Goal: Transaction & Acquisition: Purchase product/service

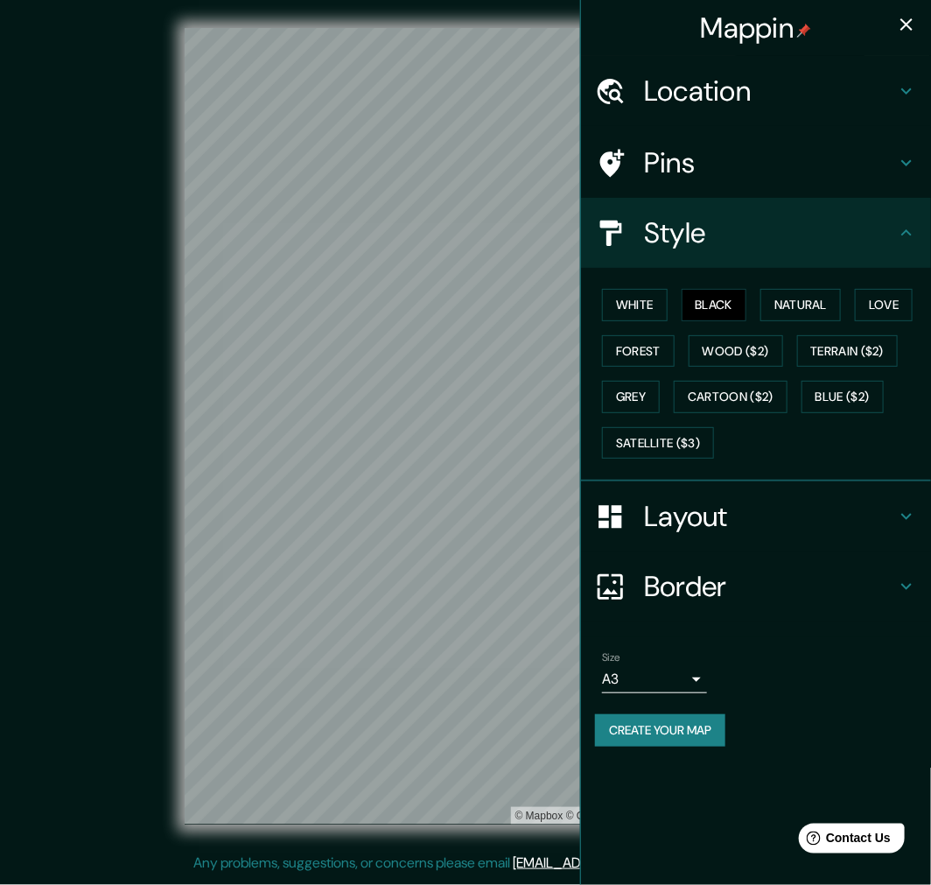
click at [911, 19] on icon "button" at bounding box center [907, 24] width 12 height 12
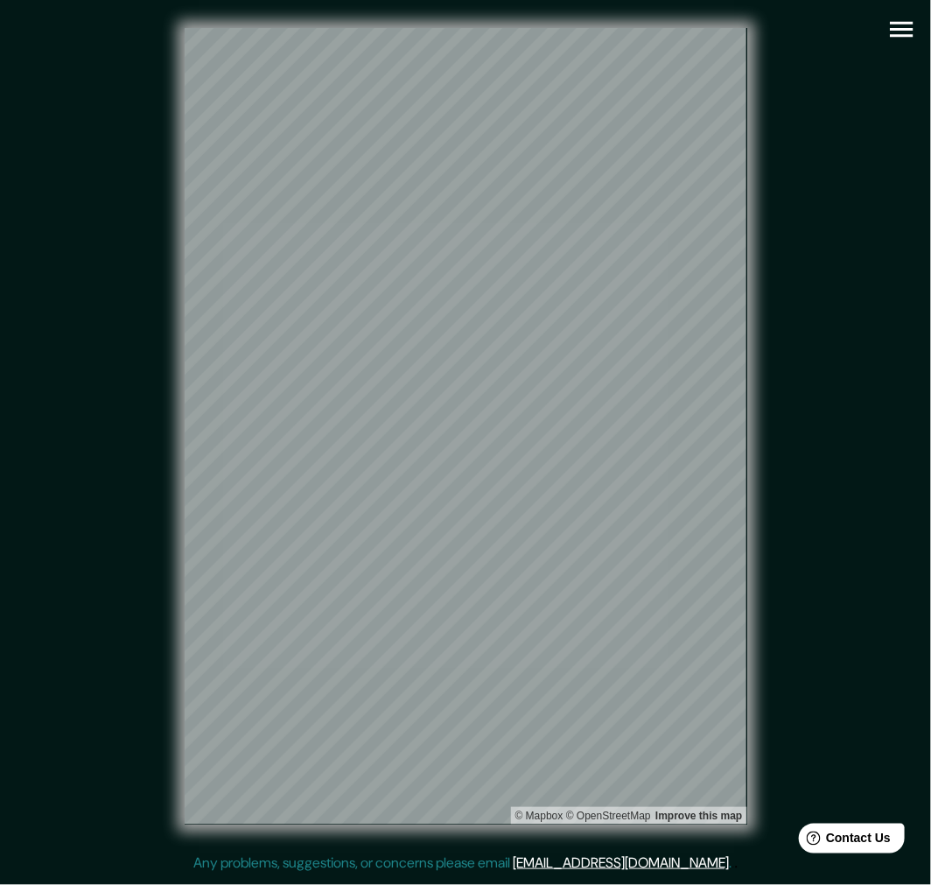
click at [793, 90] on div "© Mapbox © OpenStreetMap Improve this map" at bounding box center [465, 426] width 839 height 797
click at [879, 32] on div "© Mapbox © OpenStreetMap Improve this map" at bounding box center [465, 426] width 839 height 797
click at [897, 37] on icon "button" at bounding box center [902, 29] width 31 height 31
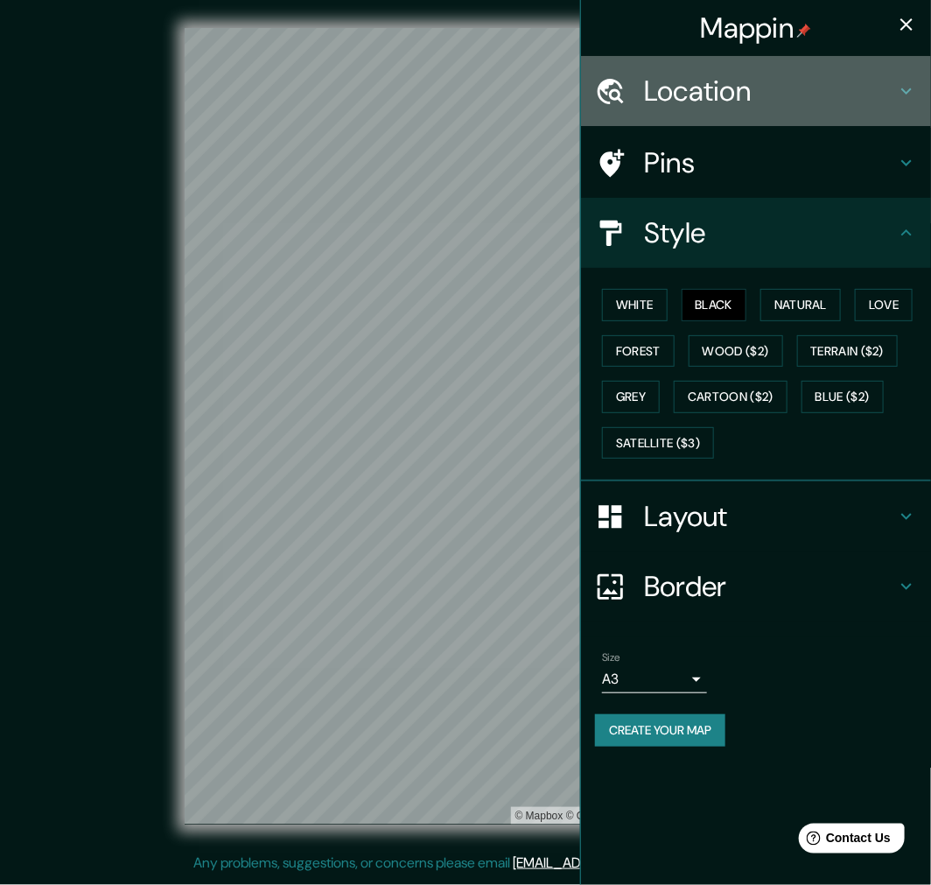
click at [820, 101] on h4 "Location" at bounding box center [770, 91] width 252 height 35
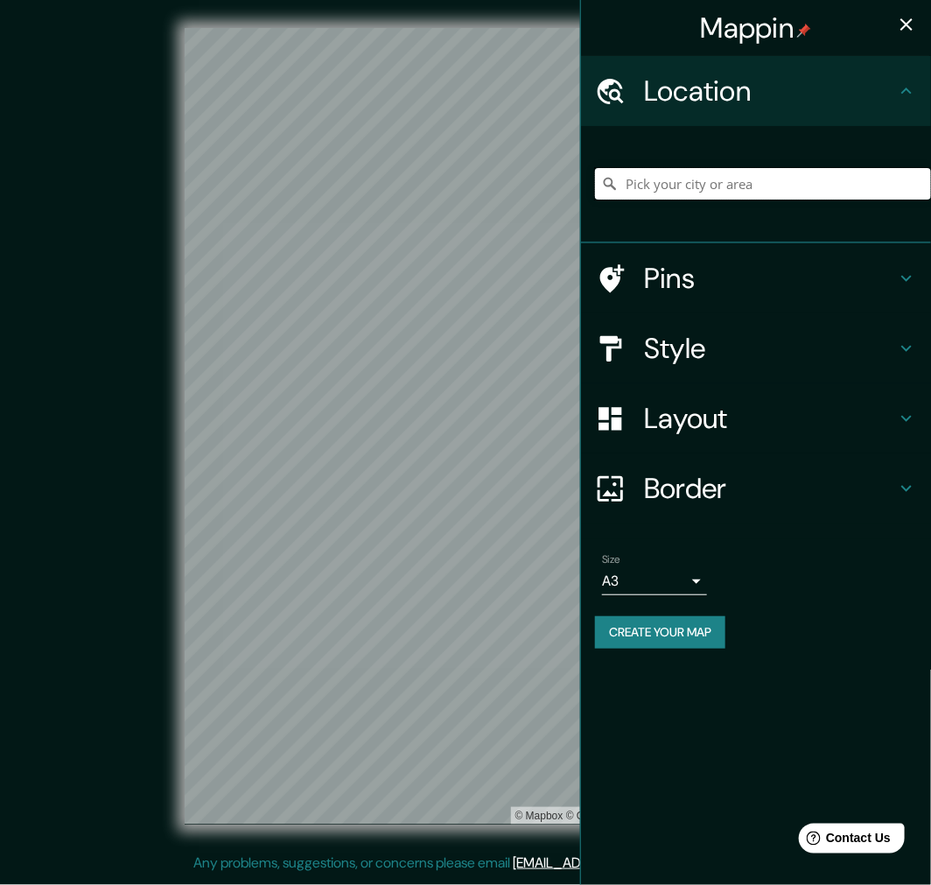
click at [757, 172] on input "Pick your city or area" at bounding box center [763, 184] width 336 height 32
paste input "Av. Padre Hurtado Nte 1150, Vitacura, Región Metropolitana"
type input "Avenida Padre Hurtado Norte, Vitacura, Región Metropolitana de Santiago 7630000…"
click at [924, 96] on div "Location" at bounding box center [756, 91] width 350 height 70
click at [912, 23] on icon "button" at bounding box center [906, 24] width 21 height 21
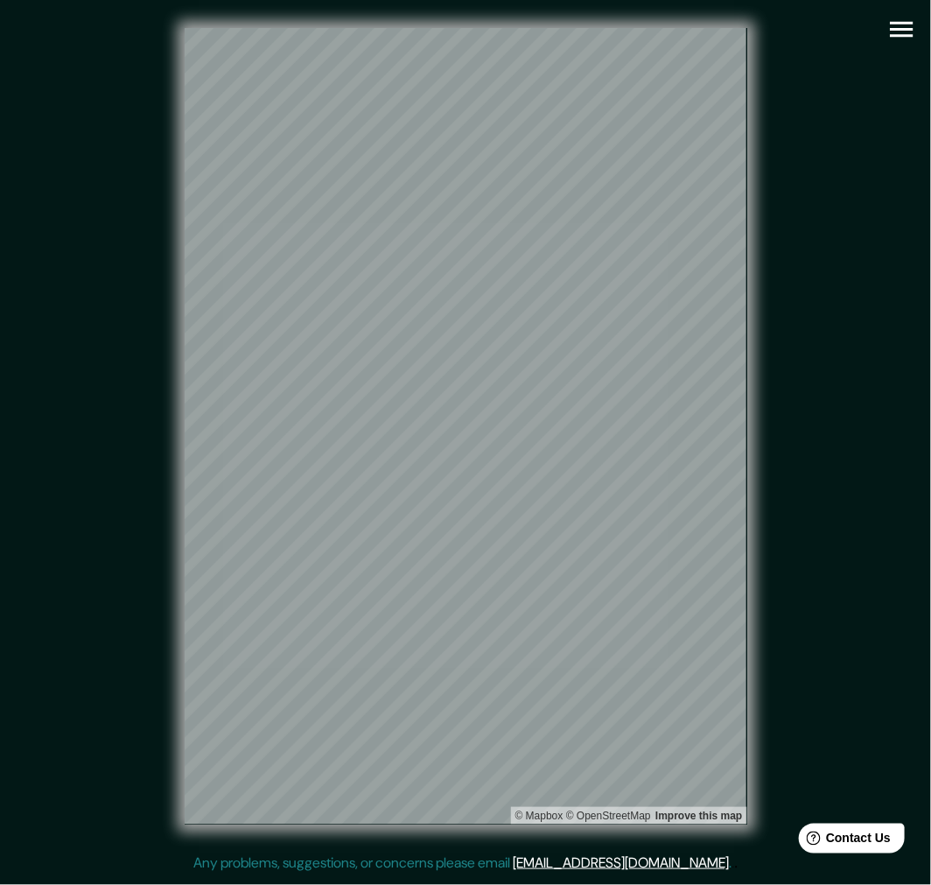
click at [861, 580] on div "© Mapbox © OpenStreetMap Improve this map" at bounding box center [465, 426] width 839 height 797
click at [893, 49] on button "button" at bounding box center [902, 29] width 45 height 45
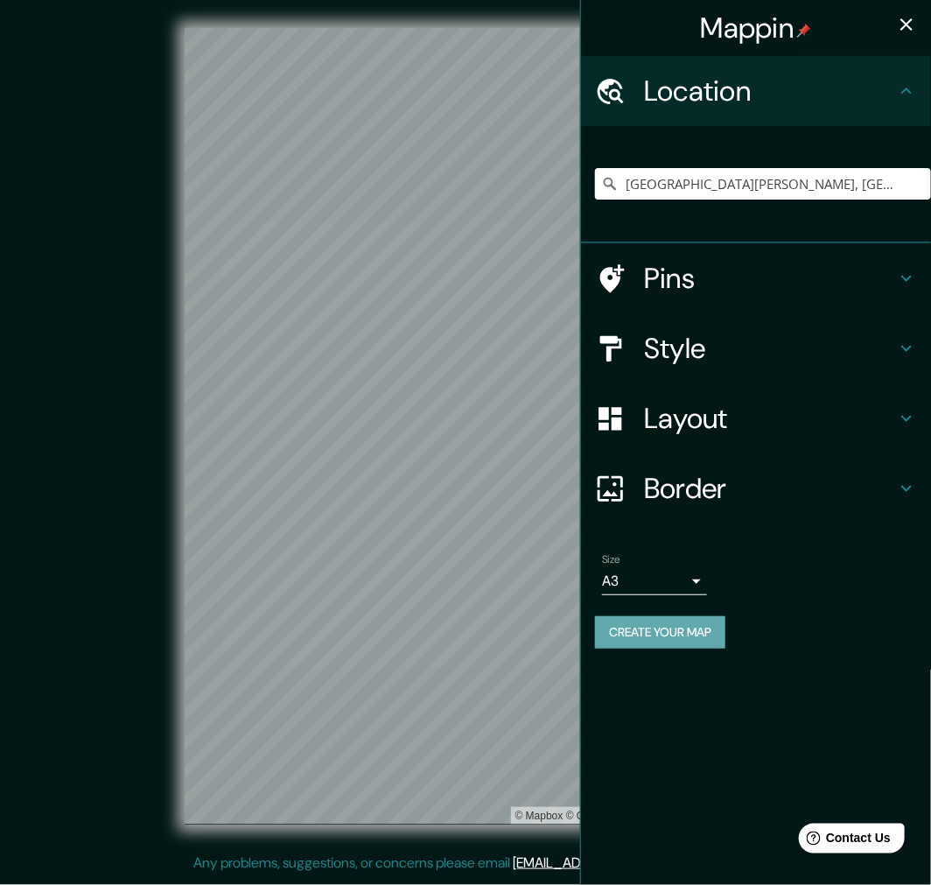
click at [670, 628] on button "Create your map" at bounding box center [660, 632] width 130 height 32
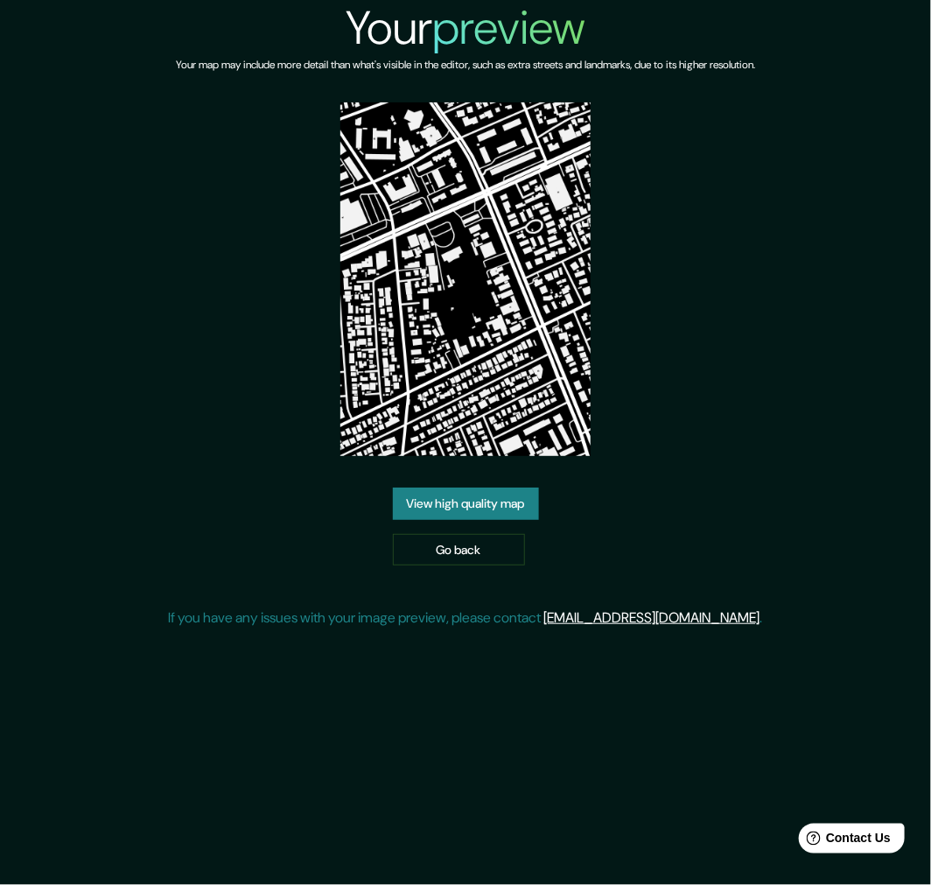
click at [487, 497] on link "View high quality map" at bounding box center [466, 504] width 146 height 32
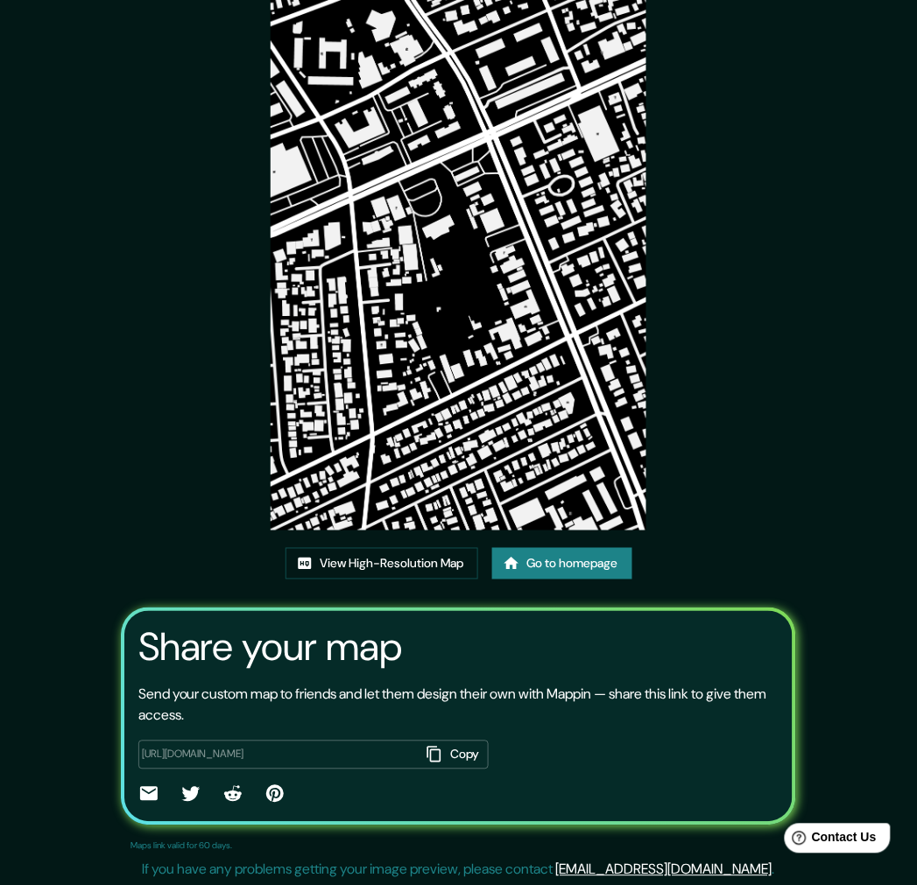
scroll to position [73, 0]
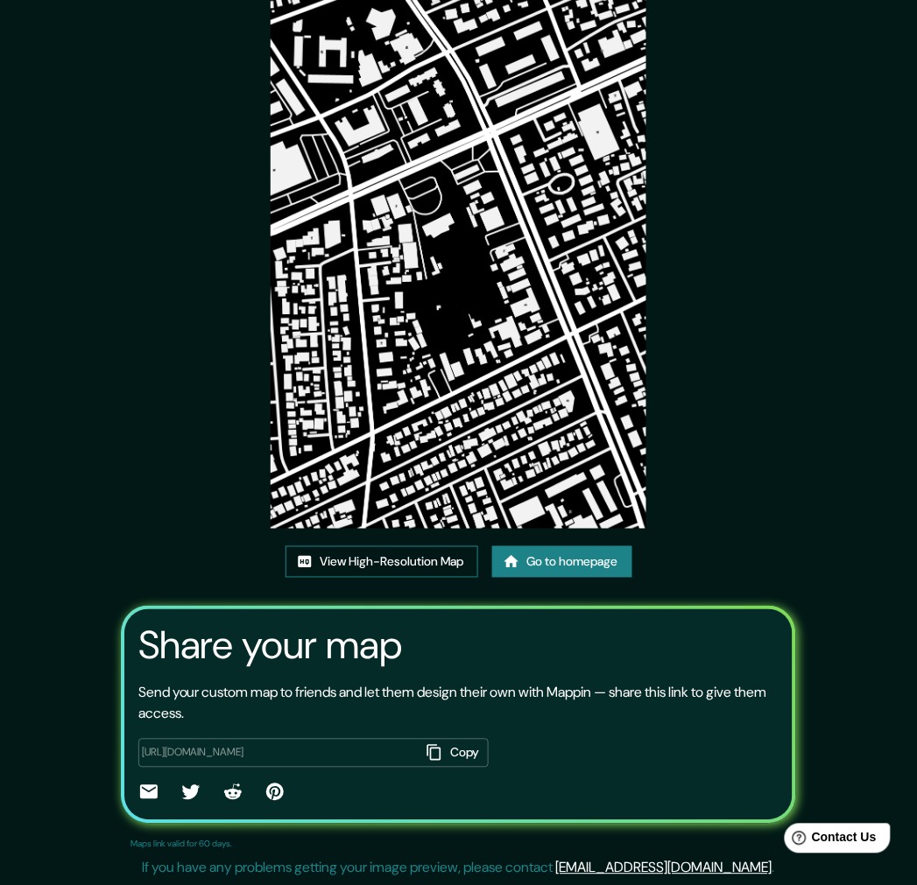
click at [443, 562] on link "View High-Resolution Map" at bounding box center [381, 562] width 193 height 32
click at [371, 557] on link "View High-Resolution Map" at bounding box center [381, 562] width 193 height 32
click at [574, 292] on img at bounding box center [459, 262] width 376 height 531
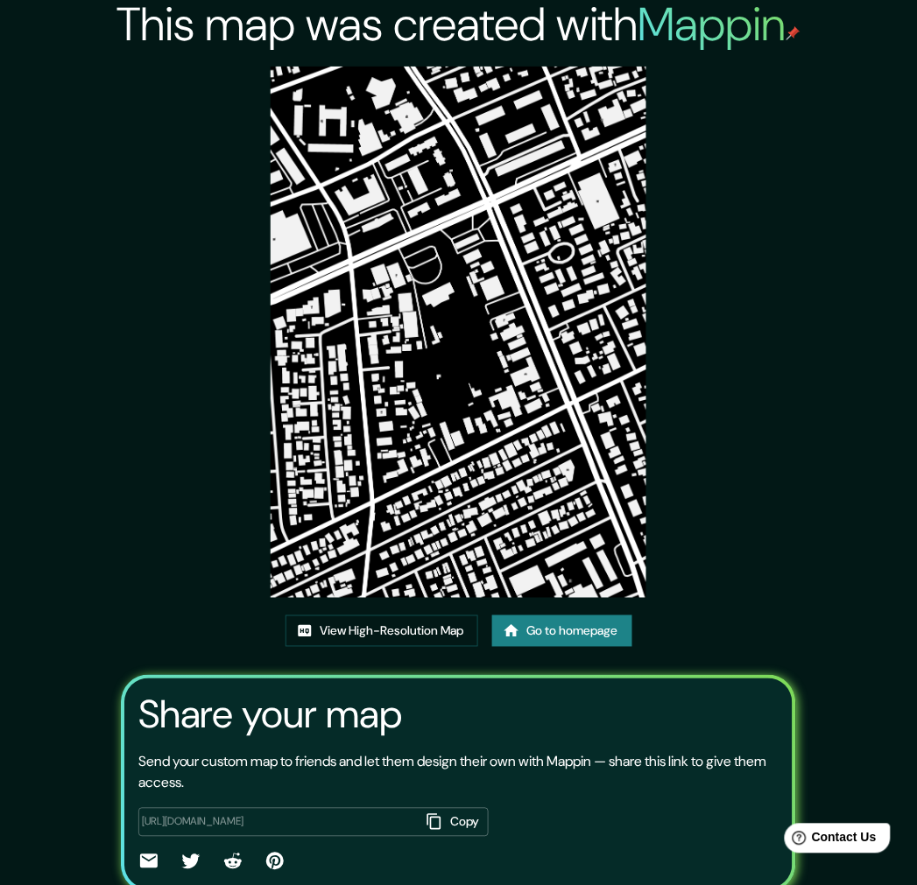
scroll to position [0, 0]
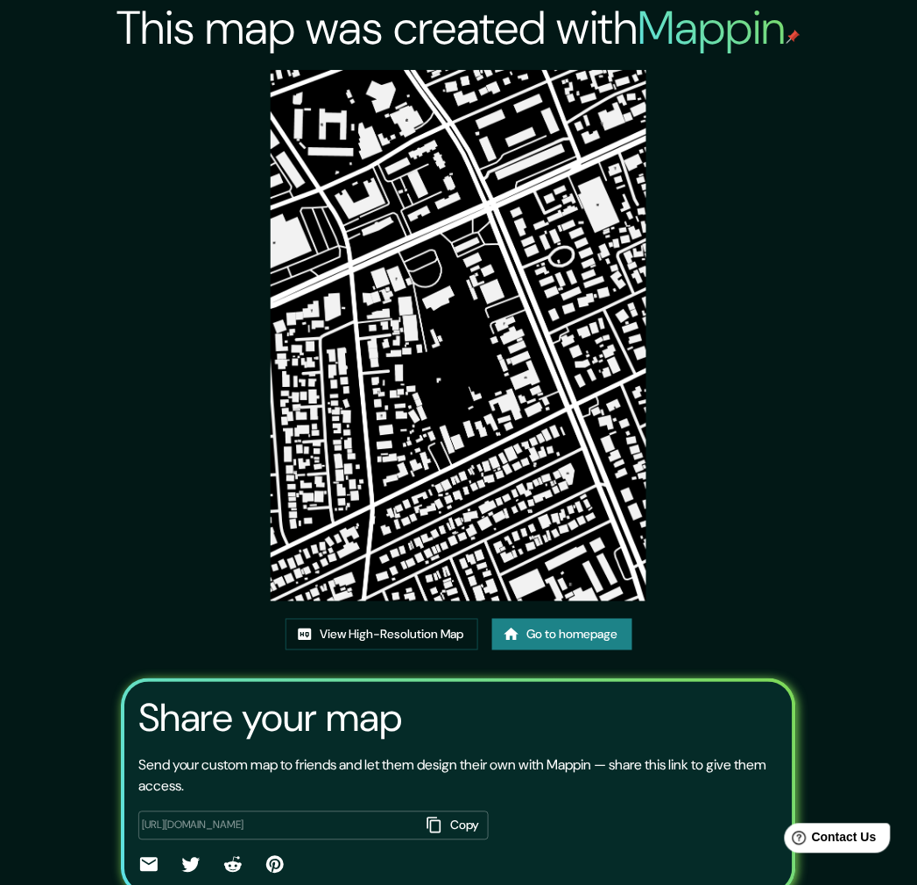
click at [434, 286] on img at bounding box center [459, 335] width 376 height 531
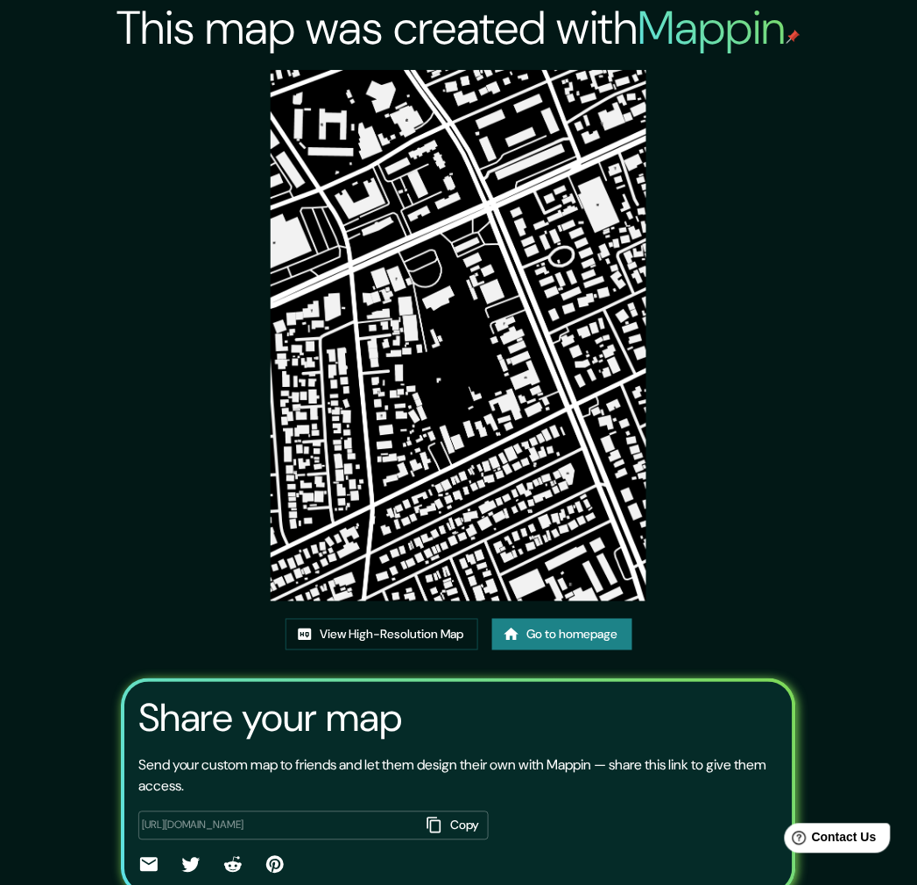
click at [434, 286] on img at bounding box center [459, 335] width 376 height 531
click at [456, 640] on link "View High-Resolution Map" at bounding box center [381, 635] width 193 height 32
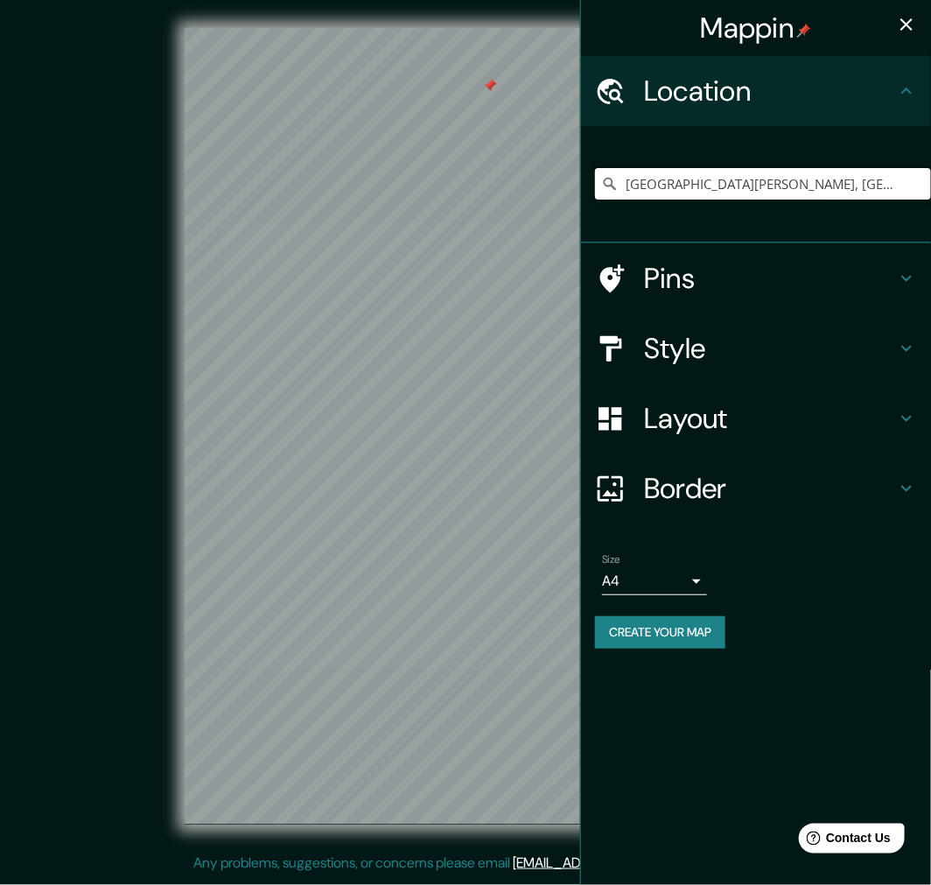
click at [719, 172] on input "Avenida Padre Hurtado Norte, Vitacura, Región Metropolitana de Santiago 7630000…" at bounding box center [763, 184] width 336 height 32
click at [548, 225] on div "Mappin Location Avenida Padre Hurtado Norte, Vitacura, Región Metropolitana de …" at bounding box center [465, 440] width 931 height 881
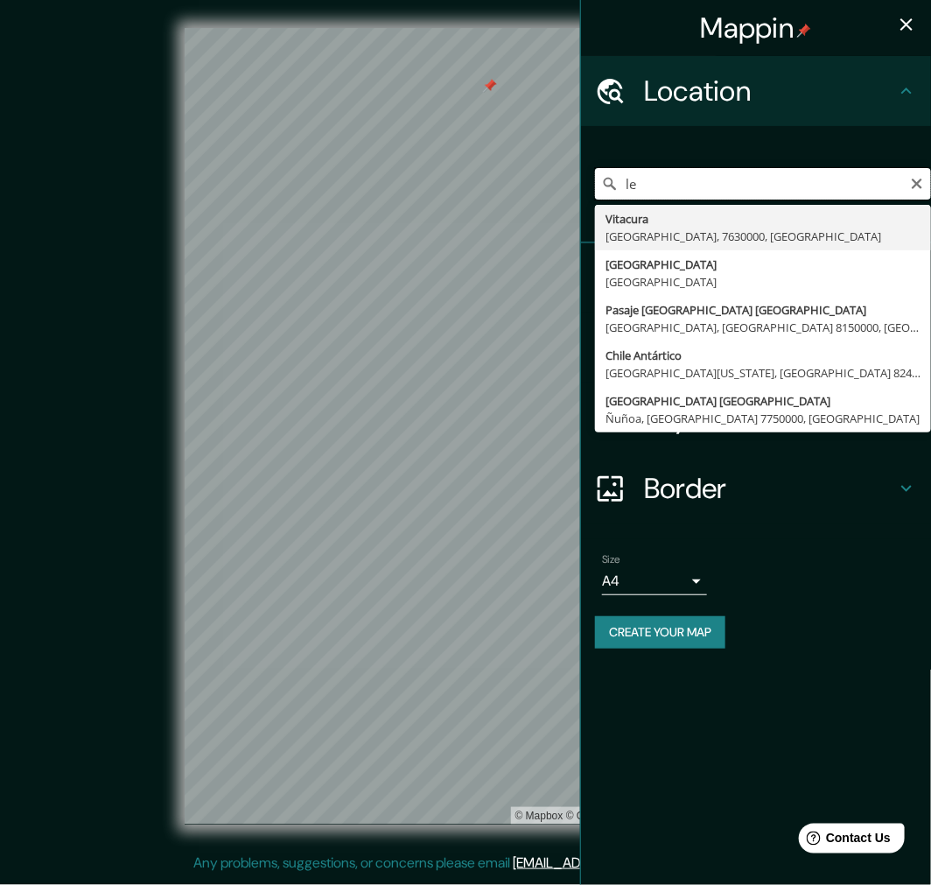
type input "e"
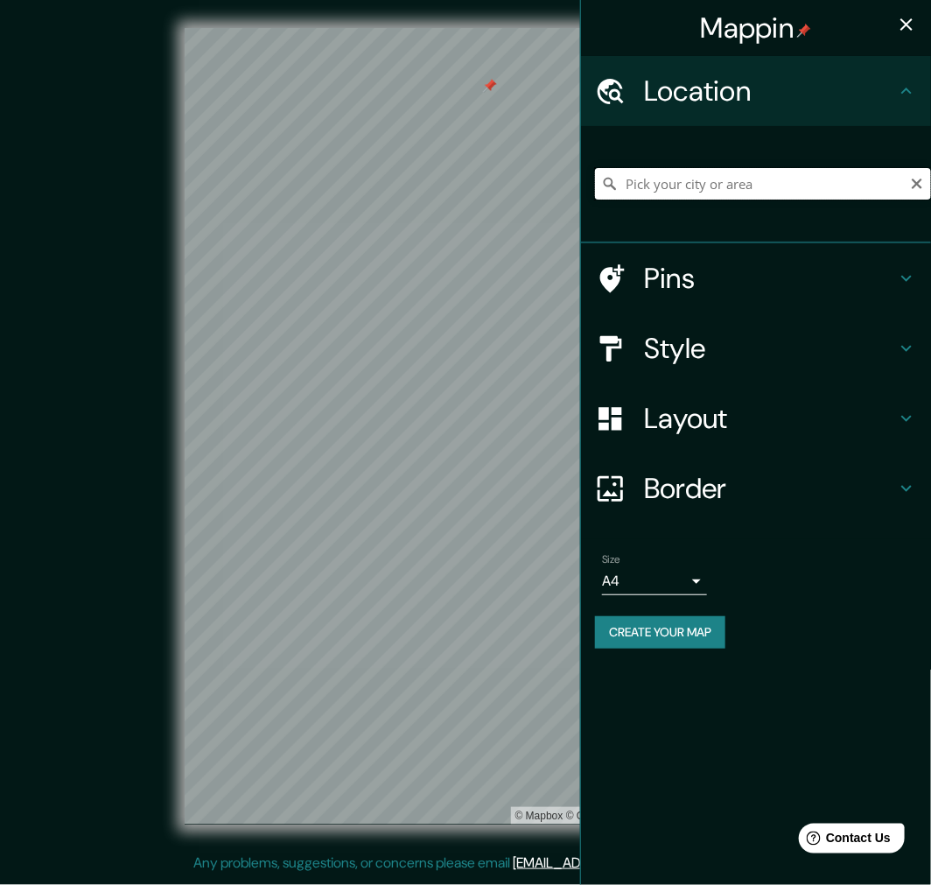
paste input "Antonio Varas 233, 7500580 Providencia, Región Metropolitana"
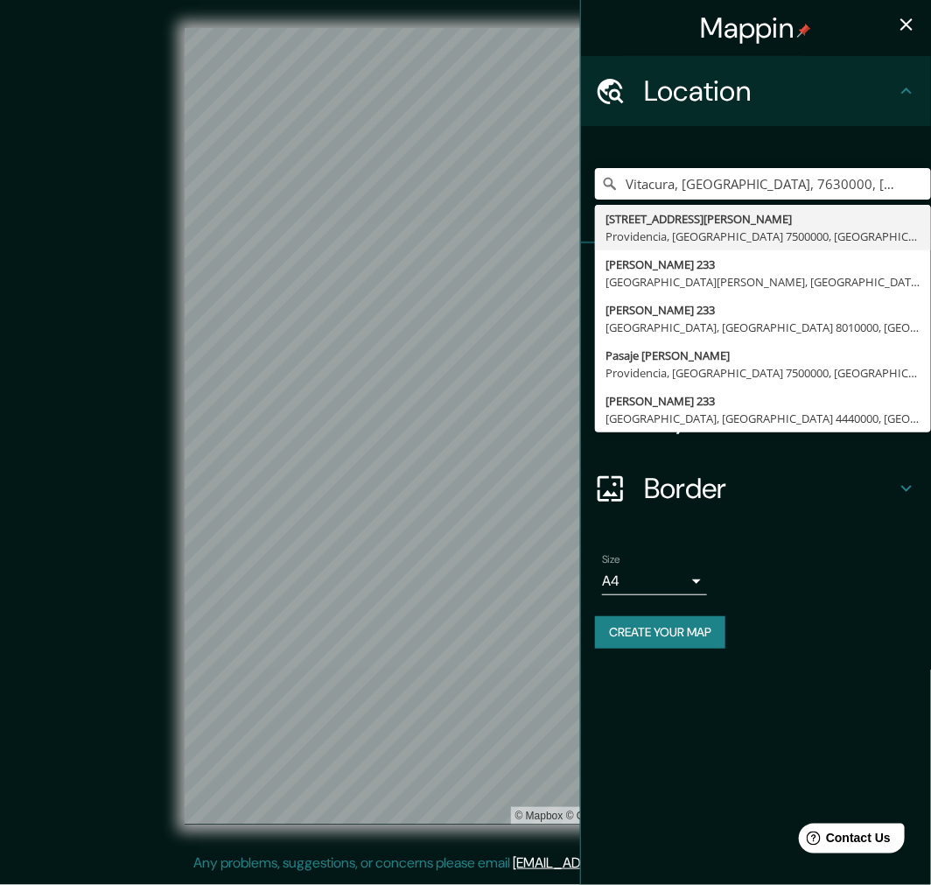
click at [662, 783] on div "Mappin Location Vitacura, Región Metropolitana de Santiago, 7630000, Chile Aven…" at bounding box center [755, 442] width 351 height 885
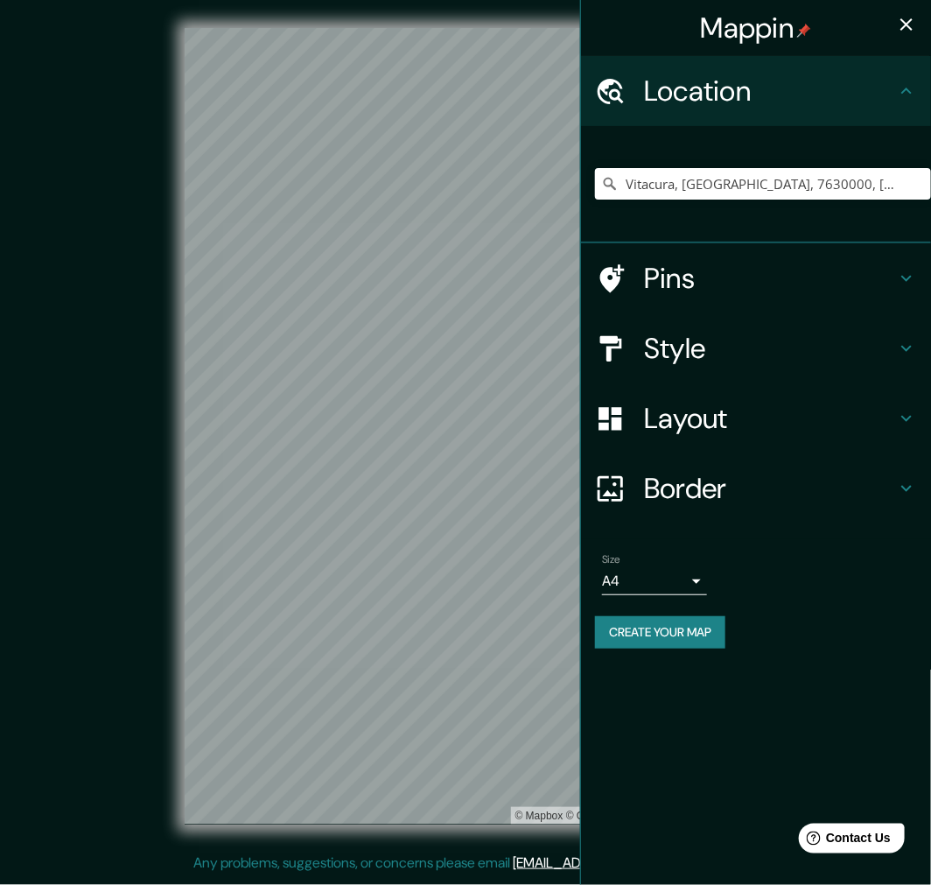
click at [902, 355] on icon at bounding box center [906, 348] width 21 height 21
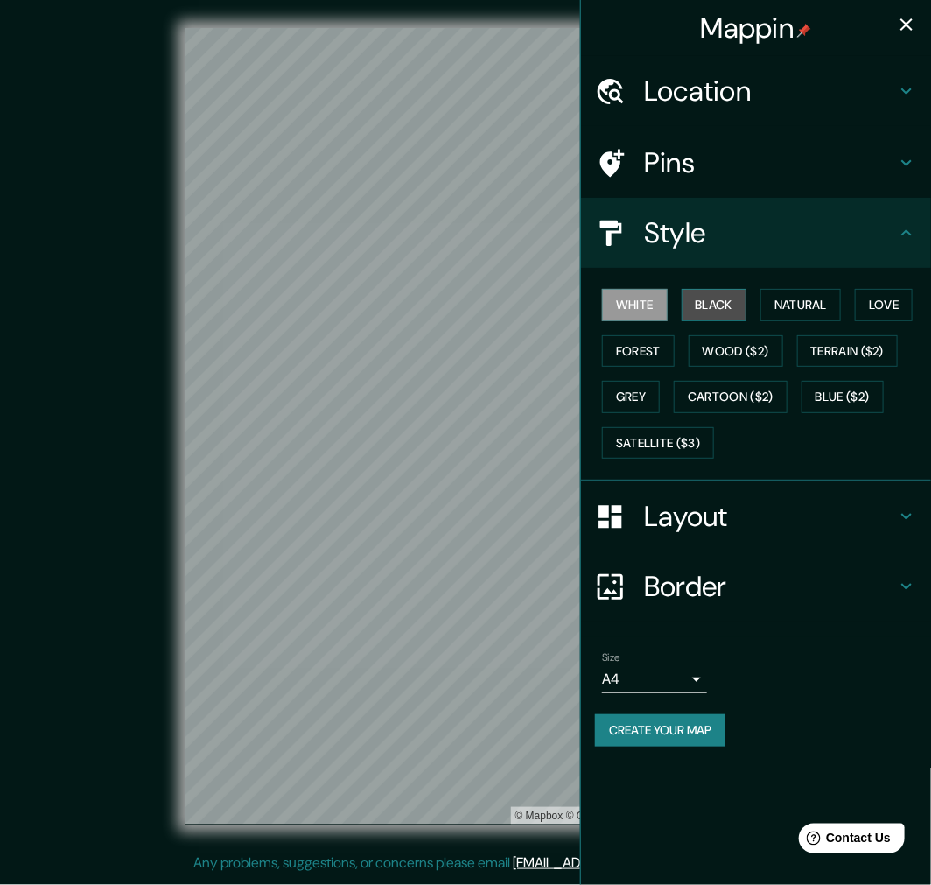
click at [744, 313] on button "Black" at bounding box center [715, 305] width 66 height 32
click at [910, 237] on icon at bounding box center [906, 232] width 21 height 21
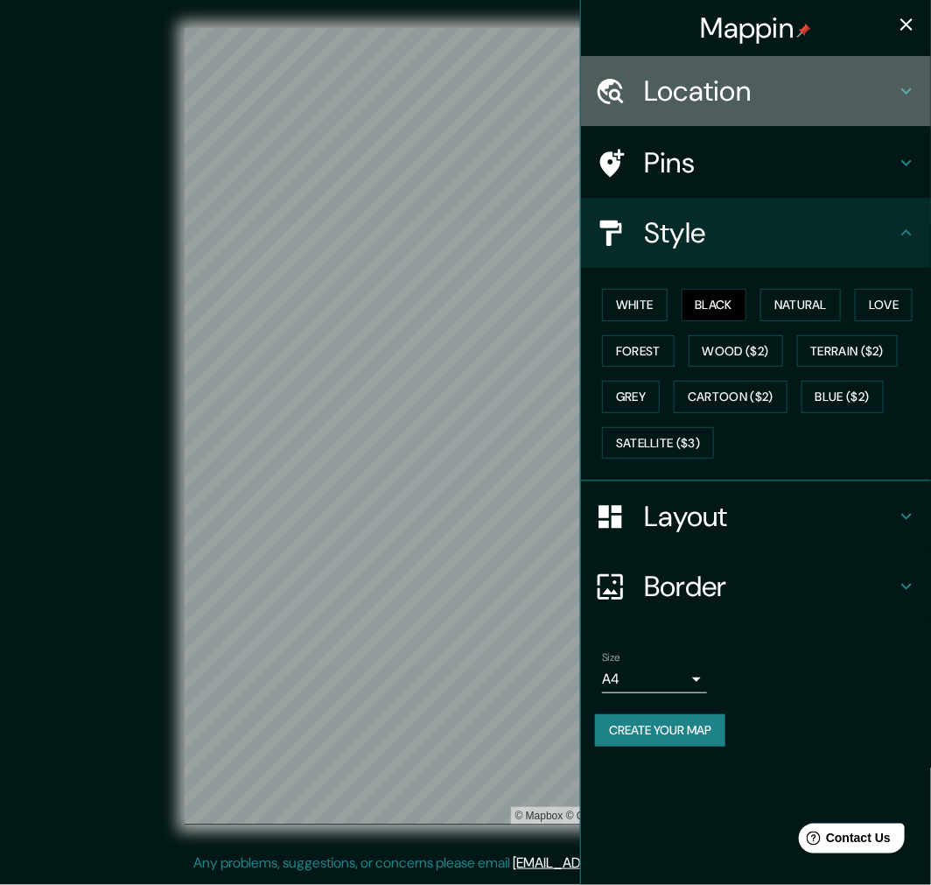
click at [843, 92] on h4 "Location" at bounding box center [770, 91] width 252 height 35
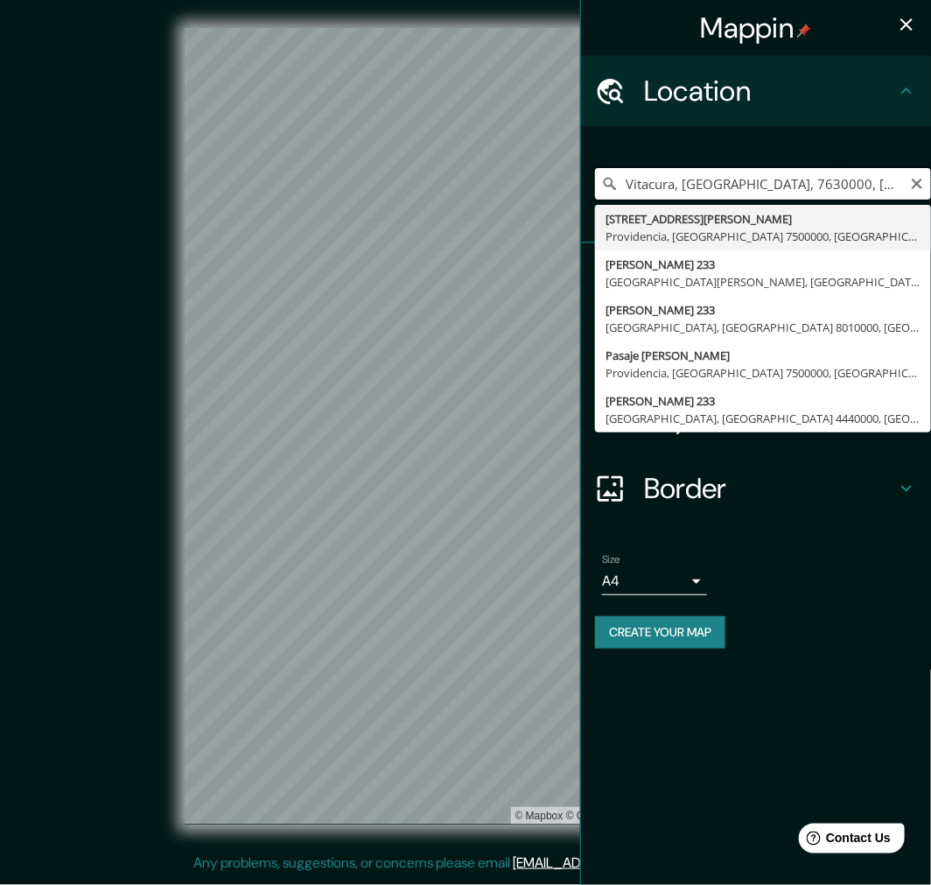
click at [850, 194] on input "Vitacura, Región Metropolitana de Santiago, 7630000, Chile" at bounding box center [763, 184] width 336 height 32
type input "Avenida Antonio Varas 233, Providencia, Región Metropolitana de Santiago 750000…"
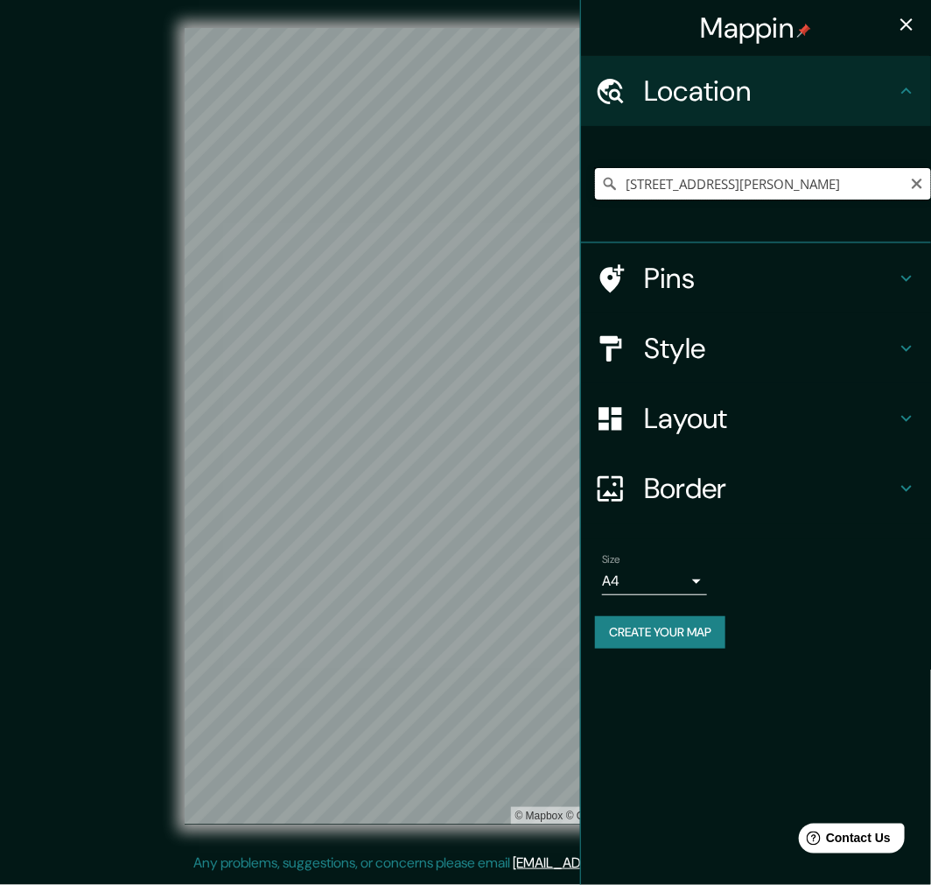
click at [687, 198] on input "Avenida Antonio Varas 233, Providencia, Región Metropolitana de Santiago 750000…" at bounding box center [763, 184] width 336 height 32
click at [912, 22] on icon "button" at bounding box center [906, 24] width 21 height 21
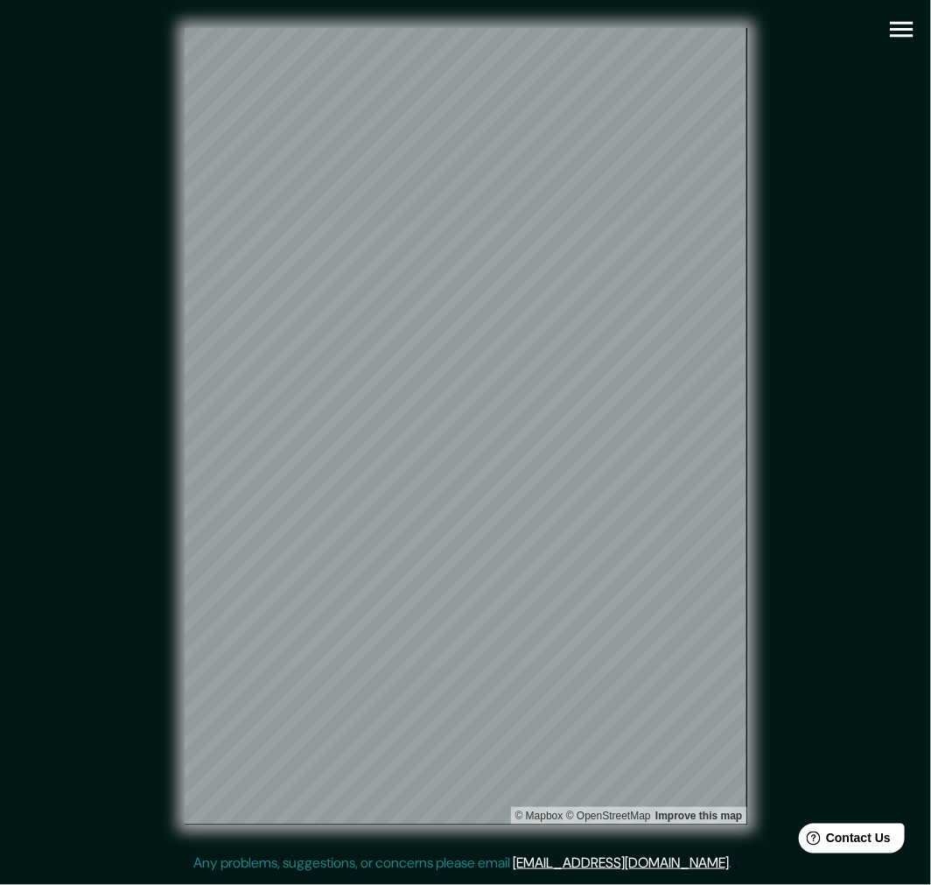
click at [887, 30] on icon "button" at bounding box center [902, 29] width 31 height 31
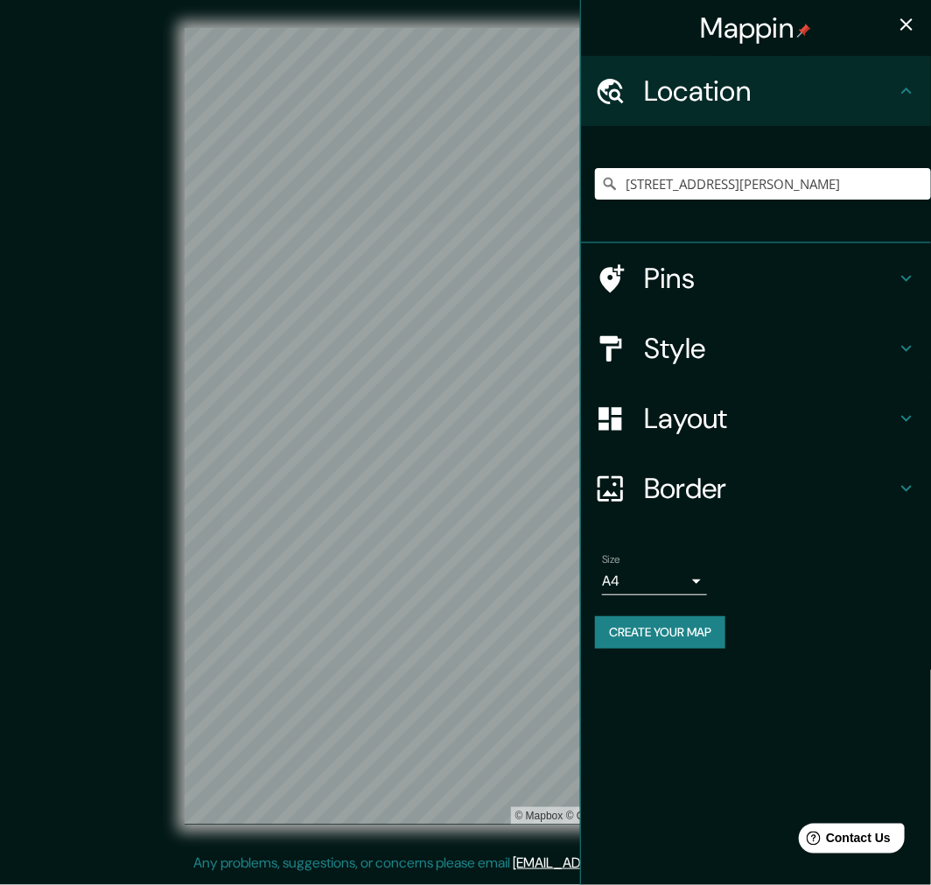
click at [675, 590] on body "Mappin Location Avenida Antonio Varas 233, Providencia, Región Metropolitana de…" at bounding box center [465, 442] width 931 height 885
click at [665, 585] on div at bounding box center [465, 442] width 931 height 885
click at [669, 640] on button "Create your map" at bounding box center [660, 632] width 130 height 32
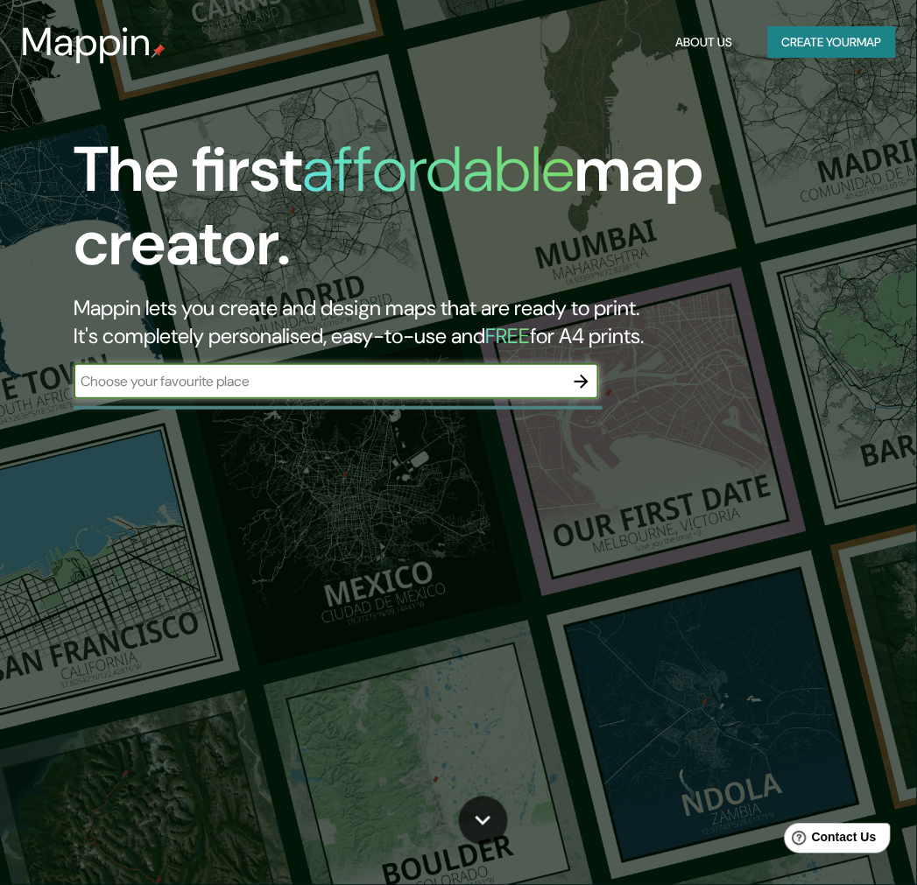
click at [300, 380] on input "text" at bounding box center [319, 381] width 490 height 20
paste input "Av. Italia 980, 7501234 Providencia, [GEOGRAPHIC_DATA]"
type input "Av. Italia 980, 7501234 Providencia, [GEOGRAPHIC_DATA]"
click at [576, 388] on icon "button" at bounding box center [581, 381] width 21 height 21
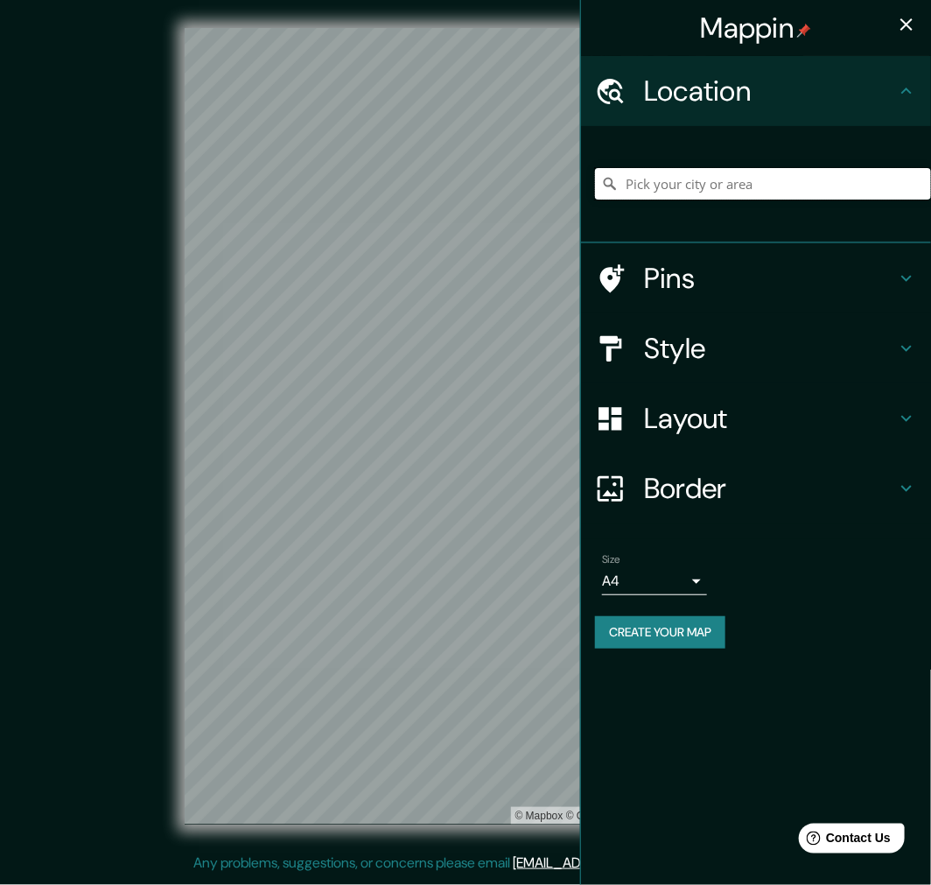
click at [712, 186] on input "Pick your city or area" at bounding box center [763, 184] width 336 height 32
paste input "Av. Italia 980, 7501234 Providencia, Región Metropolitana"
type input "Avenida Italia 980, Providencia, Región Metropolitana de Santiago 7500000, Chile"
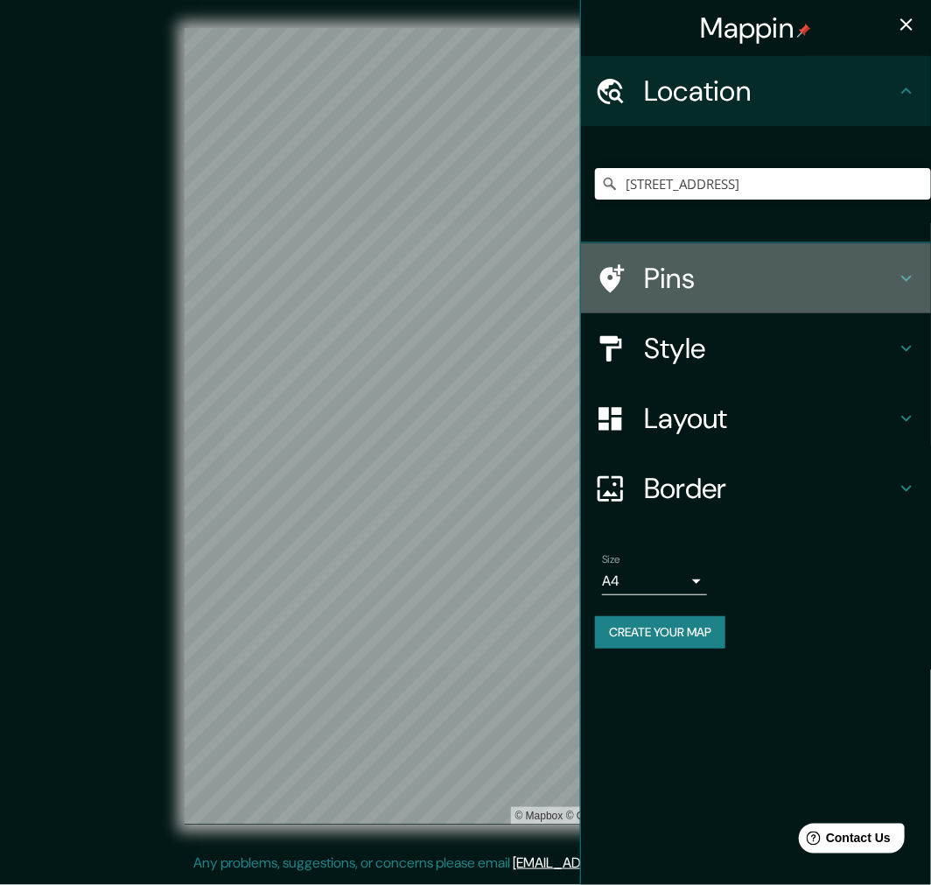
click at [692, 272] on h4 "Pins" at bounding box center [770, 278] width 252 height 35
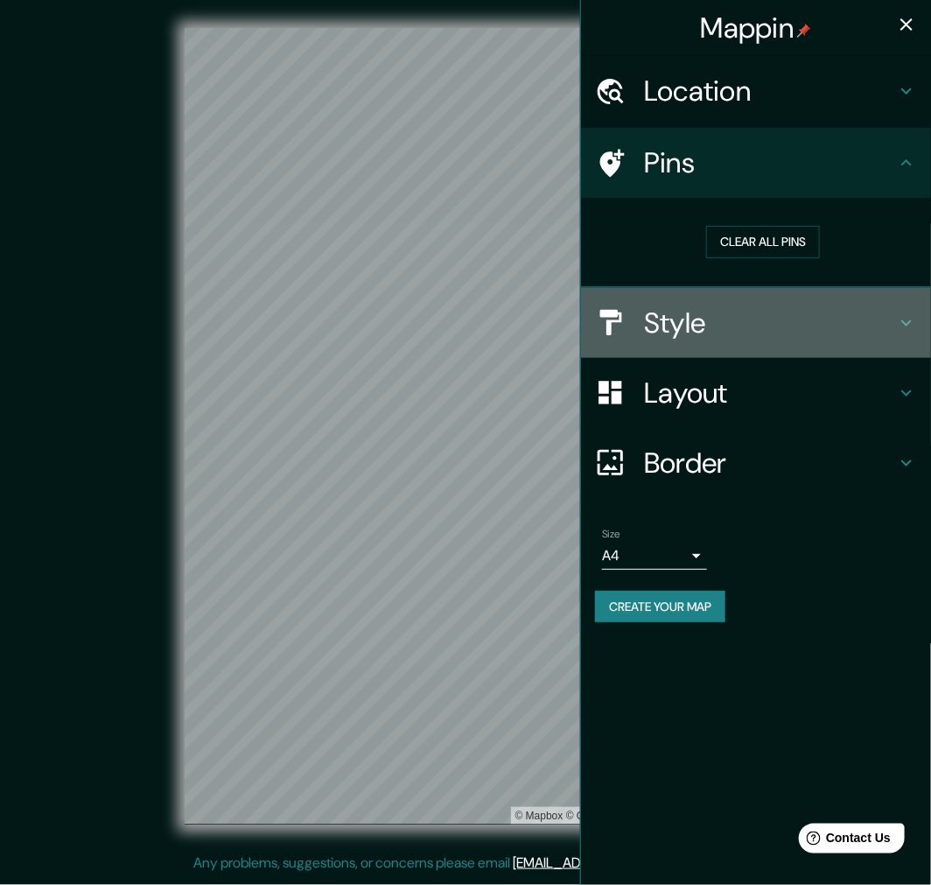
click at [685, 325] on h4 "Style" at bounding box center [770, 323] width 252 height 35
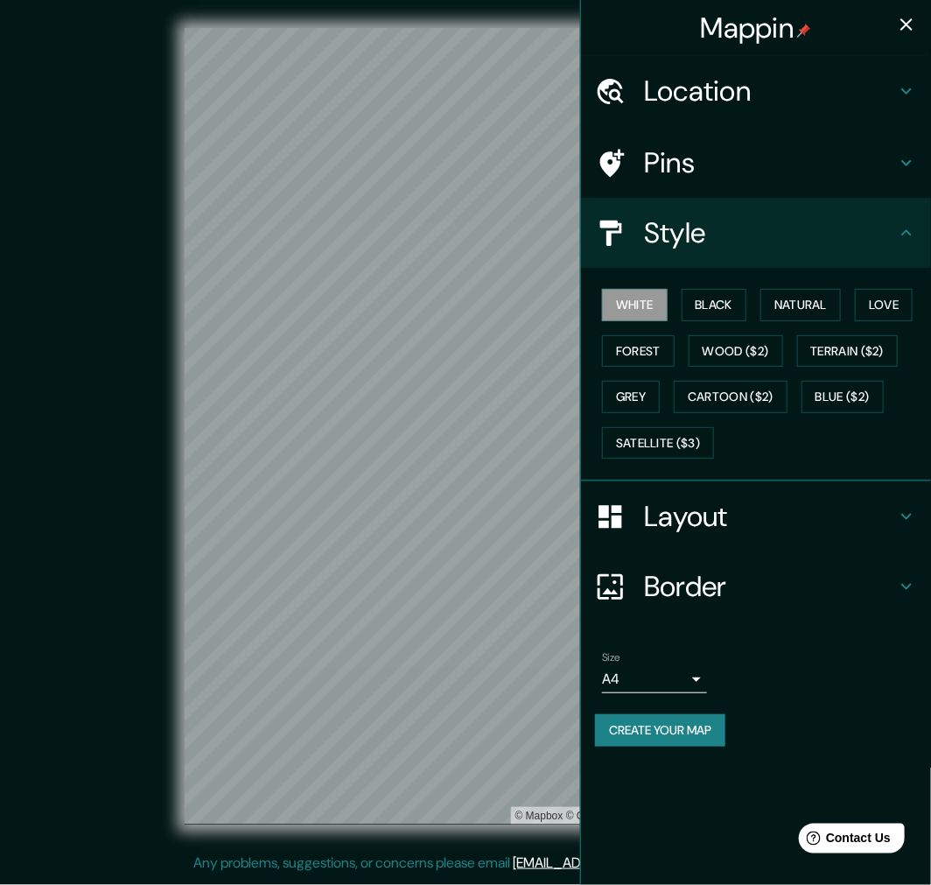
click at [713, 324] on div "White Black Natural Love Forest Wood ($2) Terrain ($2) Grey Cartoon ($2) Blue (…" at bounding box center [763, 374] width 336 height 184
click at [712, 311] on button "Black" at bounding box center [715, 305] width 66 height 32
click at [81, 176] on div "© Mapbox © OpenStreetMap Improve this map" at bounding box center [465, 426] width 839 height 797
click at [916, 27] on icon "button" at bounding box center [906, 24] width 21 height 21
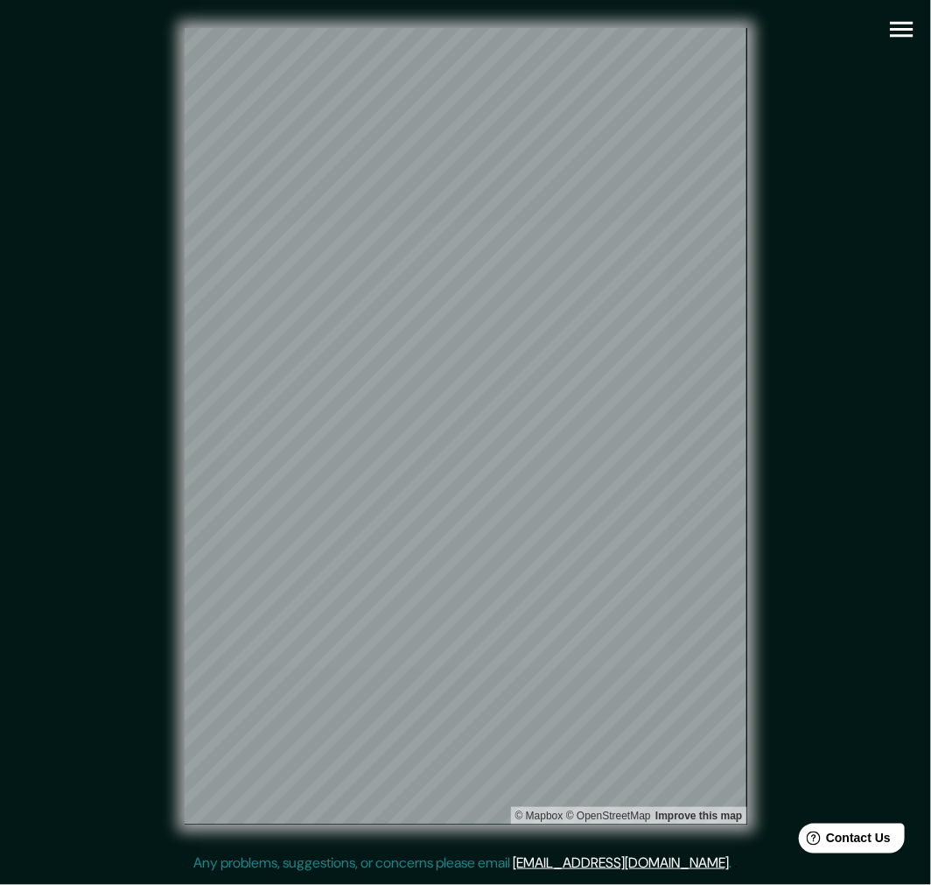
drag, startPoint x: 360, startPoint y: 23, endPoint x: 817, endPoint y: 596, distance: 733.2
click at [817, 596] on div "© Mapbox © OpenStreetMap Improve this map" at bounding box center [465, 426] width 839 height 797
click at [882, 15] on button "button" at bounding box center [902, 29] width 45 height 45
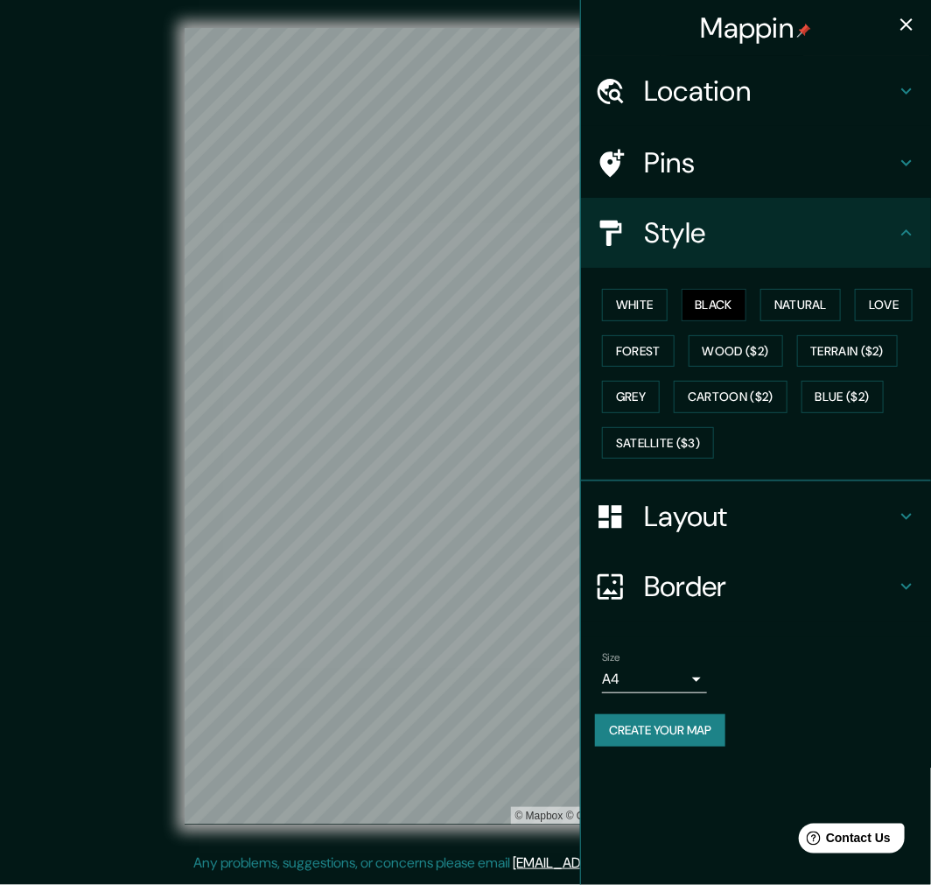
click at [646, 723] on button "Create your map" at bounding box center [660, 730] width 130 height 32
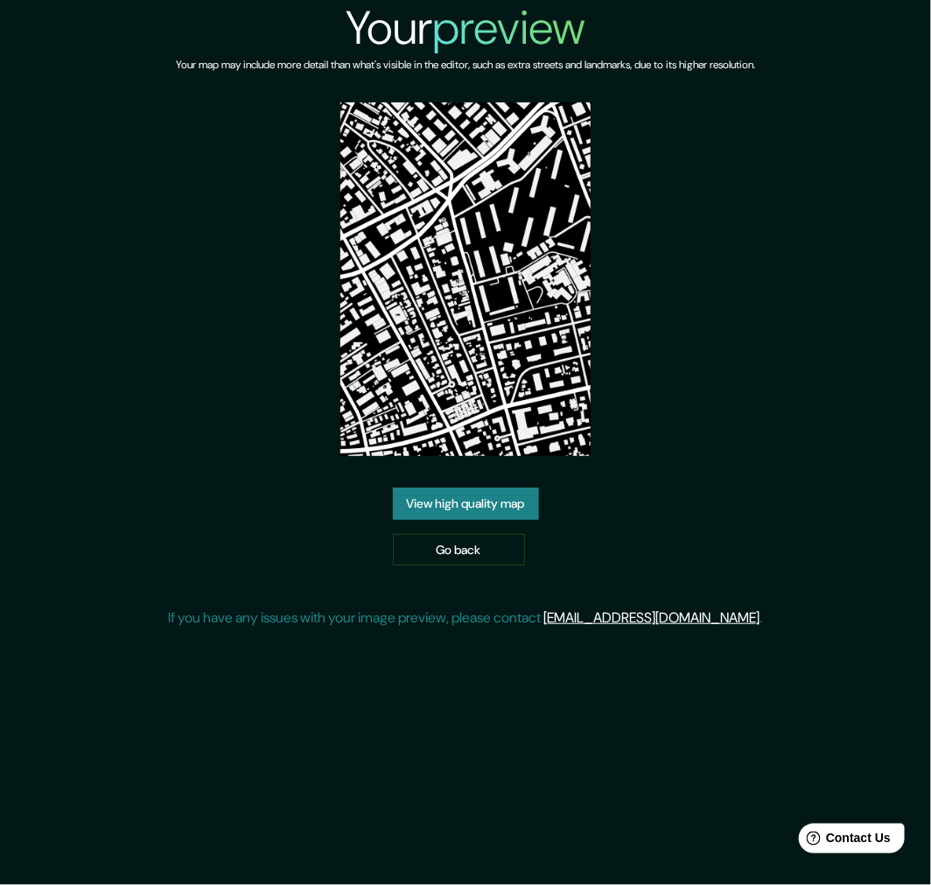
click at [442, 89] on div "Your map may include more detail than what's visible in the editor, such as ext…" at bounding box center [466, 79] width 580 height 46
click at [467, 504] on link "View high quality map" at bounding box center [466, 504] width 146 height 32
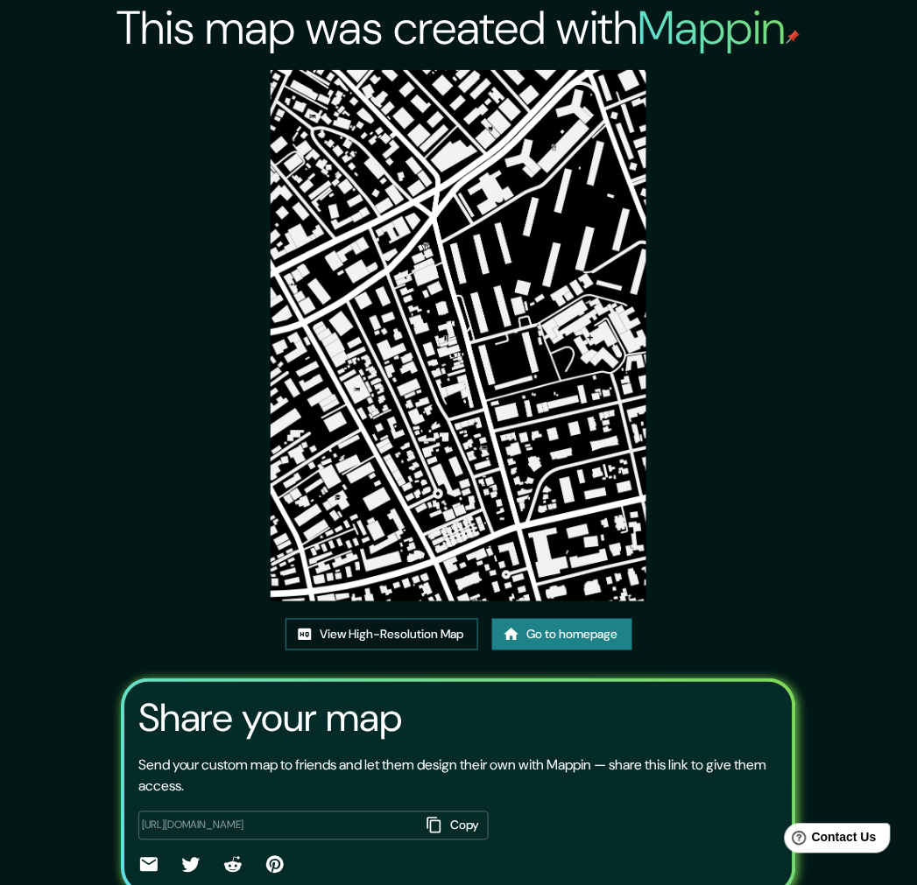
click at [369, 624] on link "View High-Resolution Map" at bounding box center [381, 635] width 193 height 32
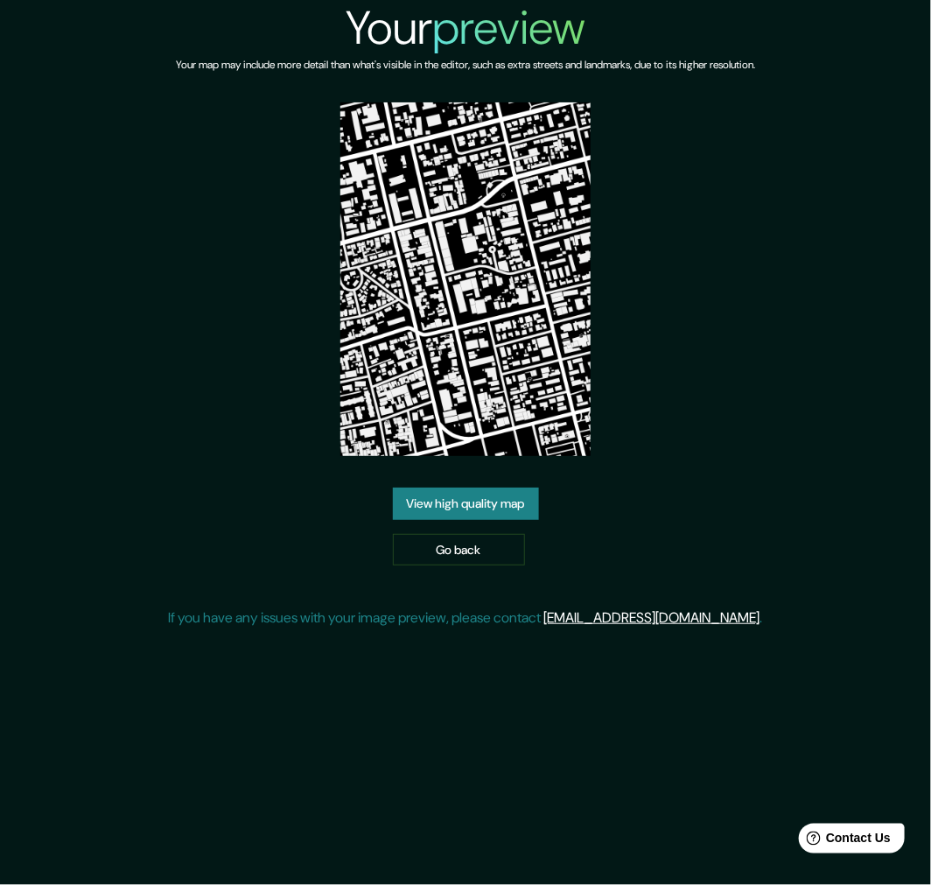
click at [438, 504] on link "View high quality map" at bounding box center [466, 504] width 146 height 32
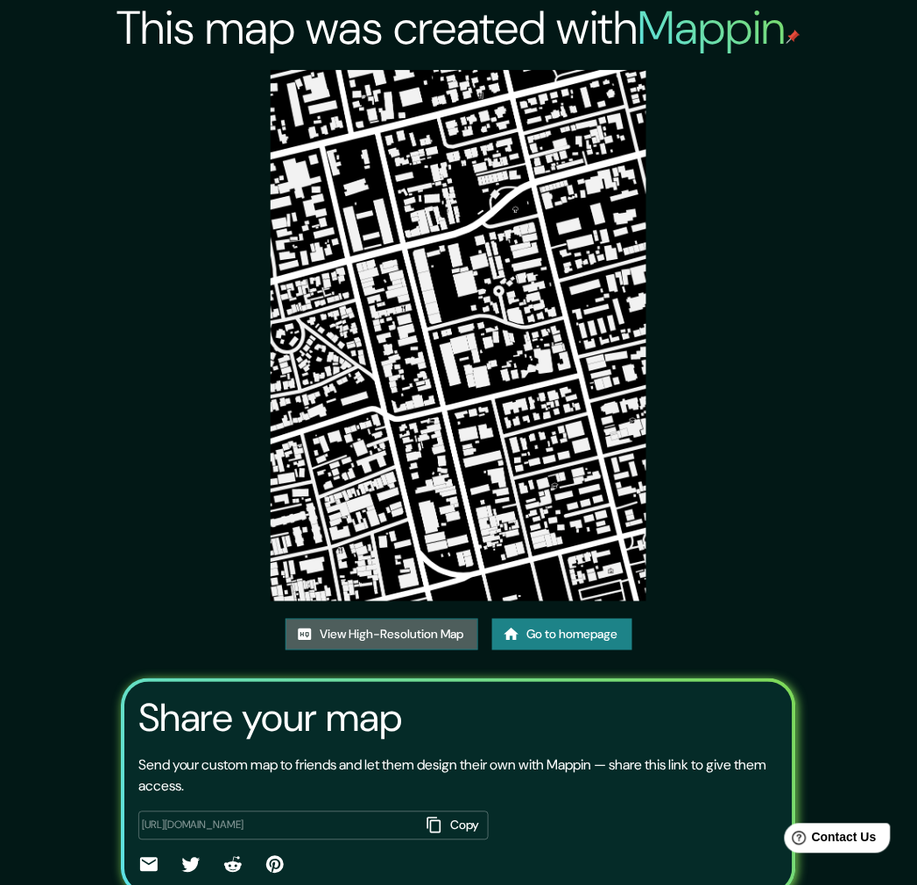
click at [395, 622] on link "View High-Resolution Map" at bounding box center [381, 635] width 193 height 32
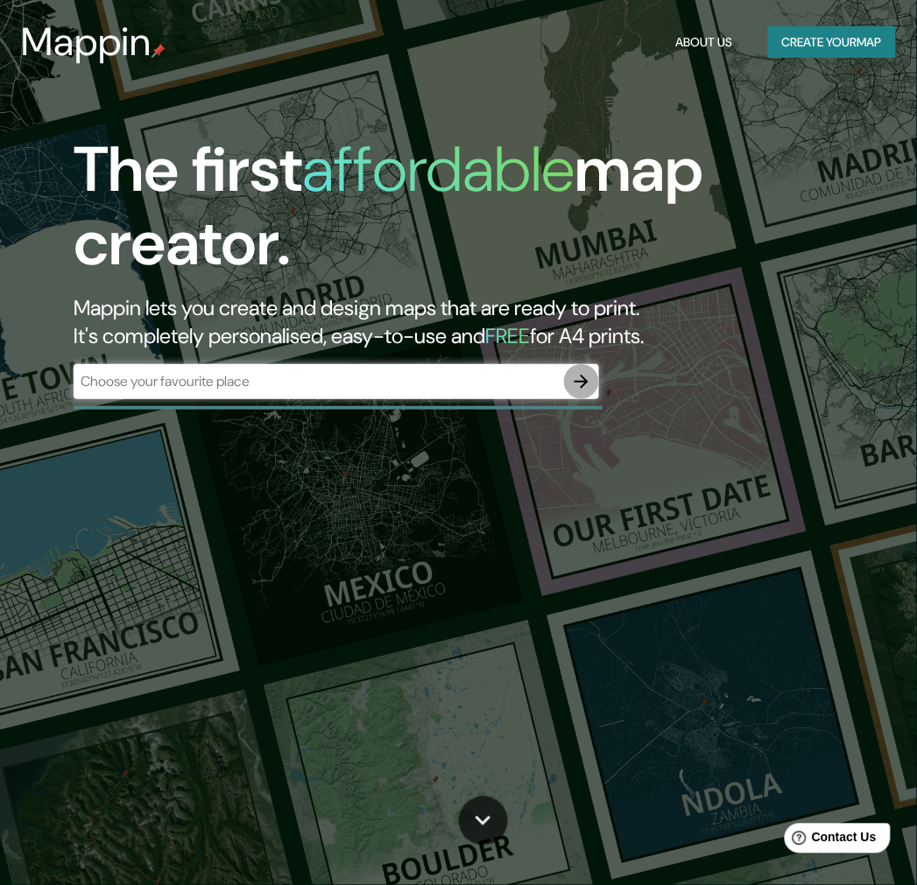
click at [571, 369] on button "button" at bounding box center [581, 381] width 35 height 35
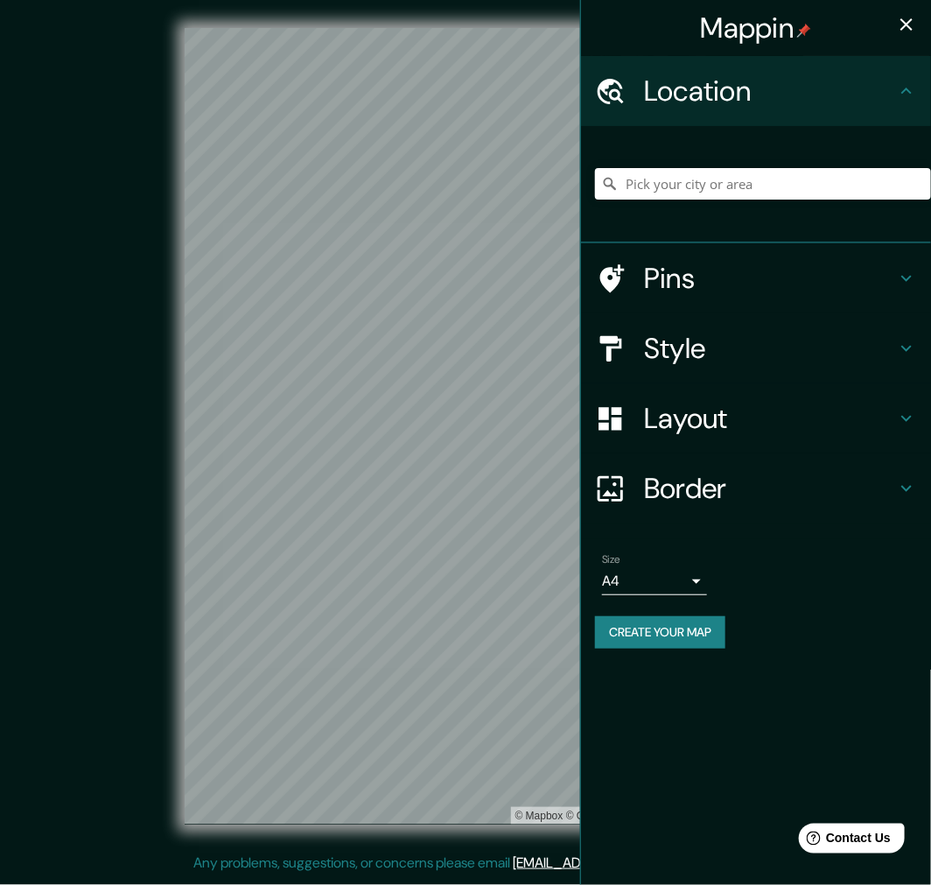
click at [685, 356] on h4 "Style" at bounding box center [770, 348] width 252 height 35
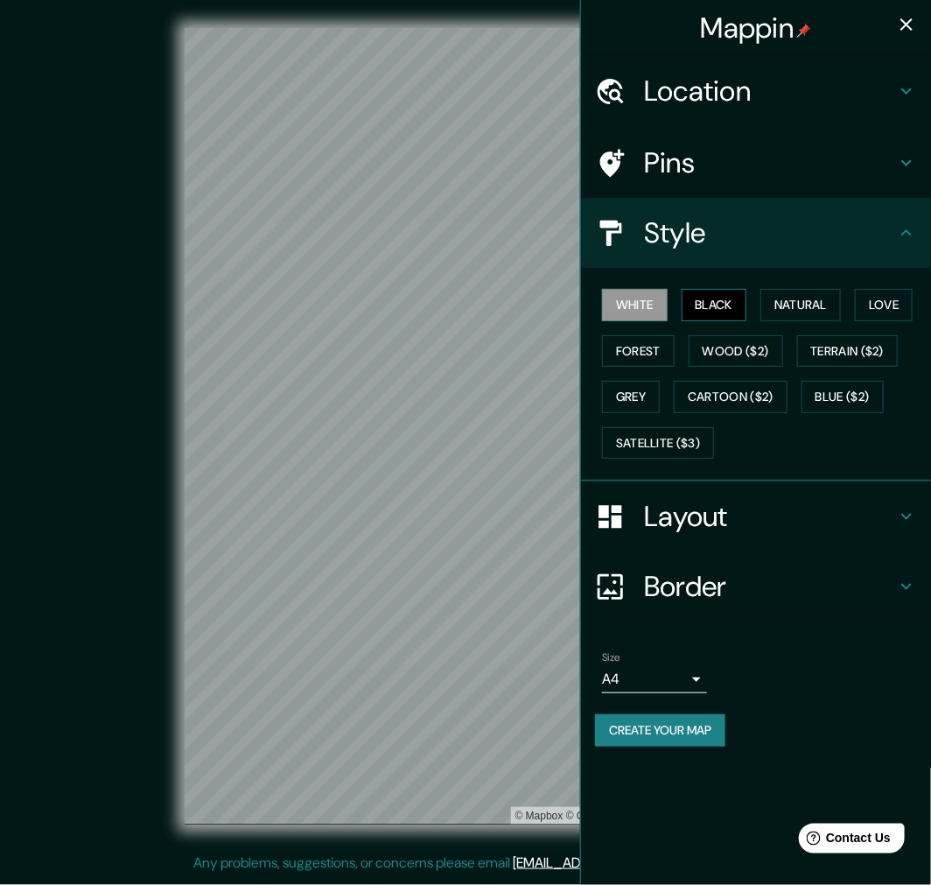
click at [731, 298] on button "Black" at bounding box center [715, 305] width 66 height 32
click at [725, 115] on div "Location" at bounding box center [756, 91] width 350 height 70
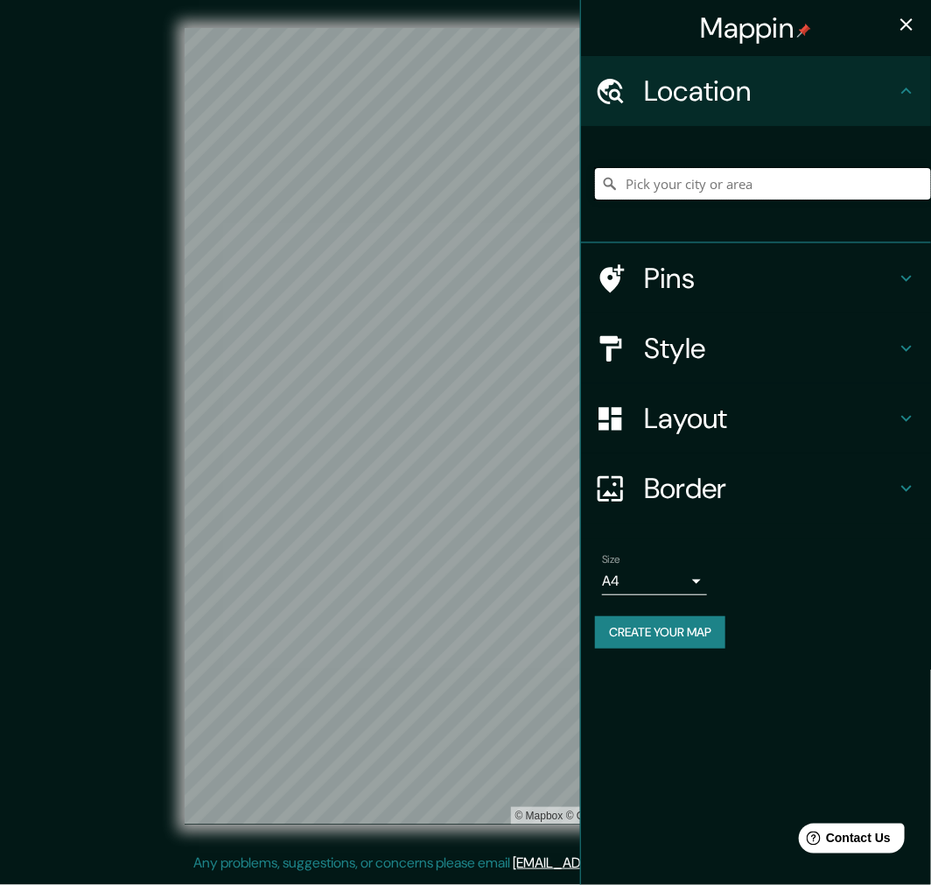
click at [740, 191] on input "Pick your city or area" at bounding box center [763, 184] width 336 height 32
paste input "Av. Italia 980, 7501234 Providencia, [GEOGRAPHIC_DATA]"
type input "[STREET_ADDRESS]"
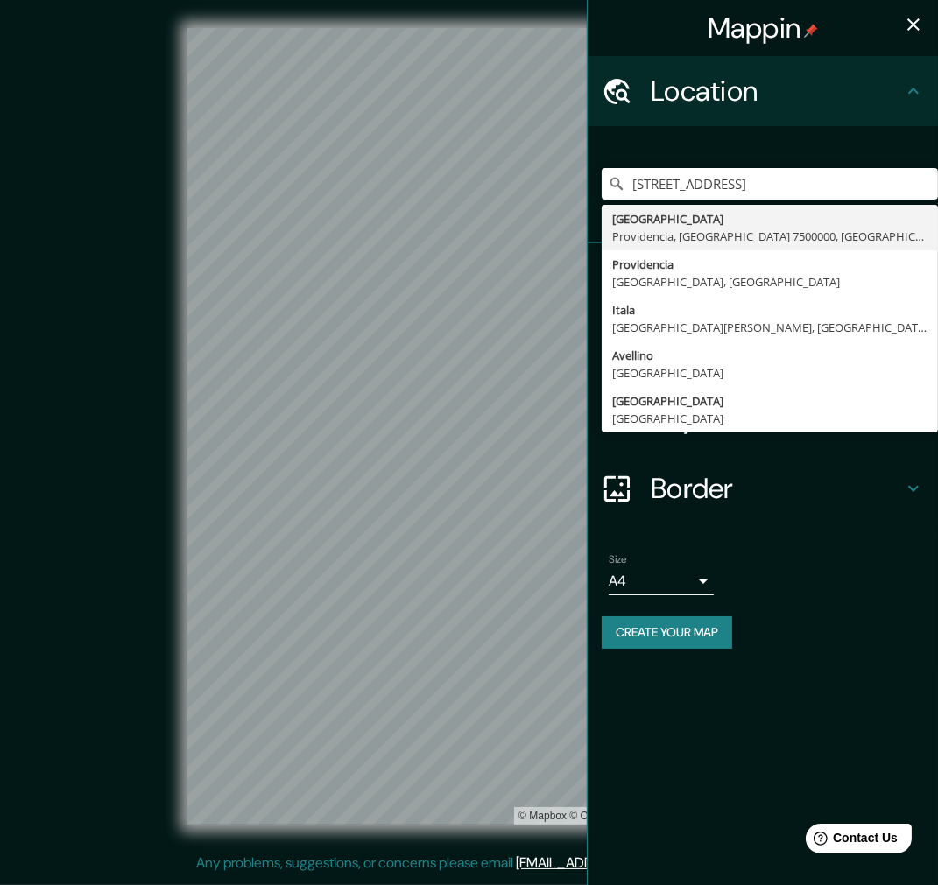
click at [650, 136] on div "[GEOGRAPHIC_DATA], [GEOGRAPHIC_DATA], [GEOGRAPHIC_DATA], [GEOGRAPHIC_DATA], [GE…" at bounding box center [762, 184] width 350 height 117
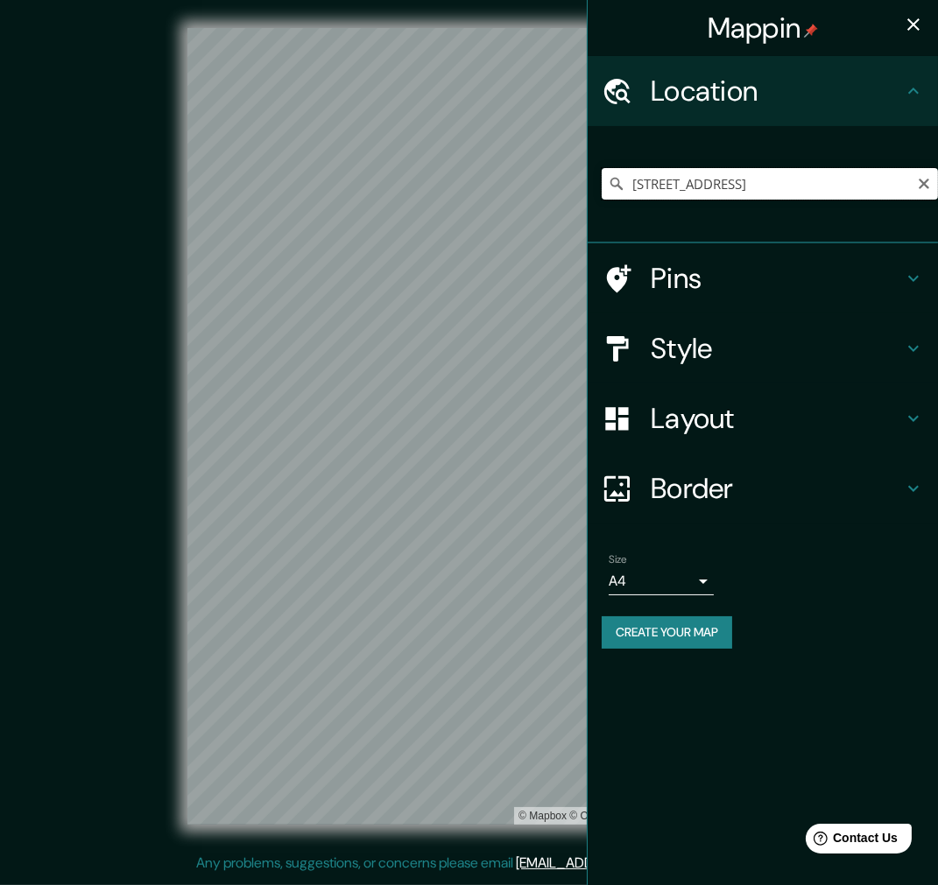
click at [807, 185] on input "[STREET_ADDRESS]" at bounding box center [769, 184] width 336 height 32
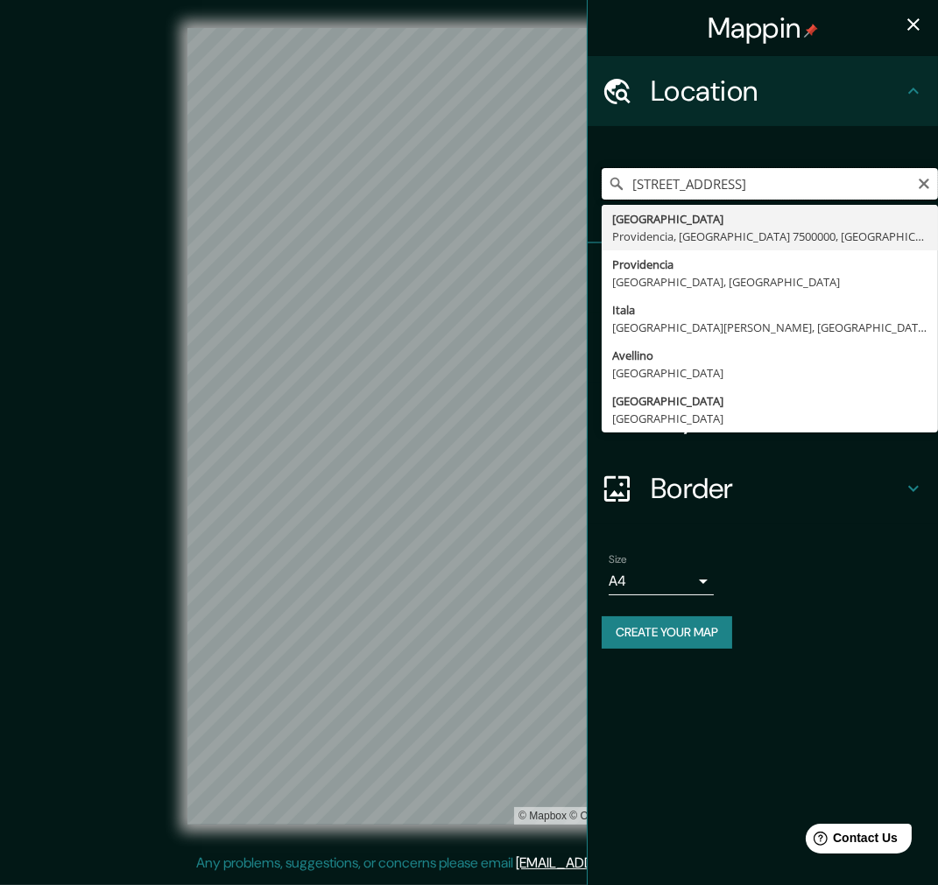
click at [746, 187] on input "[STREET_ADDRESS]" at bounding box center [769, 184] width 336 height 32
click at [916, 179] on icon "Clear" at bounding box center [923, 184] width 11 height 11
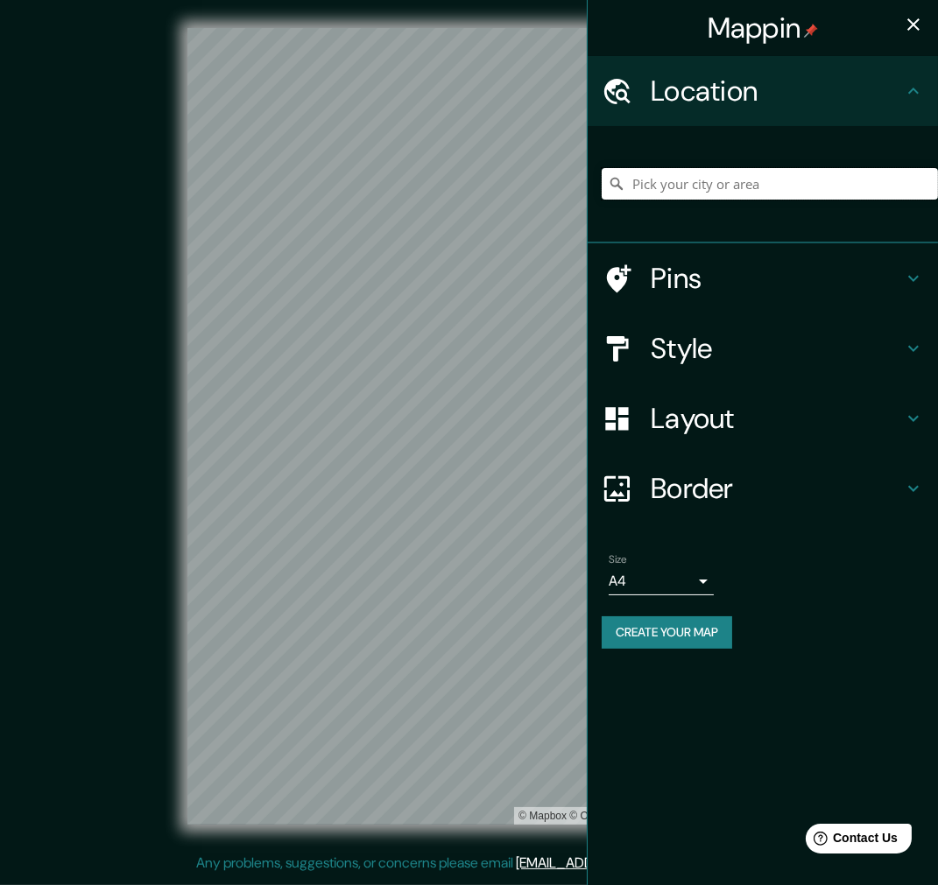
paste input "Av. [PERSON_NAME][STREET_ADDRESS]"
type input "[STREET_ADDRESS][PERSON_NAME]"
click at [907, 14] on icon "button" at bounding box center [913, 24] width 21 height 21
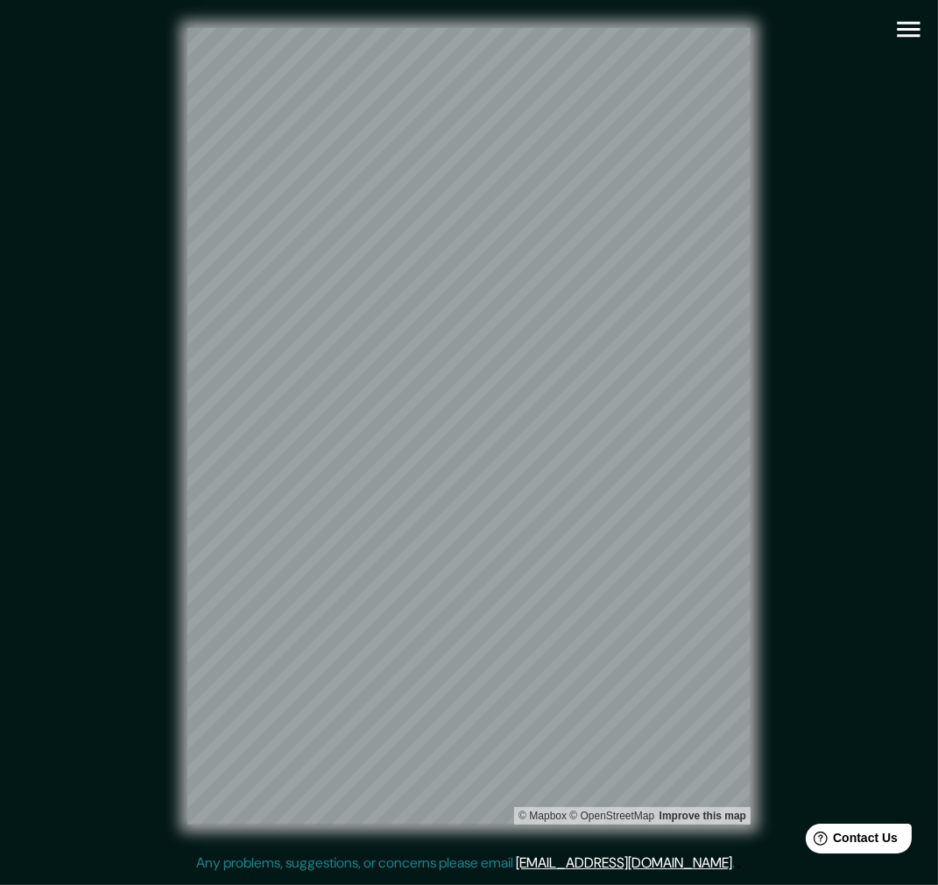
click at [916, 31] on icon "button" at bounding box center [908, 29] width 31 height 31
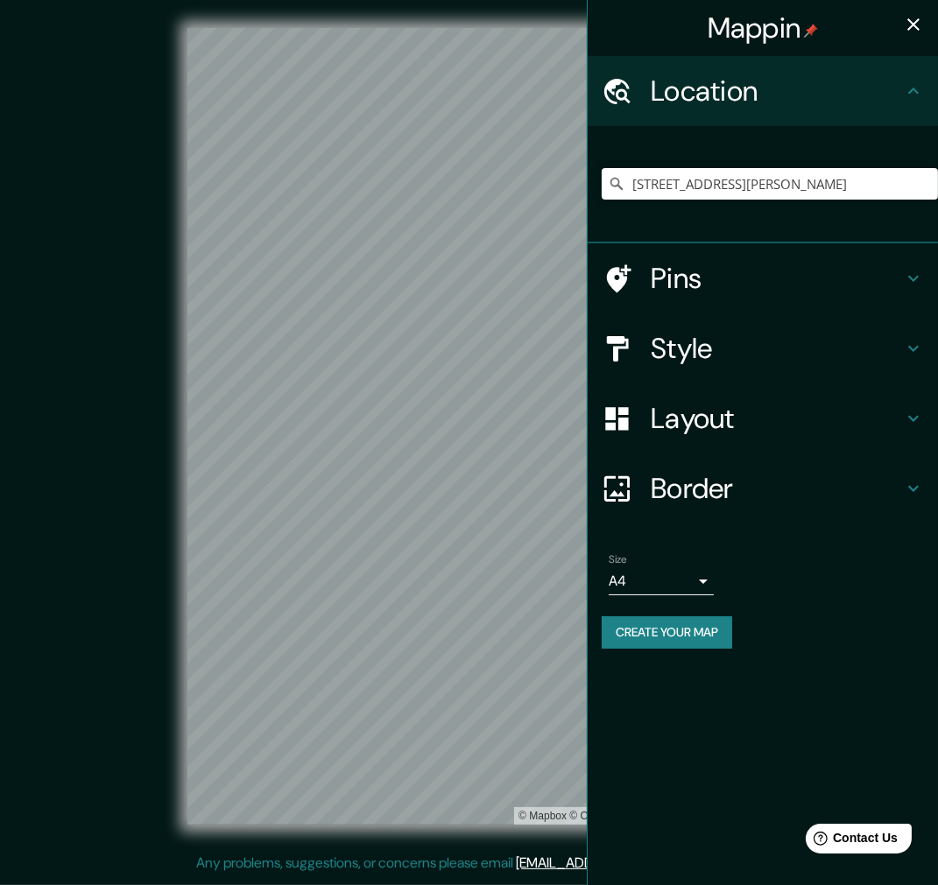
click at [680, 642] on button "Create your map" at bounding box center [666, 632] width 130 height 32
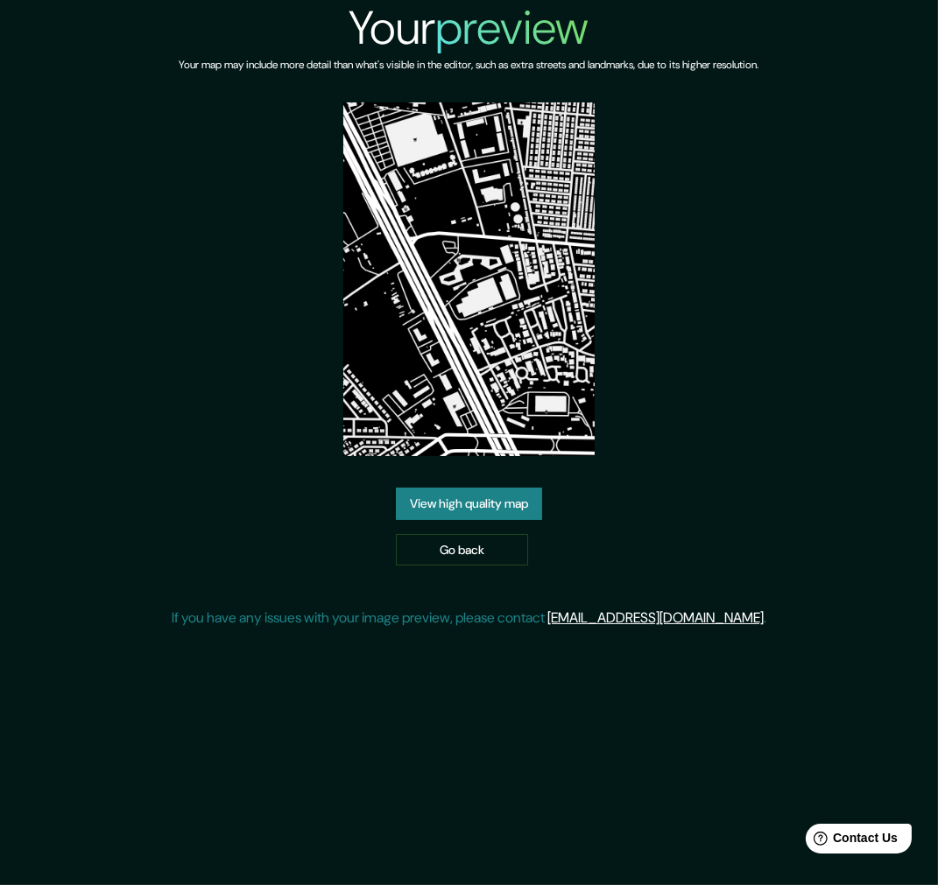
drag, startPoint x: 486, startPoint y: 500, endPoint x: 484, endPoint y: 490, distance: 9.8
click at [486, 500] on link "View high quality map" at bounding box center [469, 504] width 146 height 32
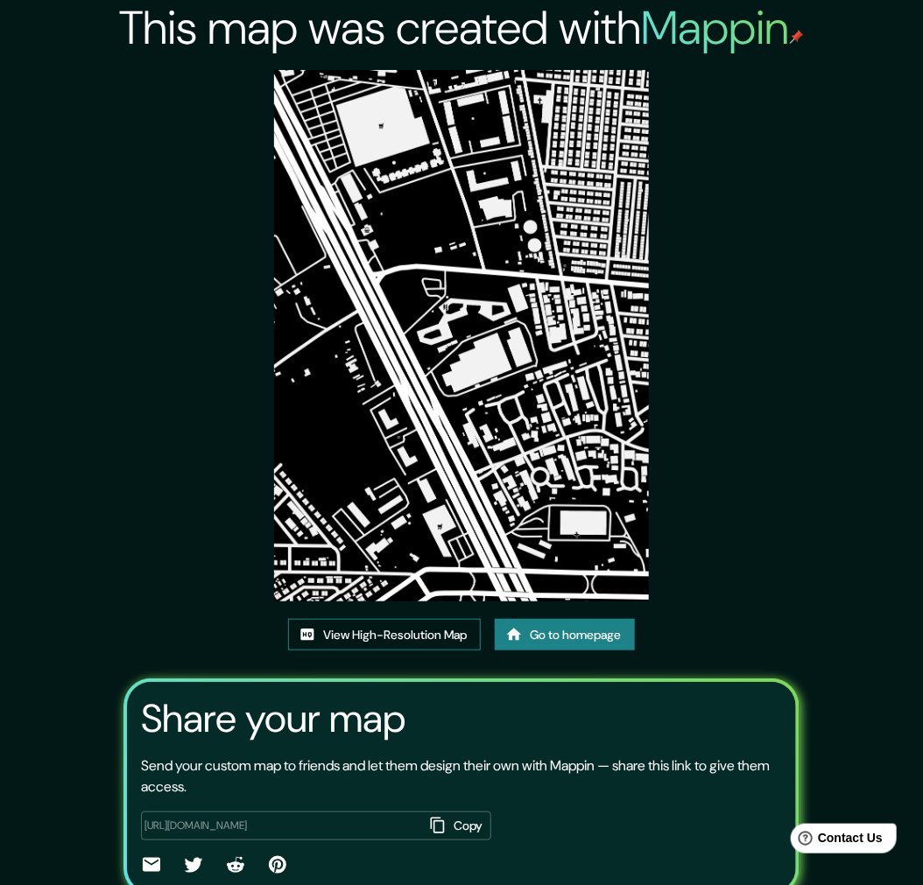
click at [411, 637] on link "View High-Resolution Map" at bounding box center [384, 635] width 193 height 32
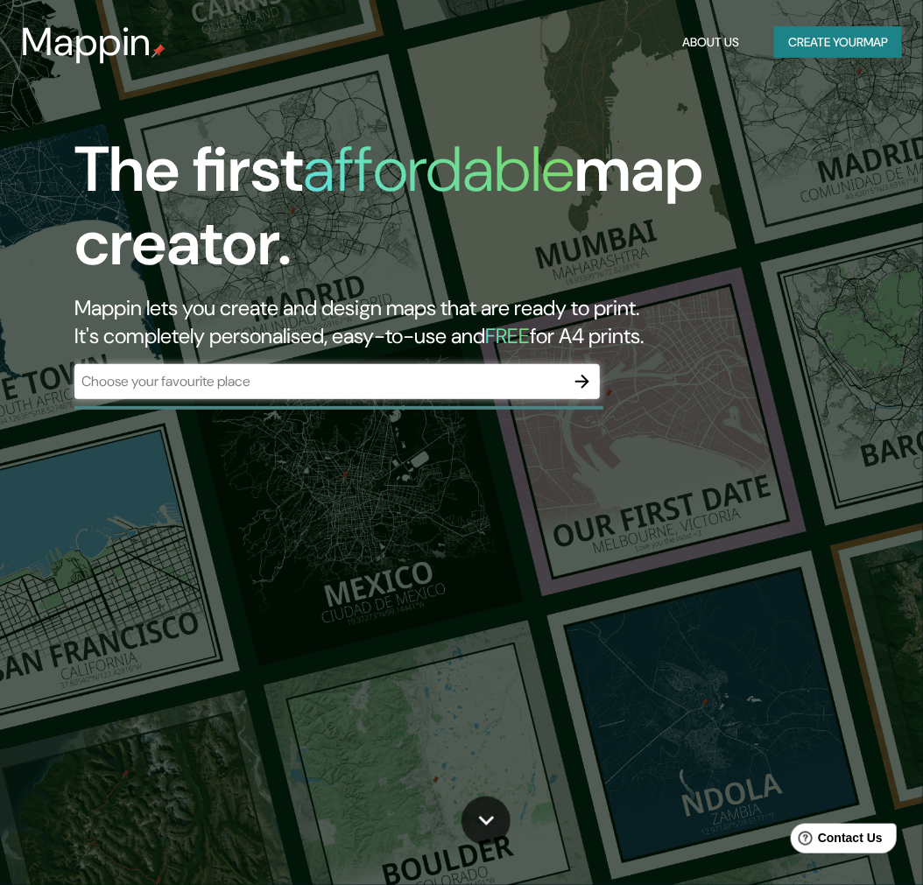
click at [510, 70] on header "Mappin About Us Create your map" at bounding box center [461, 42] width 923 height 84
click at [601, 383] on div "The first affordable map creator. Mappin lets you create and design maps that a…" at bounding box center [443, 275] width 831 height 284
drag, startPoint x: 587, startPoint y: 377, endPoint x: 611, endPoint y: 327, distance: 55.6
click at [611, 327] on div "The first affordable map creator. Mappin lets you create and design maps that a…" at bounding box center [443, 275] width 831 height 284
click at [583, 372] on icon "button" at bounding box center [582, 381] width 21 height 21
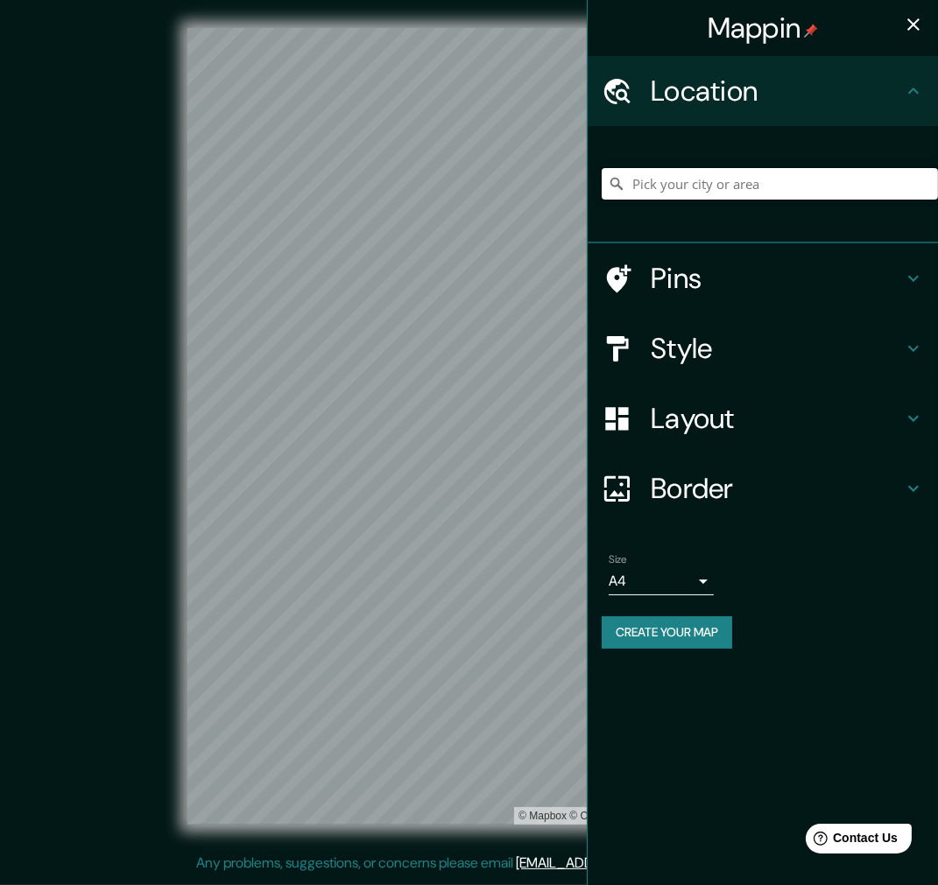
click at [739, 193] on input "Pick your city or area" at bounding box center [769, 184] width 336 height 32
paste input "[STREET_ADDRESS]"
type input "[STREET_ADDRESS]"
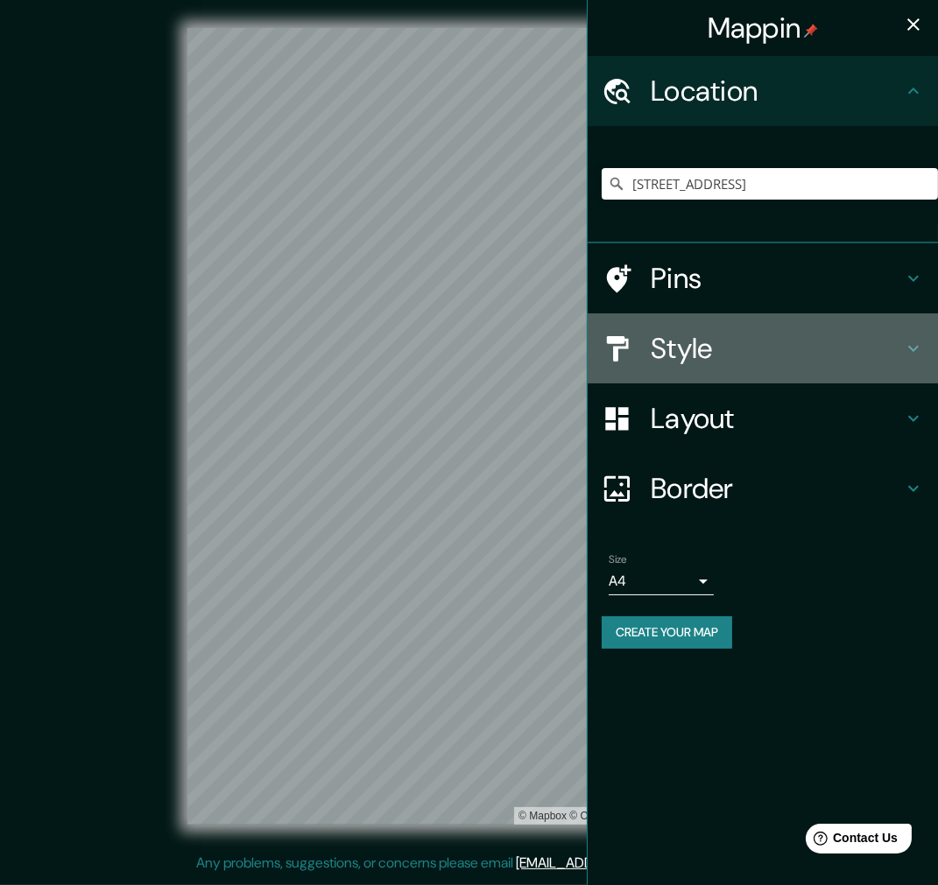
click at [759, 348] on h4 "Style" at bounding box center [776, 348] width 252 height 35
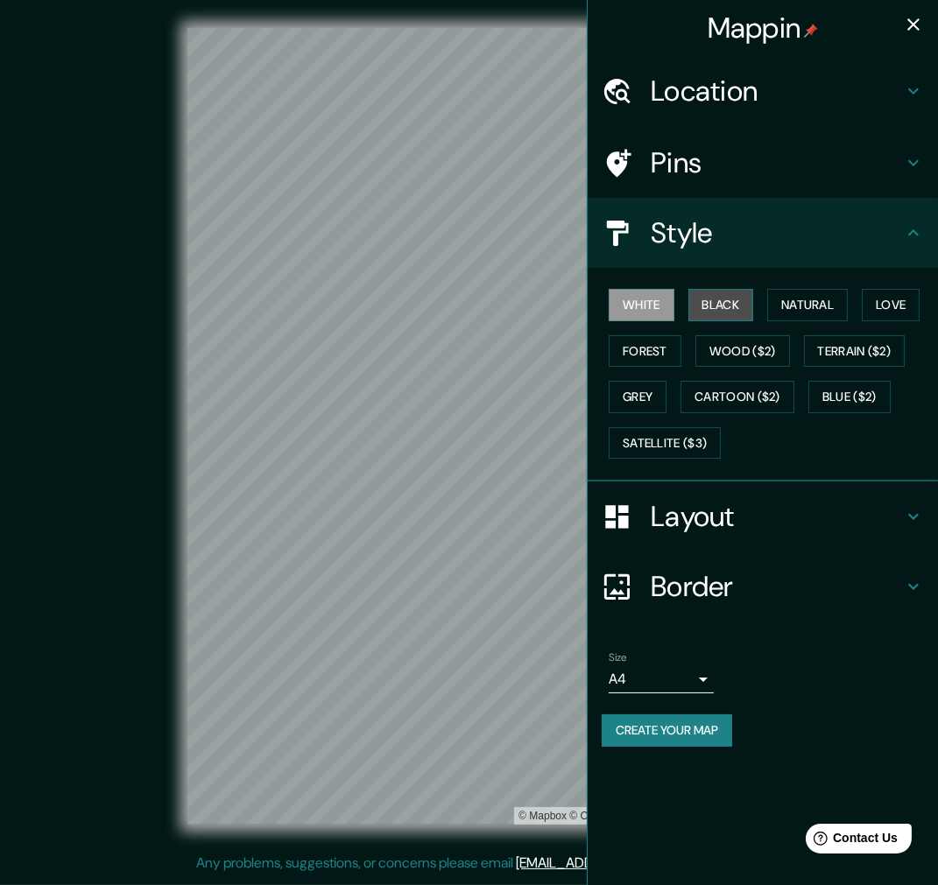
click at [698, 307] on button "Black" at bounding box center [721, 305] width 66 height 32
click at [727, 296] on button "Black" at bounding box center [721, 305] width 66 height 32
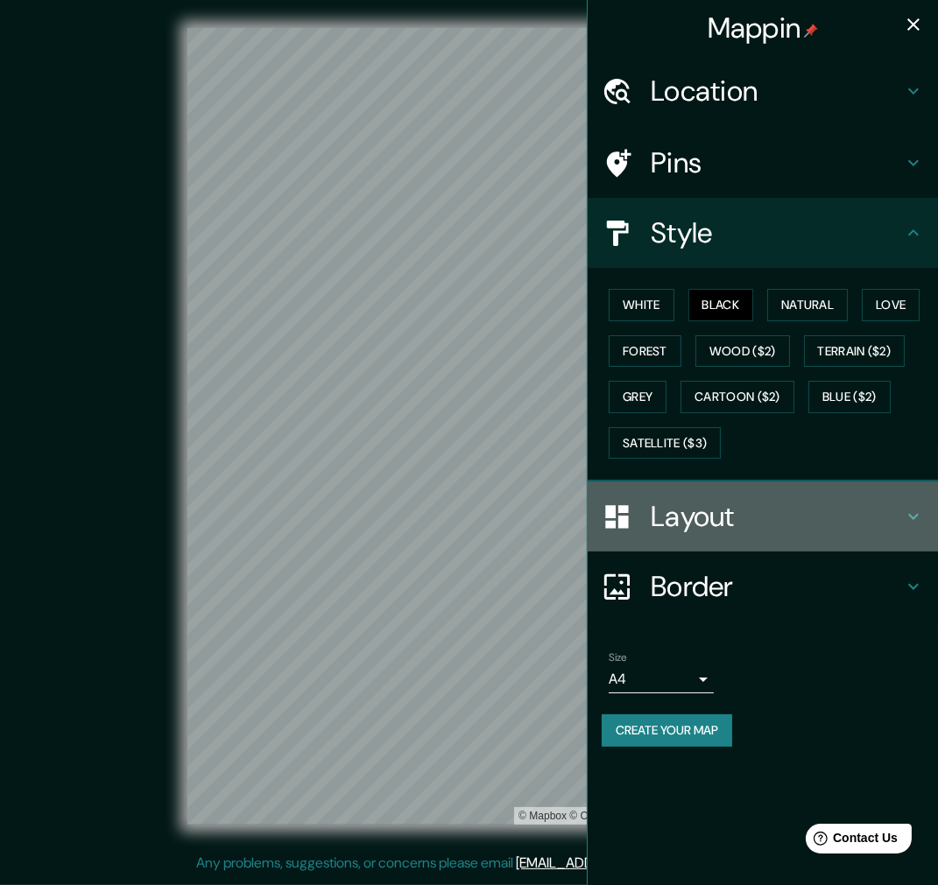
click at [924, 523] on div "Layout" at bounding box center [762, 516] width 350 height 70
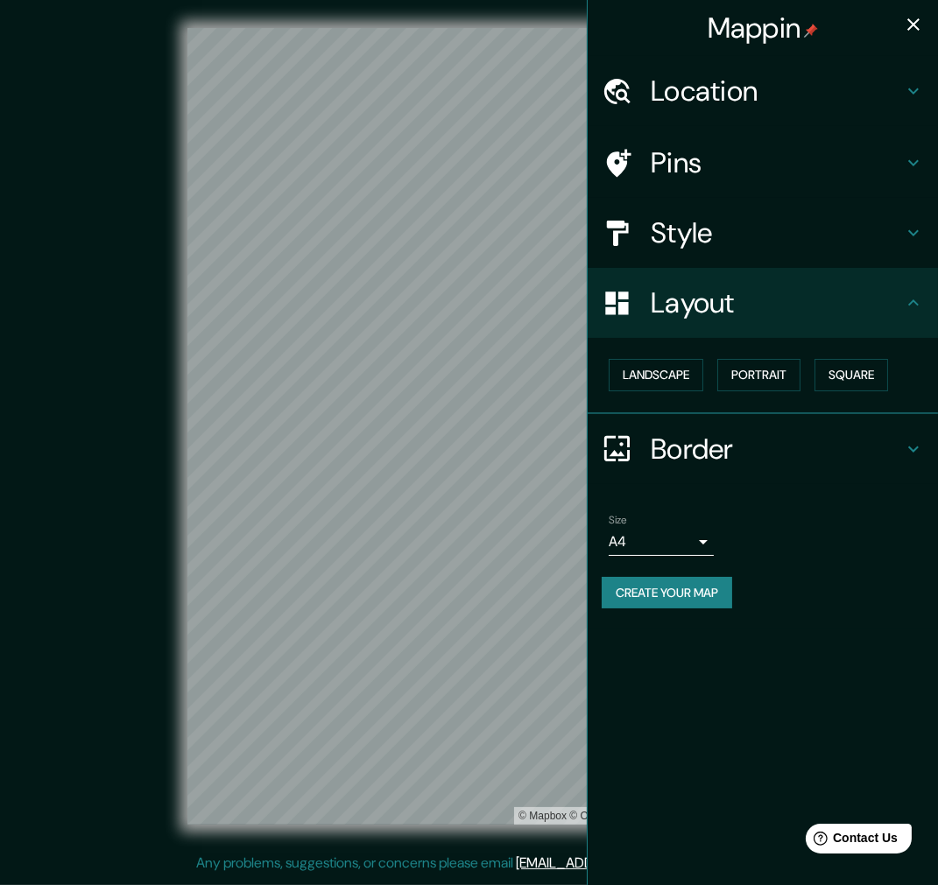
click at [909, 299] on icon at bounding box center [913, 302] width 21 height 21
click at [922, 14] on icon "button" at bounding box center [913, 24] width 21 height 21
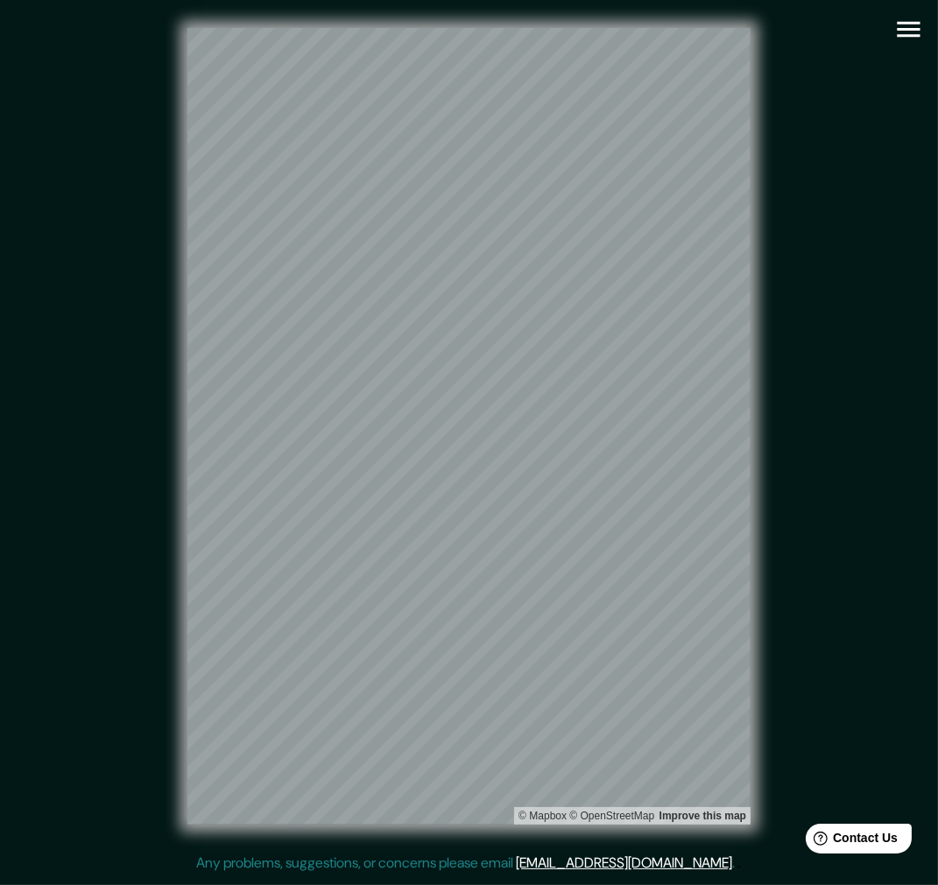
click at [924, 16] on button "button" at bounding box center [908, 29] width 45 height 45
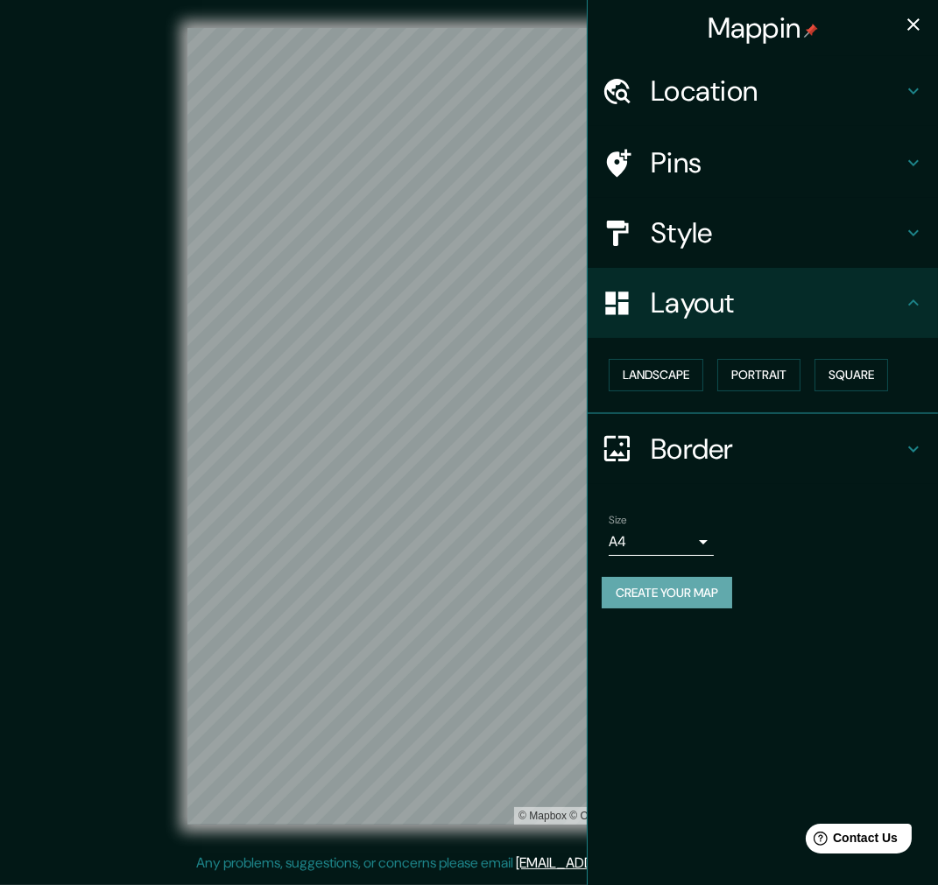
click at [692, 594] on button "Create your map" at bounding box center [666, 593] width 130 height 32
click at [714, 670] on div "Mappin Location [STREET_ADDRESS] [STREET_ADDRESS] [GEOGRAPHIC_DATA] [GEOGRAPHIC…" at bounding box center [762, 442] width 351 height 885
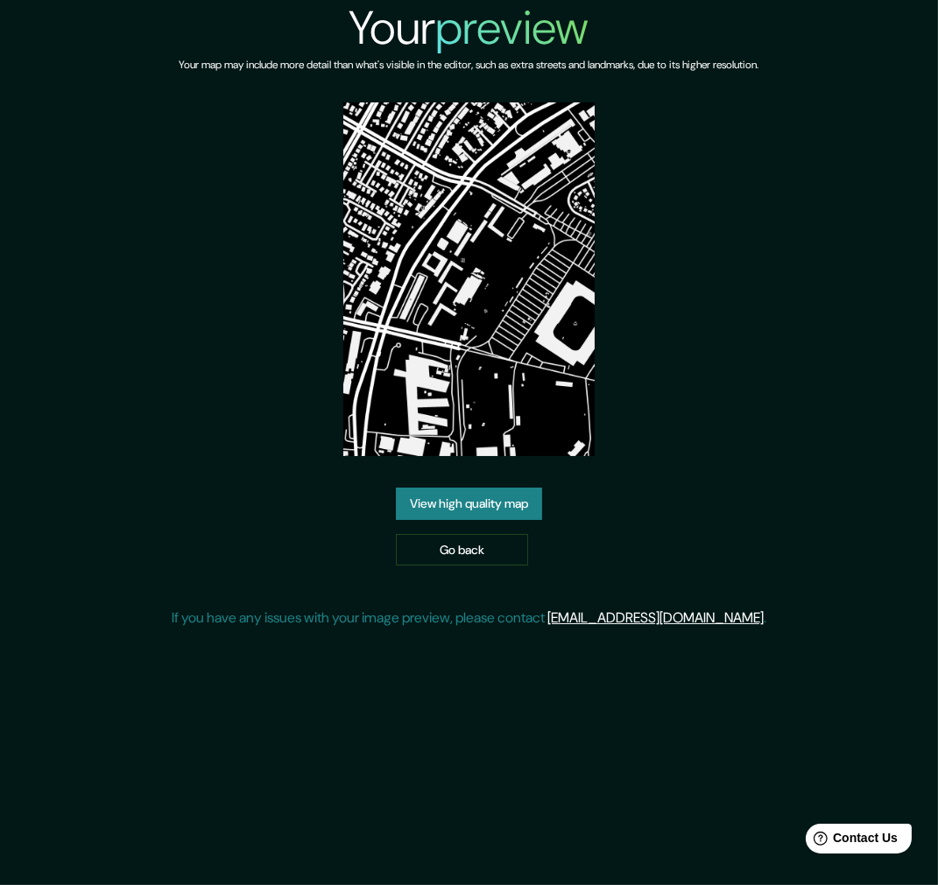
drag, startPoint x: 480, startPoint y: 509, endPoint x: 487, endPoint y: 494, distance: 16.4
click at [480, 509] on link "View high quality map" at bounding box center [469, 504] width 146 height 32
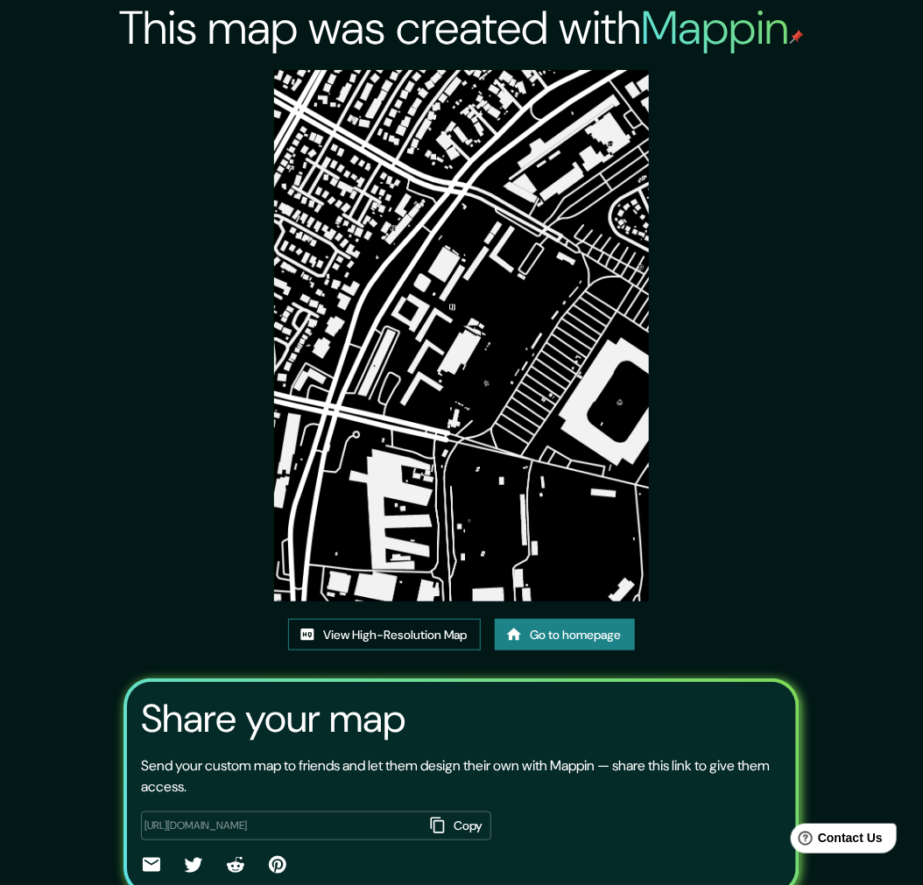
click at [352, 635] on link "View High-Resolution Map" at bounding box center [384, 635] width 193 height 32
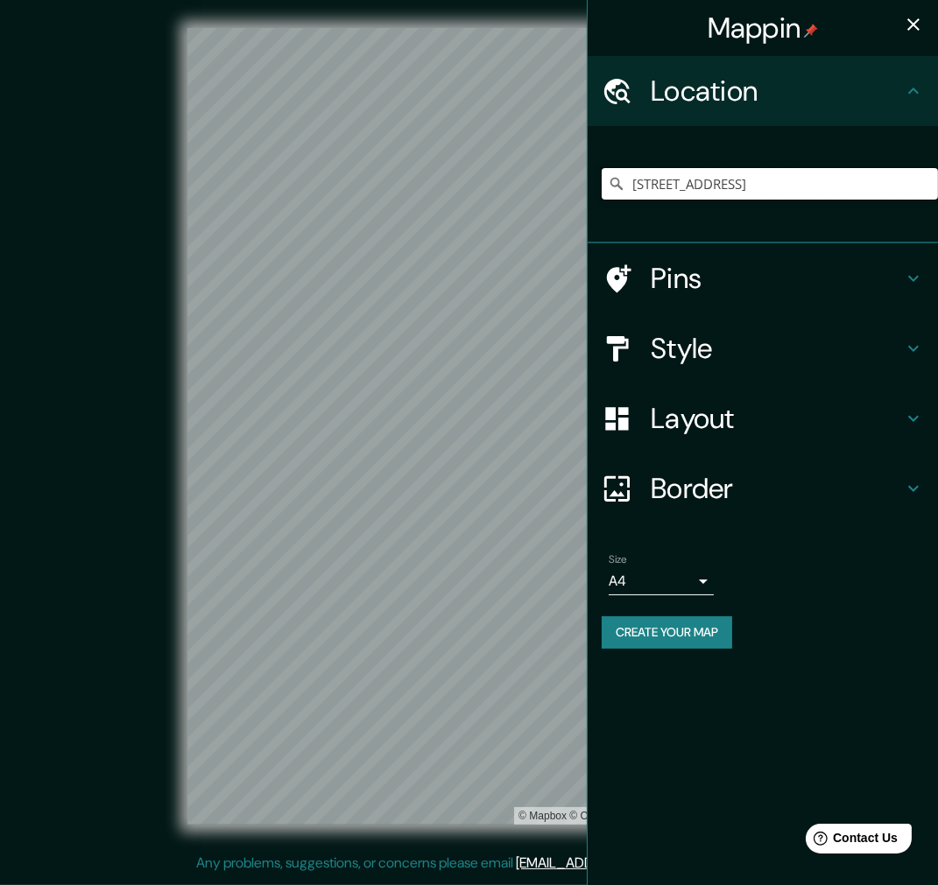
click at [917, 188] on input "[STREET_ADDRESS]" at bounding box center [769, 184] width 336 height 32
click at [912, 180] on input "[STREET_ADDRESS]" at bounding box center [769, 184] width 336 height 32
drag, startPoint x: 912, startPoint y: 180, endPoint x: 672, endPoint y: 180, distance: 239.9
click at [672, 180] on input "[STREET_ADDRESS]" at bounding box center [769, 184] width 336 height 32
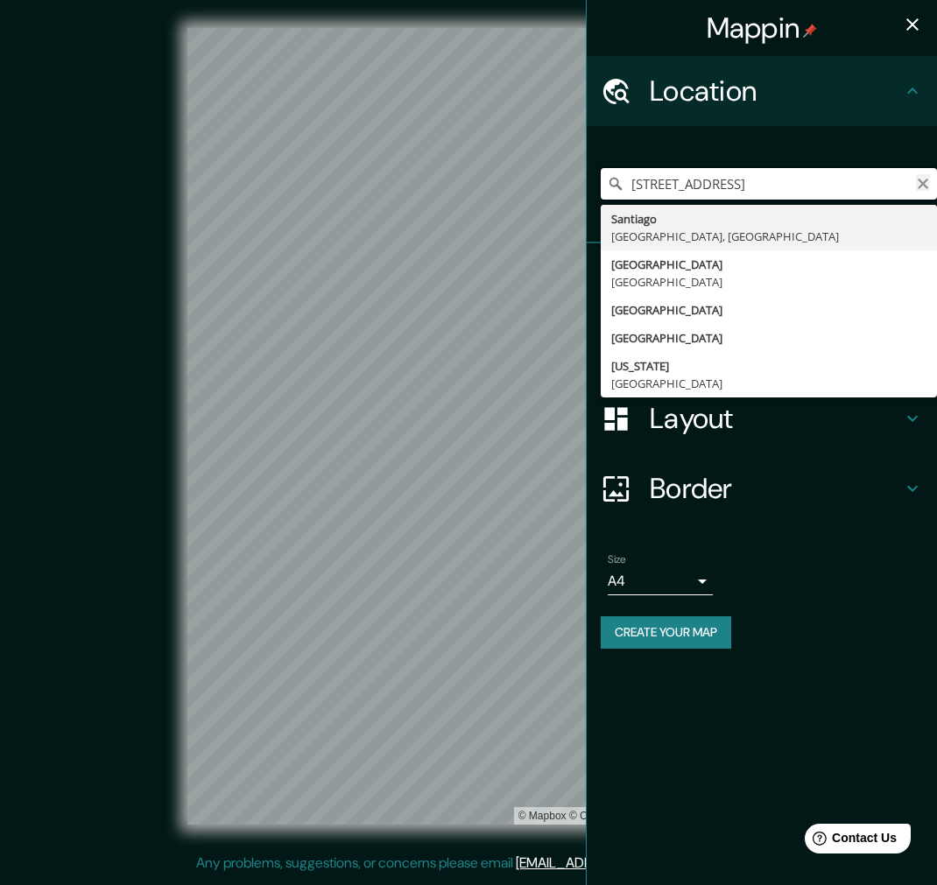
type input "[STREET_ADDRESS]"
click at [924, 185] on icon "Clear" at bounding box center [922, 184] width 11 height 11
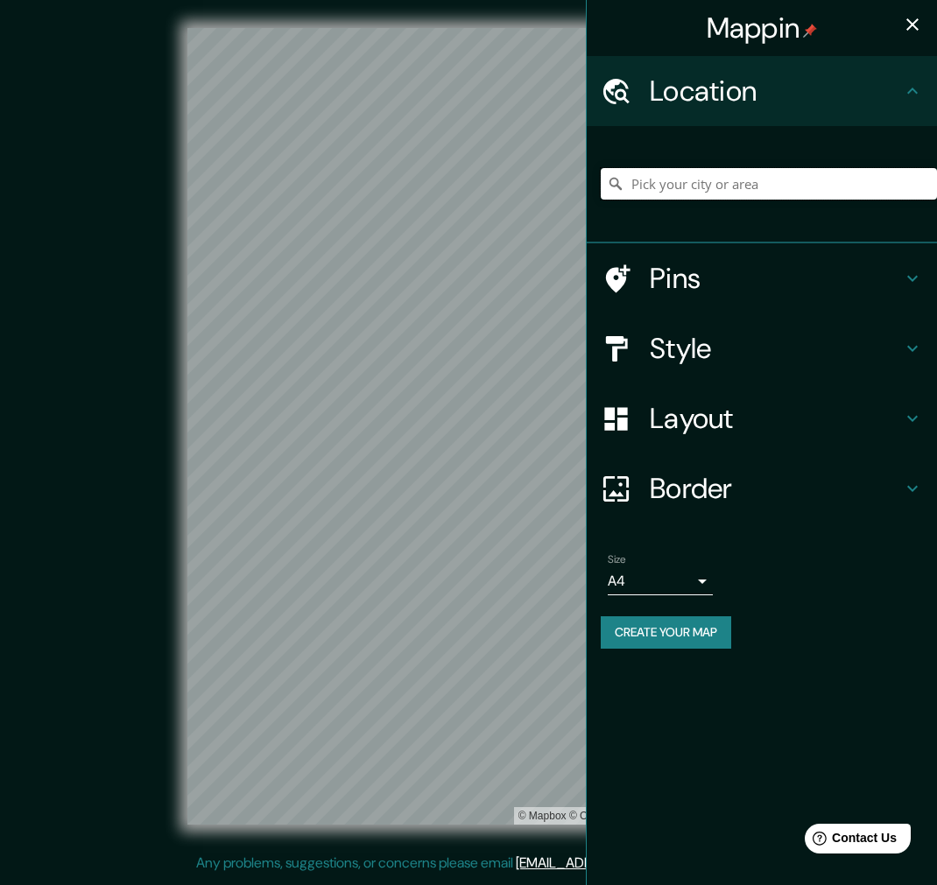
paste input "Av. [PERSON_NAME][STREET_ADDRESS]"
type input "[STREET_ADDRESS][PERSON_NAME]"
click at [780, 361] on h4 "Style" at bounding box center [776, 348] width 252 height 35
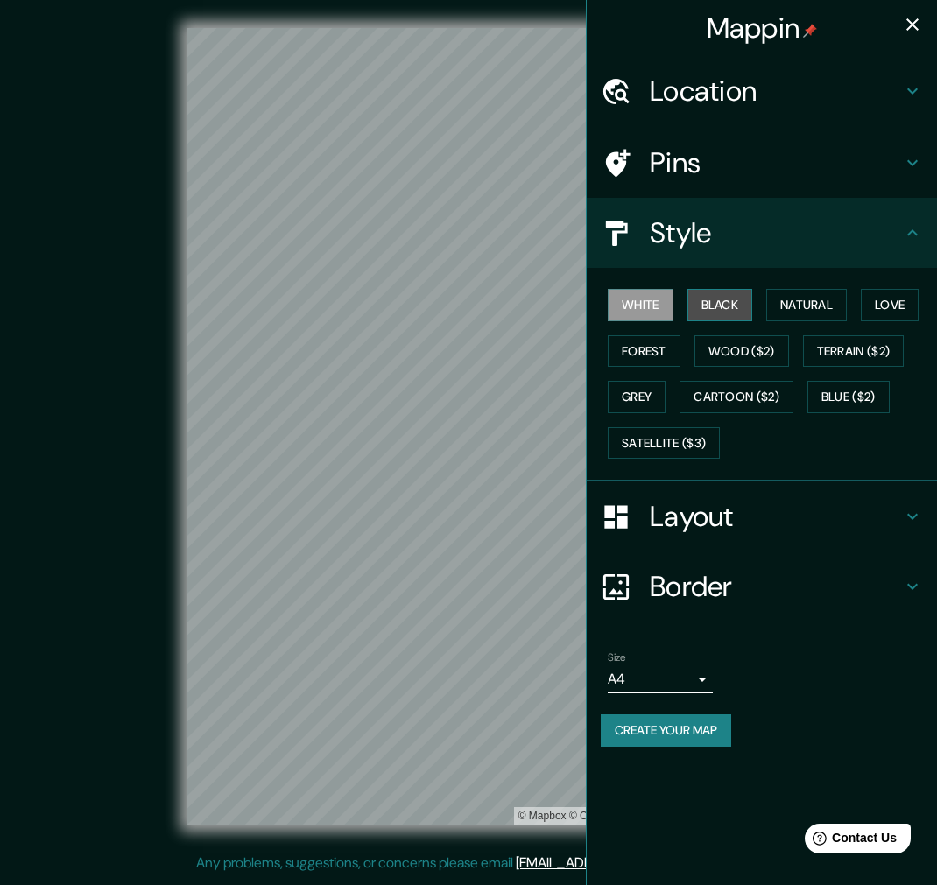
click at [735, 291] on button "Black" at bounding box center [720, 305] width 66 height 32
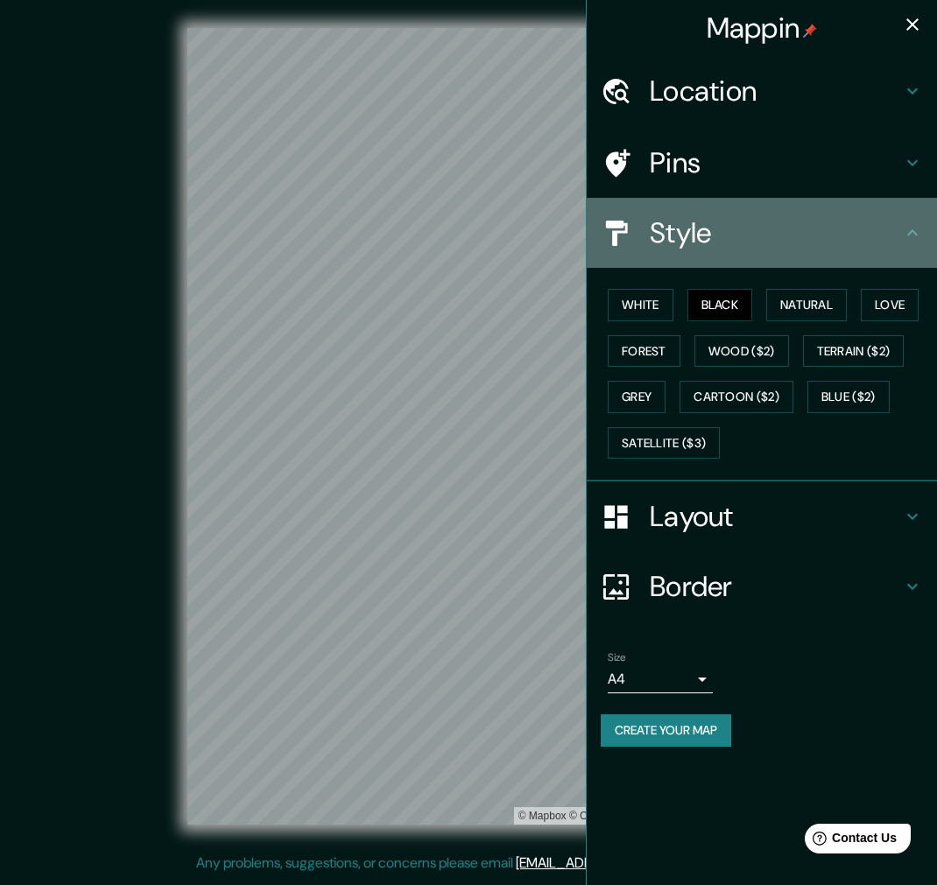
click at [734, 249] on div "Style" at bounding box center [762, 233] width 350 height 70
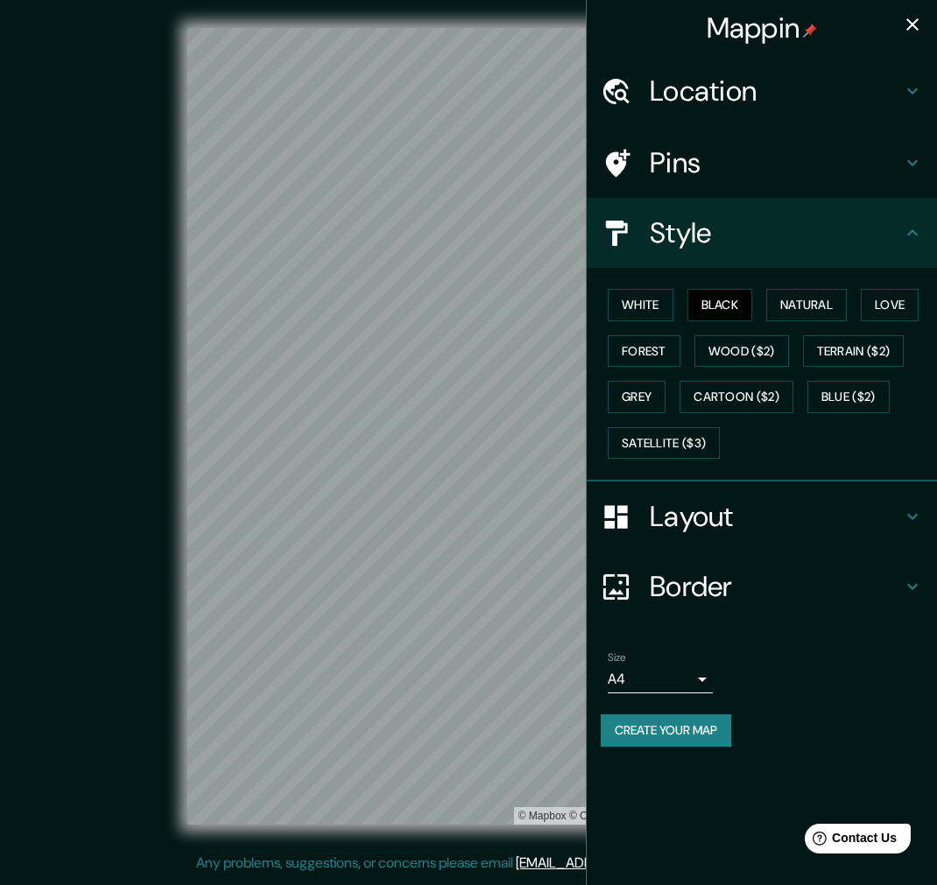
click at [692, 719] on button "Create your map" at bounding box center [666, 730] width 130 height 32
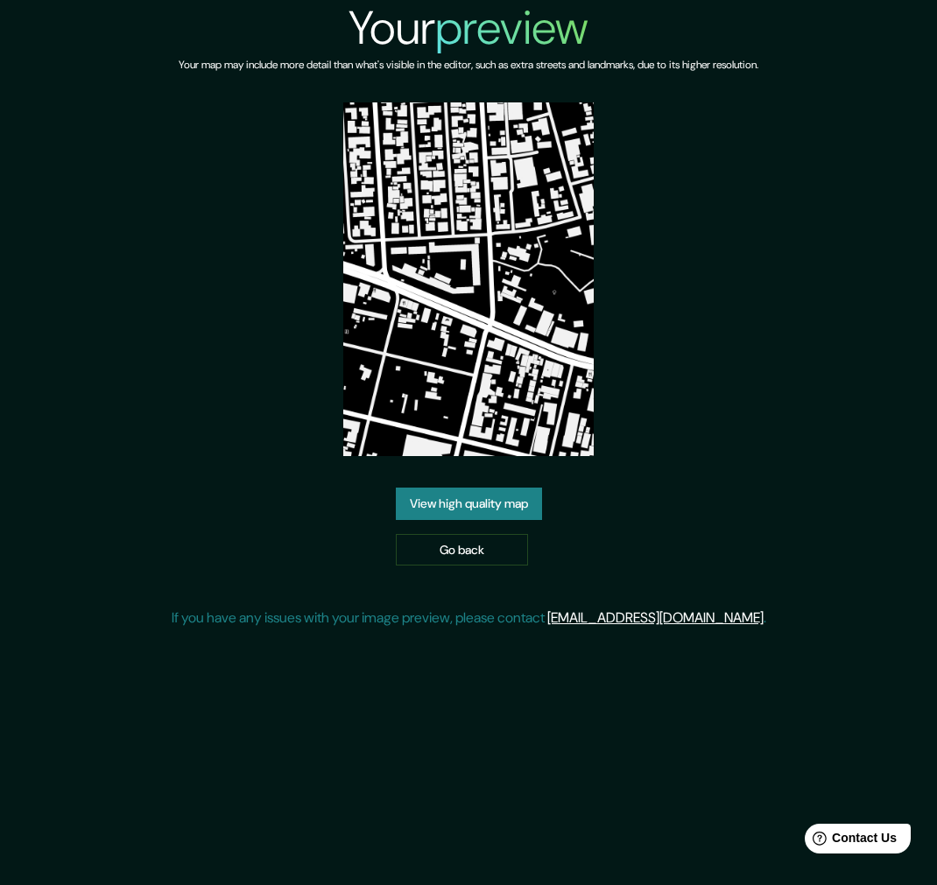
click at [486, 503] on link "View high quality map" at bounding box center [469, 504] width 146 height 32
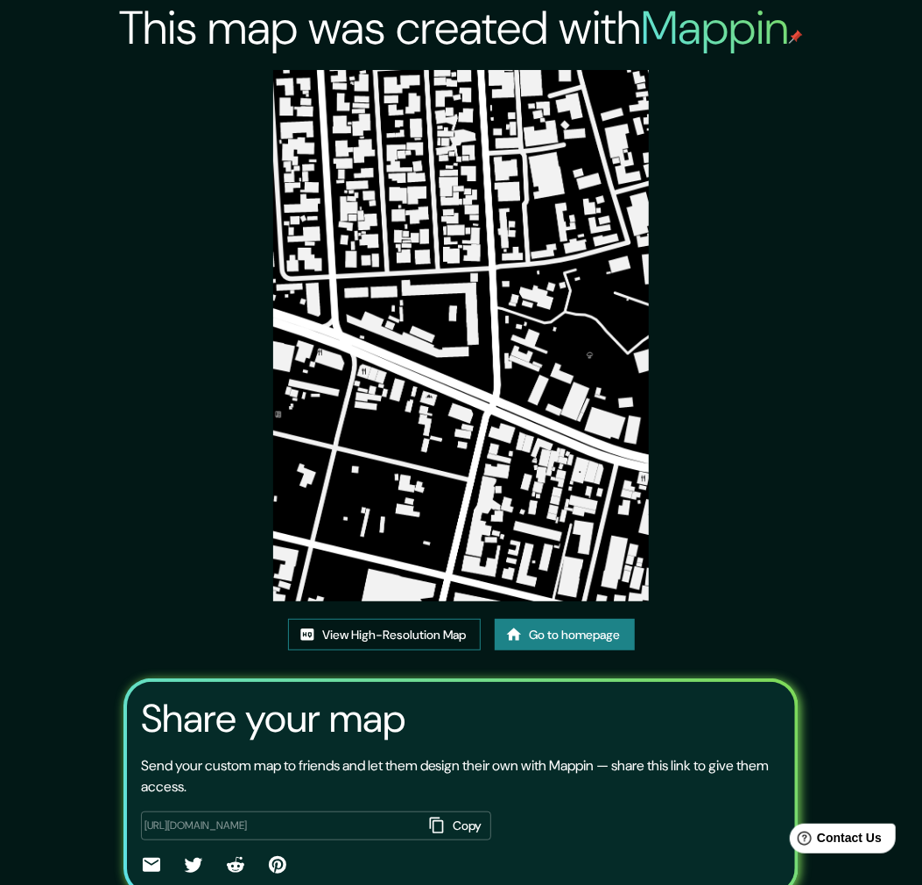
click at [401, 636] on link "View High-Resolution Map" at bounding box center [384, 635] width 193 height 32
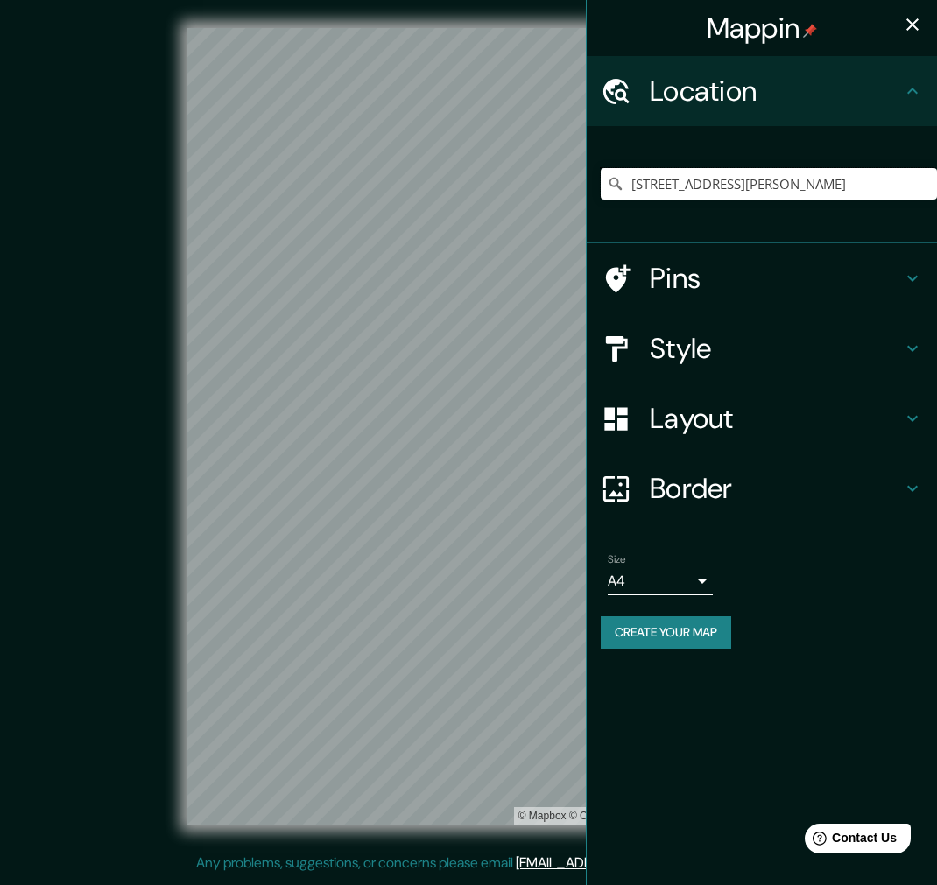
click at [816, 179] on input "[STREET_ADDRESS][PERSON_NAME]" at bounding box center [769, 184] width 336 height 32
drag, startPoint x: 926, startPoint y: 179, endPoint x: 636, endPoint y: 189, distance: 289.9
click at [636, 189] on input "[STREET_ADDRESS][PERSON_NAME]" at bounding box center [769, 184] width 336 height 32
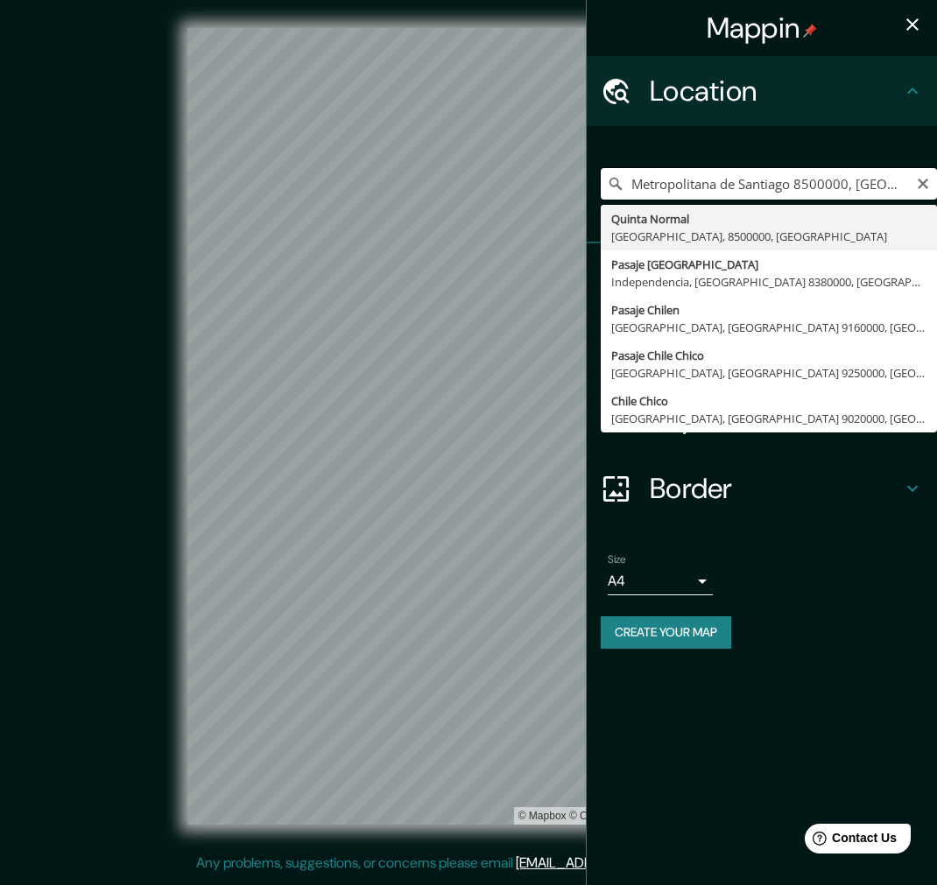
type input "Metropolitana de Santiago 8500000, Chile"
click at [814, 160] on div "Metropolitana de Santiago 8500000, Chile Quinta Normal Región Metropolitana de …" at bounding box center [769, 184] width 336 height 88
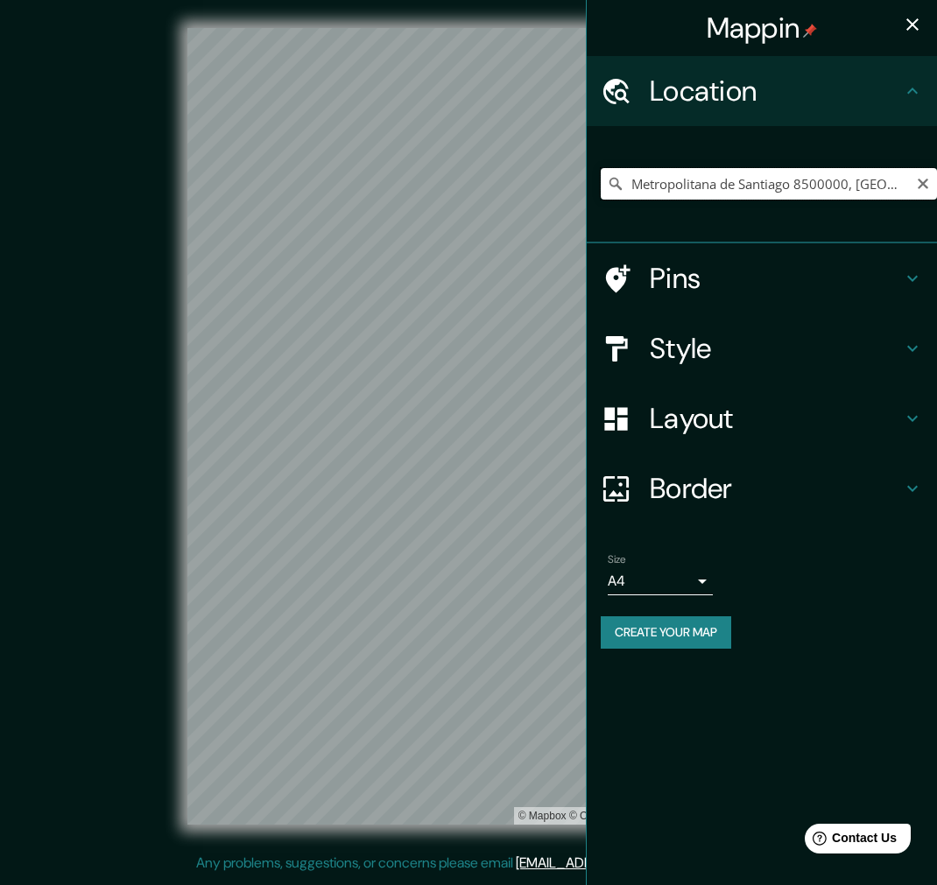
click at [530, 171] on div "Mappin Location Metropolitana de Santiago 8500000, Chile Quinta Normal Región M…" at bounding box center [468, 440] width 937 height 881
click at [580, 159] on div "Mappin Location Pins Style Layout Border Choose a border. Hint : you can make l…" at bounding box center [468, 440] width 937 height 881
paste input "Av. Macul 2451, 7810310 Santiago, Macul, Región Metropolitana"
type input "Macul, Macul, Región Metropolitana de Santiago, Chile"
click at [795, 348] on h4 "Style" at bounding box center [776, 348] width 252 height 35
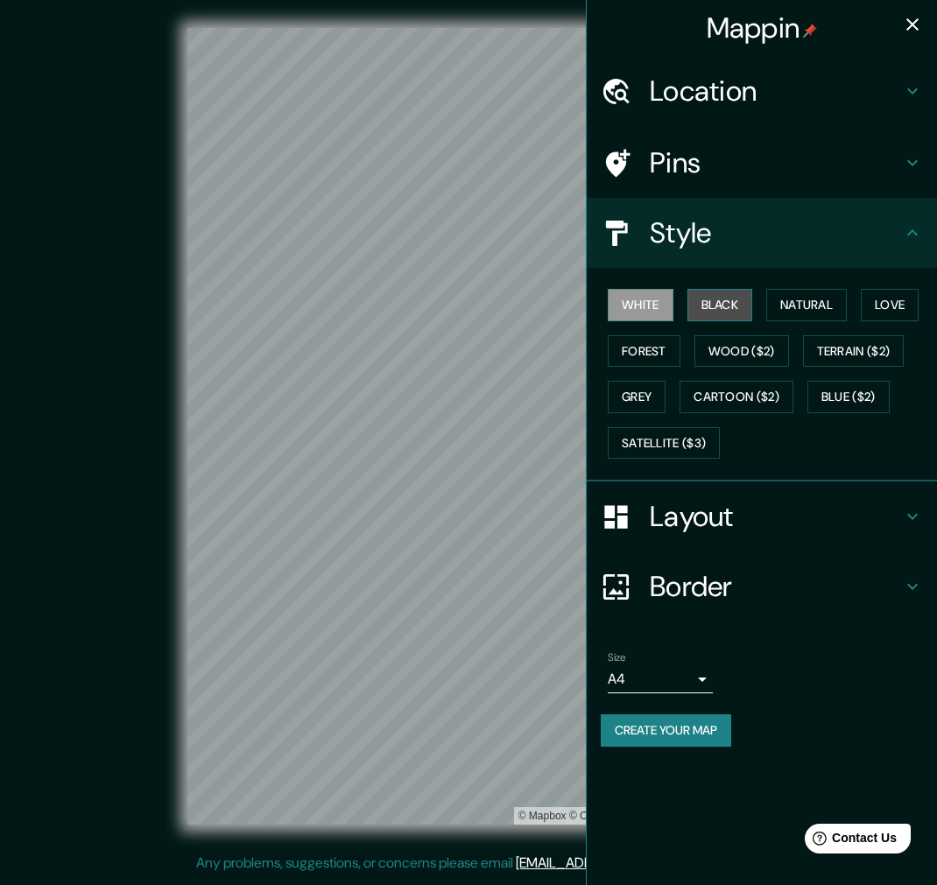
click at [745, 301] on button "Black" at bounding box center [720, 305] width 66 height 32
click at [759, 105] on h4 "Location" at bounding box center [776, 91] width 252 height 35
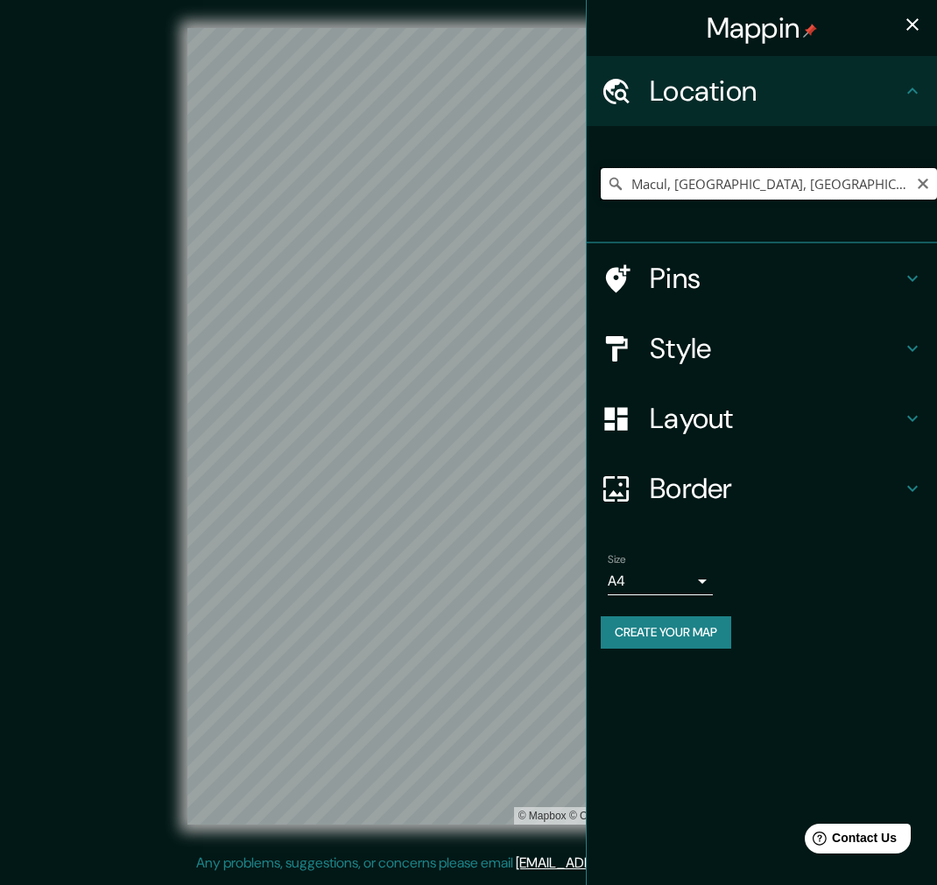
click at [663, 187] on input "Macul, Macul, Región Metropolitana de Santiago, Chile" at bounding box center [769, 184] width 336 height 32
click at [924, 189] on icon "Clear" at bounding box center [923, 184] width 14 height 14
paste input "Av. Macul 2451, 7810310 Santiago, Macul, Región Metropolitana"
click at [433, 154] on div "Mappin Location Macul, Macul, Región Metropolitana de Santiago, Chile Macul Mac…" at bounding box center [468, 440] width 937 height 881
type input "Macul, Macul, Región Metropolitana de Santiago, Chile"
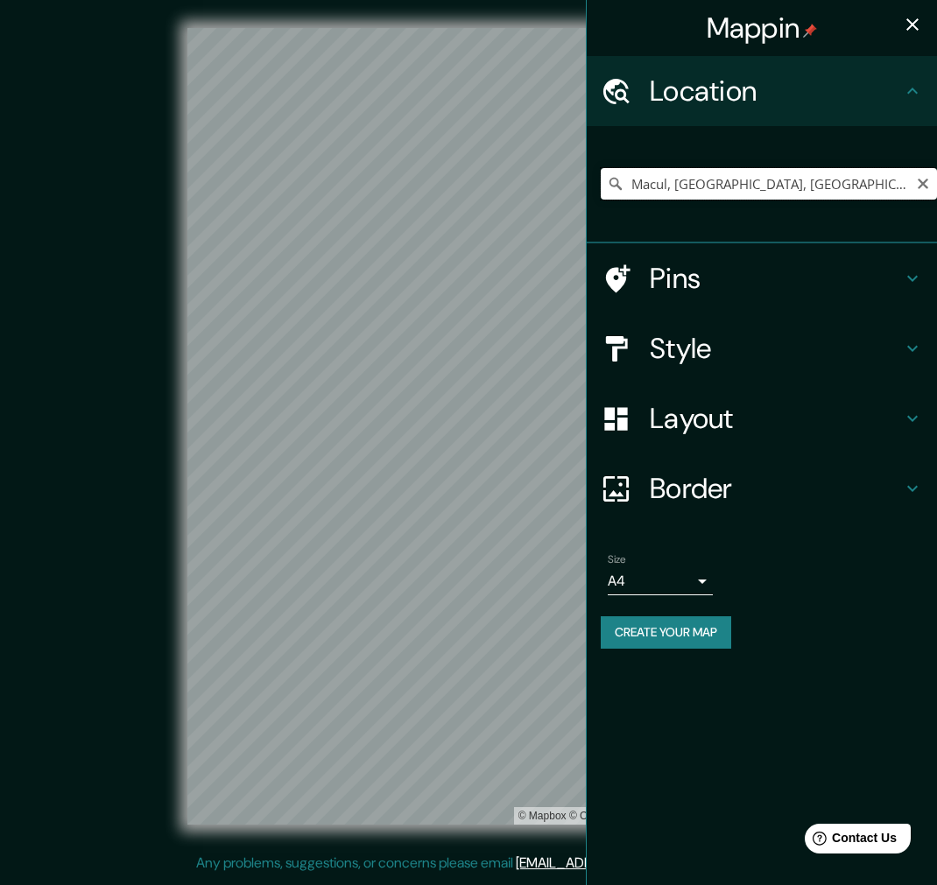
drag, startPoint x: 698, startPoint y: 190, endPoint x: 734, endPoint y: 199, distance: 36.9
click at [698, 190] on input "Macul, Macul, Región Metropolitana de Santiago, Chile" at bounding box center [769, 184] width 336 height 32
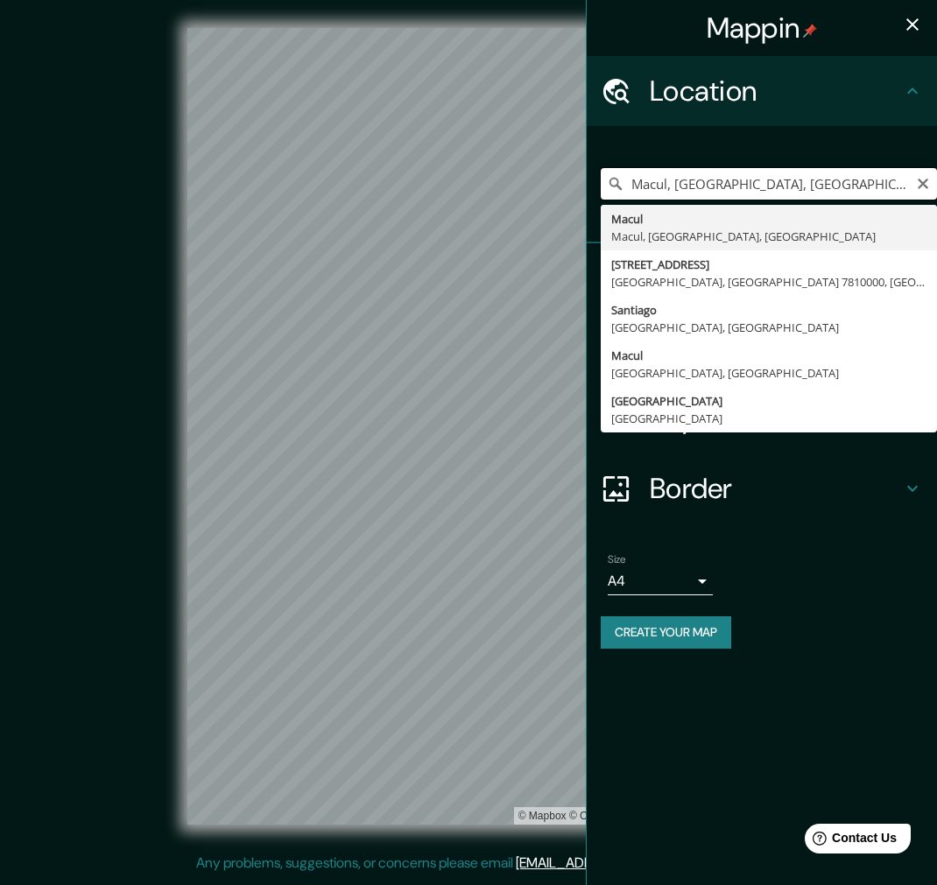
click at [931, 179] on input "Macul, Macul, Región Metropolitana de Santiago, Chile" at bounding box center [769, 184] width 336 height 32
click at [920, 172] on input "Macul, Macul, Región Metropolitana de Santiago, Chile" at bounding box center [769, 184] width 336 height 32
click at [930, 194] on input "Macul, Macul, Región Metropolitana de Santiago, Chile" at bounding box center [769, 184] width 336 height 32
click at [924, 181] on icon "Clear" at bounding box center [922, 184] width 11 height 11
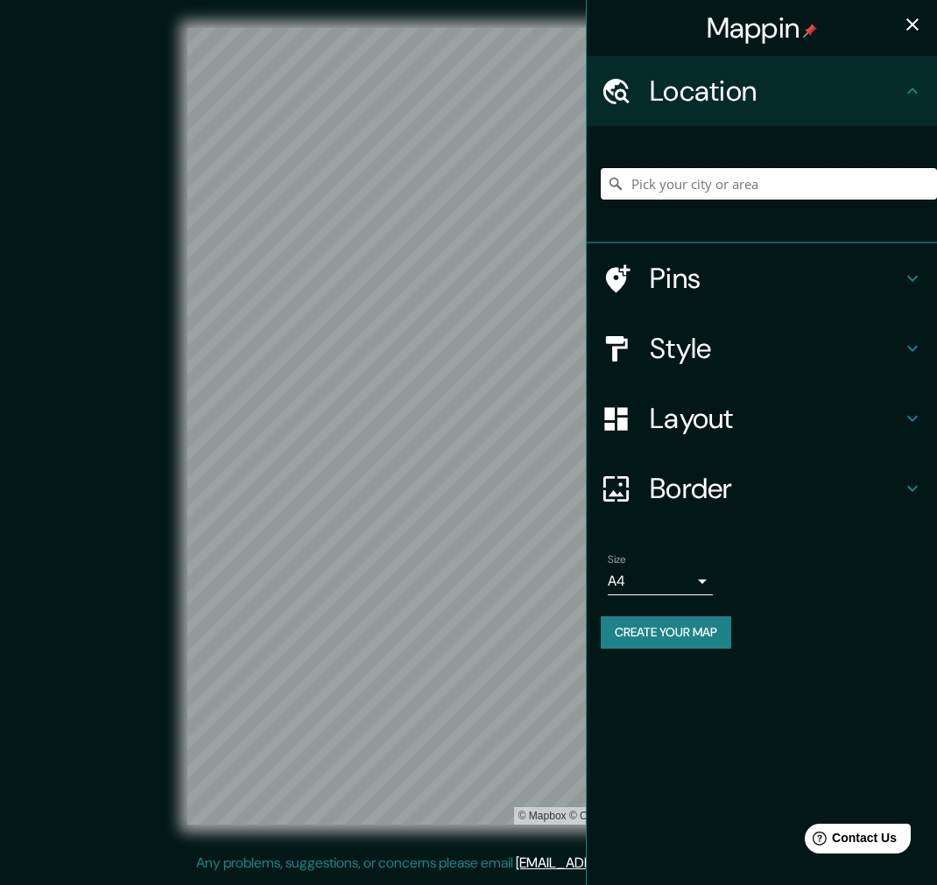
click at [924, 181] on input "Pick your city or area" at bounding box center [769, 184] width 336 height 32
paste input "Av. Macul 2451, 7810310 Santiago, Macul, Región Metropolitana"
click at [671, 180] on input "Macul, Macul, Región Metropolitana de Santiago, Chile" at bounding box center [769, 184] width 336 height 32
click at [710, 186] on input "Macul, Región Metropolitana de Santiago, Chile" at bounding box center [769, 184] width 336 height 32
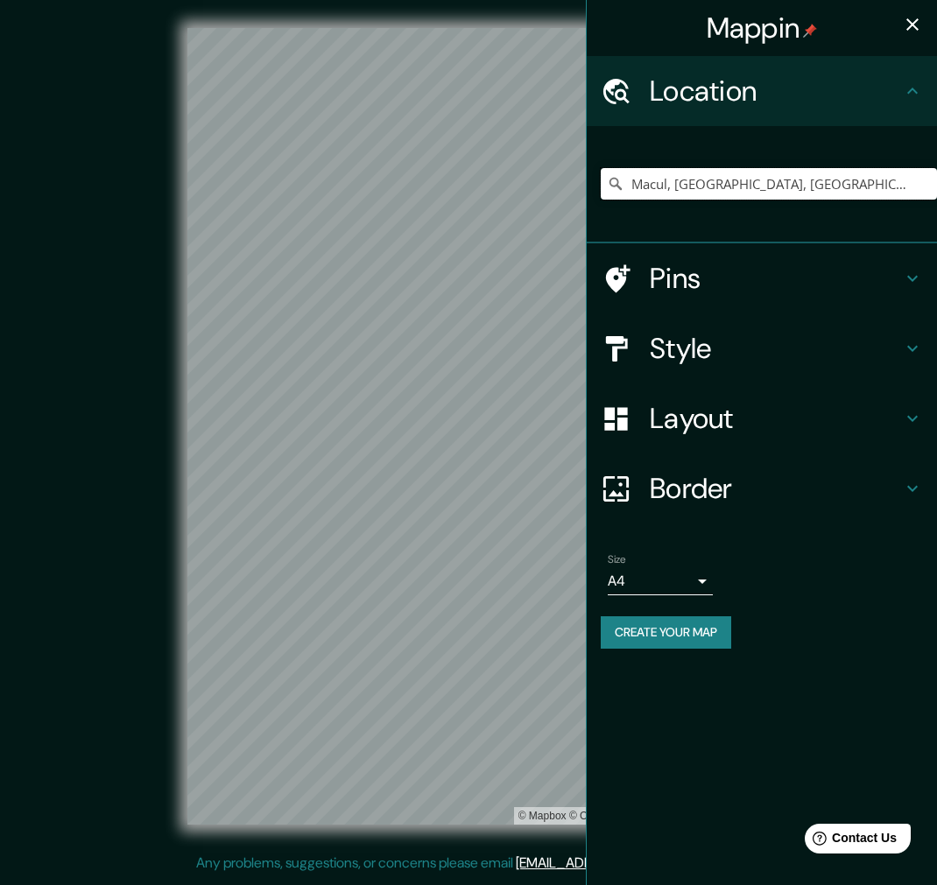
click at [850, 187] on input "Macul, Región Metropolitana de Santiago, Chile" at bounding box center [769, 184] width 336 height 32
type input "Macul, Región Metropolitana de Santiago, Chile"
click at [917, 178] on icon "Clear" at bounding box center [923, 184] width 14 height 14
paste input "Av. Macul 2451, 7810310 Santiago, Macul, Región Metropolitana"
click at [772, 196] on input "Av. Macul 2451, 7810310 Santiago, Macul, Región Metropolitana" at bounding box center [769, 184] width 336 height 32
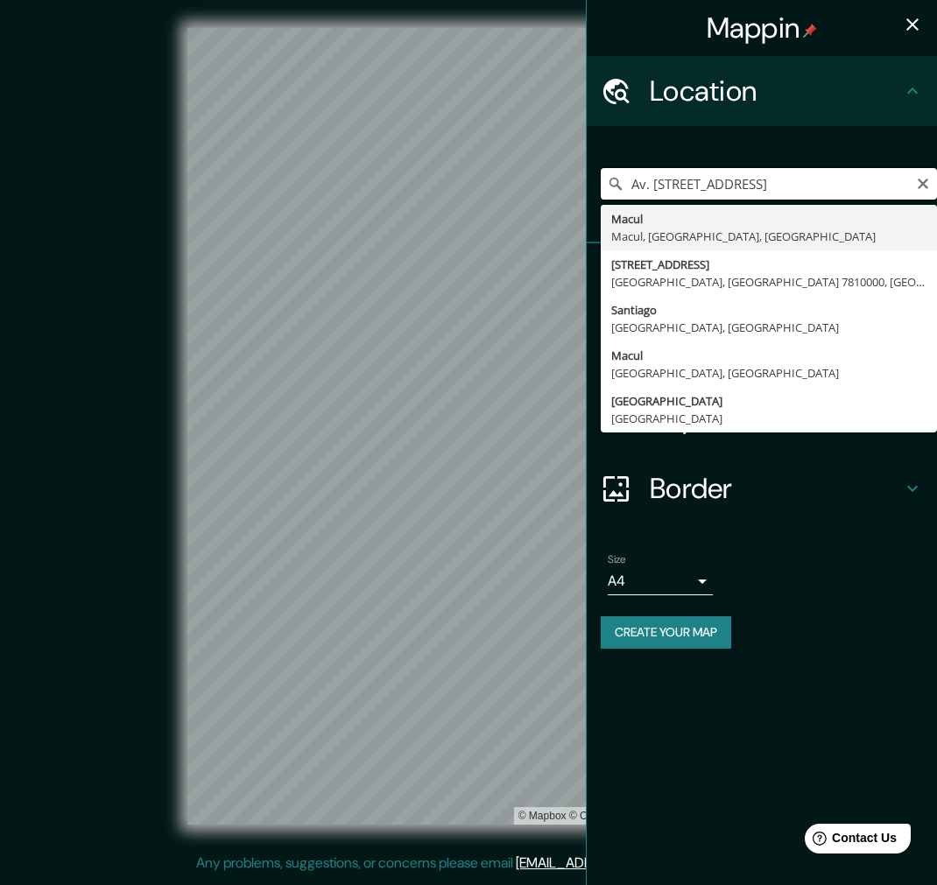
paste input "Av. Macul 2451, 7810310 Santiago, Macul, Región Metropolitana"
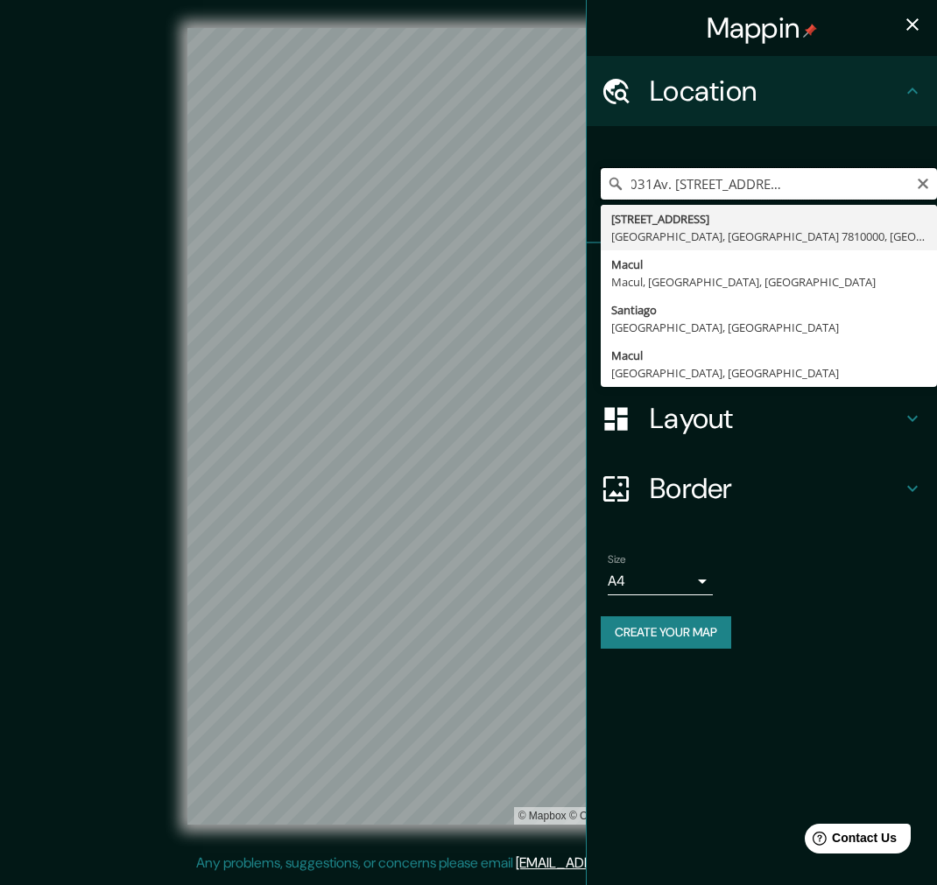
paste input "Av. Macul 2451, 7810310 Santiago, Macul, Región Metropolitana"
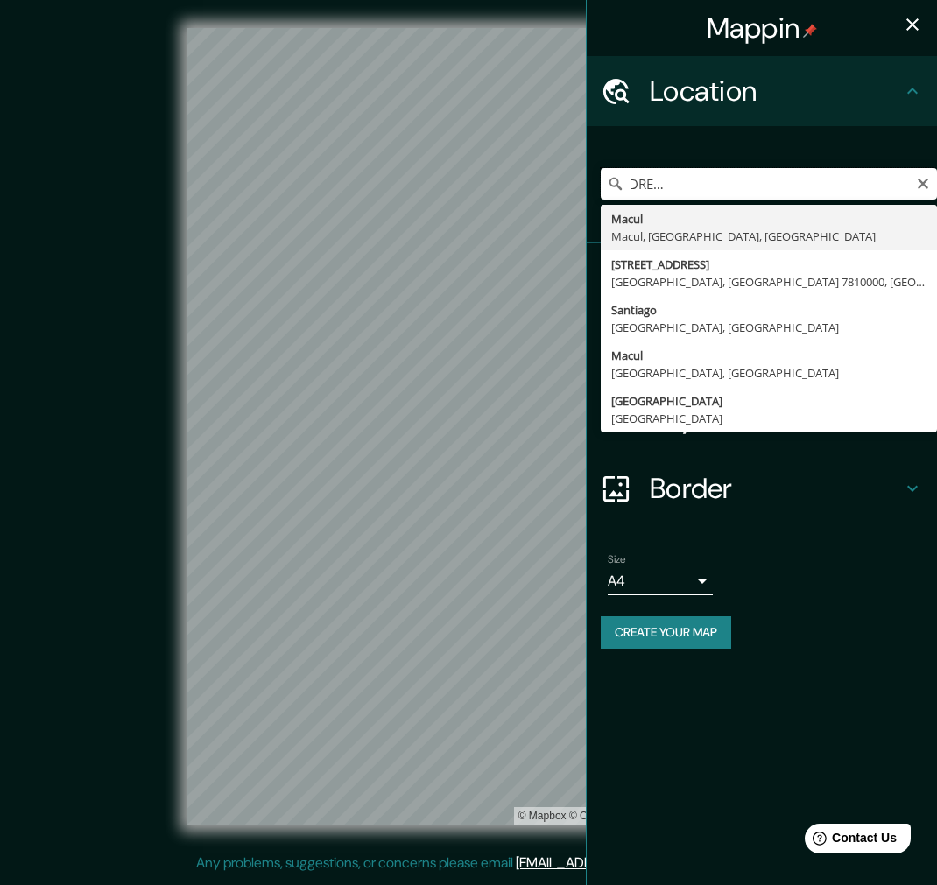
paste input "Av. Macul 2451, 7810310 Santiago, Macul, Región Metropolitana"
click at [931, 186] on icon at bounding box center [923, 184] width 26 height 26
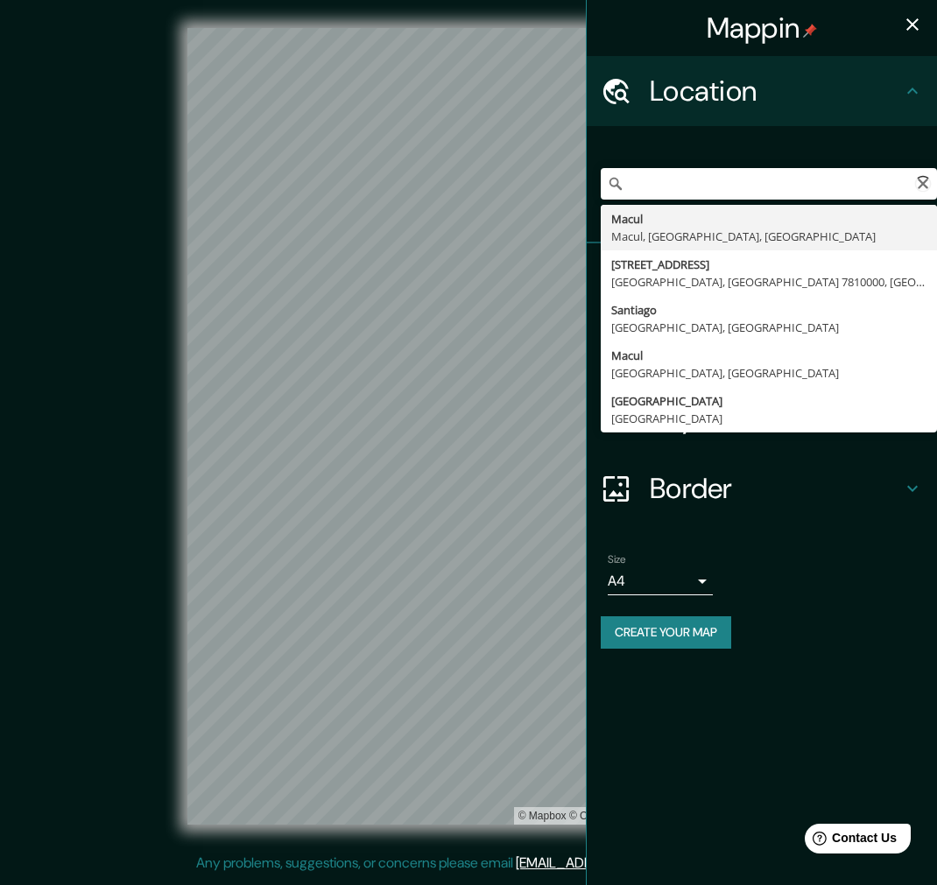
scroll to position [0, 0]
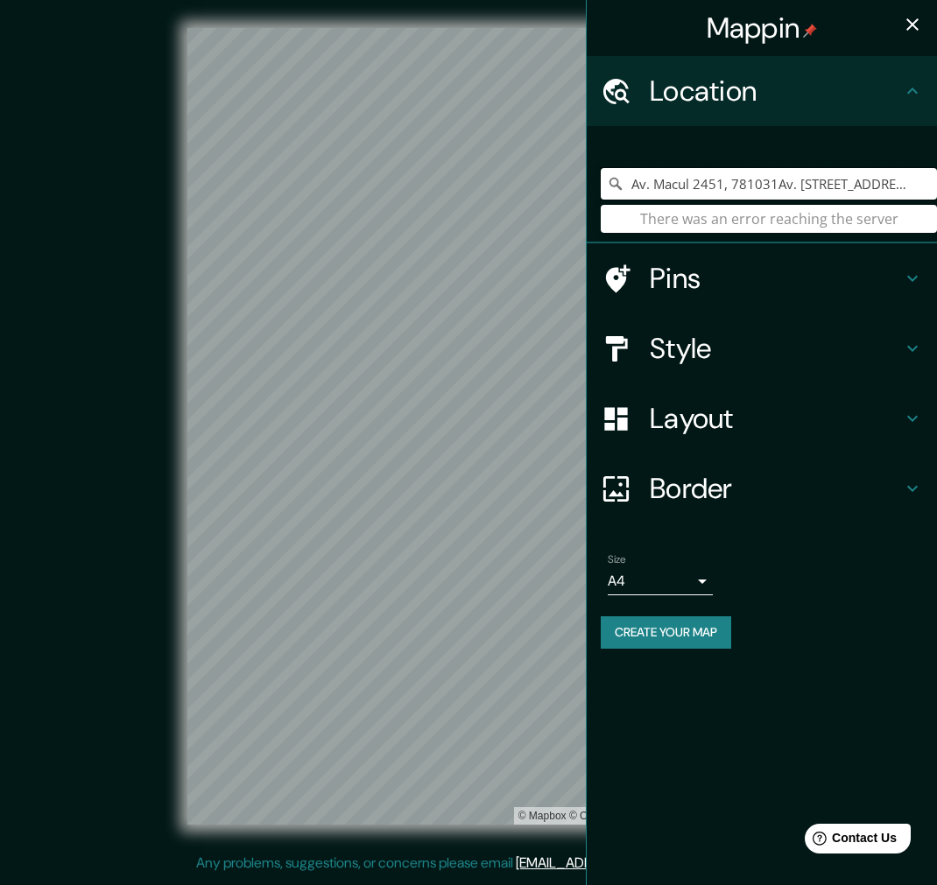
click at [914, 187] on input "Av. Macul 2451, 781031Av. Macul 2451, 7810310 Santiago, Macul, Región Metropoli…" at bounding box center [769, 184] width 336 height 32
drag, startPoint x: 907, startPoint y: 184, endPoint x: 921, endPoint y: 188, distance: 14.7
click at [910, 184] on input "Av. Macul 2451, 781031Av. Macul 2451, 7810310 Santiago, Macul, Región Metropoli…" at bounding box center [769, 184] width 336 height 32
click at [846, 179] on input "Av. Macul 2451, 781031Av. Macul 2451, 7810310 Santiago, Macul, Región Metropoli…" at bounding box center [769, 184] width 336 height 32
drag, startPoint x: 846, startPoint y: 179, endPoint x: 644, endPoint y: 187, distance: 201.5
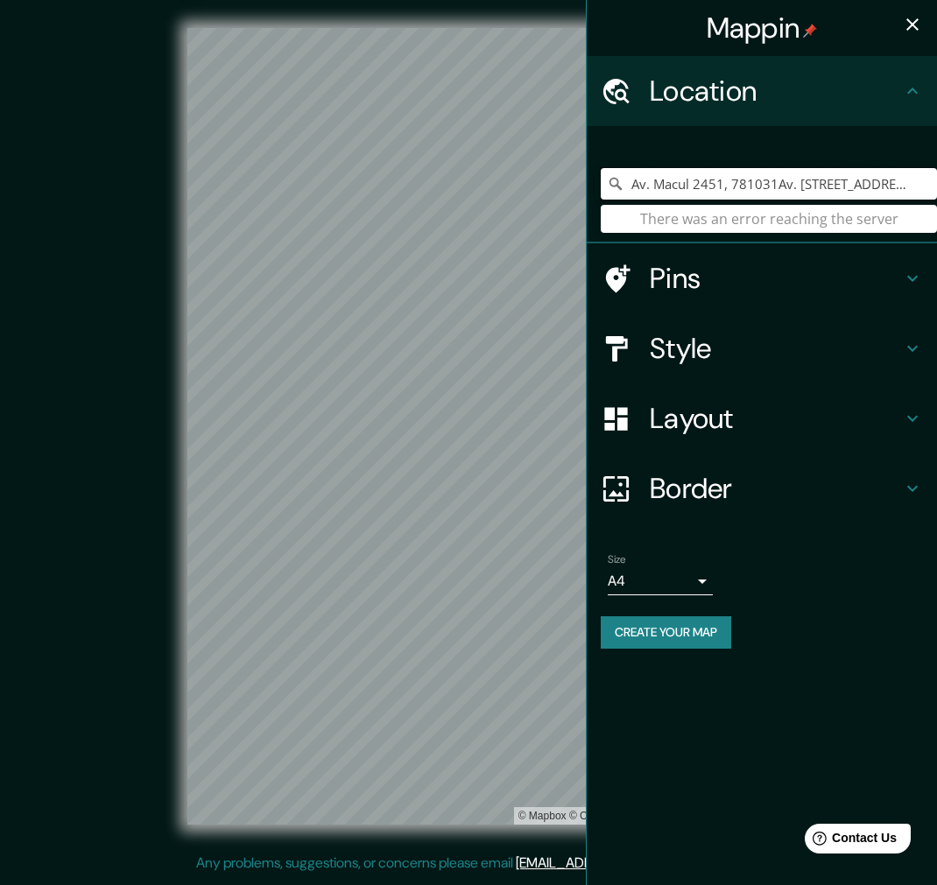
click at [644, 187] on input "Av. Macul 2451, 781031Av. Macul 2451, 7810310 Santiago, Macul, Región Metropoli…" at bounding box center [769, 184] width 336 height 32
click at [510, 214] on div "Mappin Location 451, 7810310 Santiago, Macul, Región MetropolitanaAv. Macul 245…" at bounding box center [468, 440] width 937 height 881
click at [388, 172] on div "Mappin Location opolitanaAv. Macul 2451, 7810310 Santiago, Macul, Región Metrop…" at bounding box center [468, 440] width 937 height 881
click at [334, 193] on div "Mappin Location tiago, Macul, Región MetropolitanaAv. Macul 2451, 7810310 Santi…" at bounding box center [468, 440] width 937 height 881
click at [320, 196] on div "Mappin Location naAv. Macul 2451, 7810310 Santiago, Macul, Región Metropolitana…" at bounding box center [468, 440] width 937 height 881
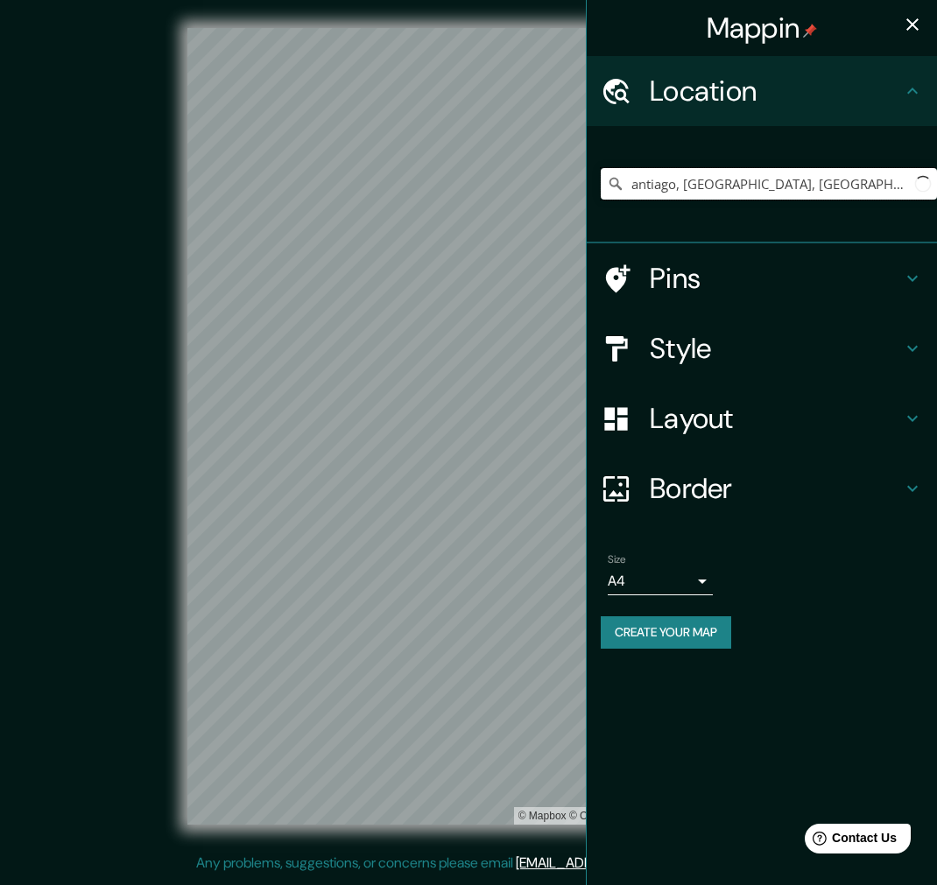
click at [281, 167] on div "Mappin Location antiago, Macul, Región MetropolitanaAv. Macul 2451, 7810310 San…" at bounding box center [468, 440] width 937 height 881
click at [335, 211] on div "Mappin Location Macul 2451, 7810310 Santiago, Macul, Región MetropolitanaAv. Ma…" at bounding box center [468, 440] width 937 height 881
click at [223, 206] on div "Mappin Location tiago, Macul, Región MetropolitanaAv. Macul 2451, 7810310 Santi…" at bounding box center [468, 440] width 937 height 881
click at [305, 217] on div "Mappin Location aAv. Macul 2451, 7810310 Santiago, Macul, Región MetropolitanaA…" at bounding box center [468, 440] width 937 height 881
click at [193, 182] on div "Mappin Location iago, Macul, Región MetropolitanaAv. Macul 2451, 7810310 Santia…" at bounding box center [468, 440] width 937 height 881
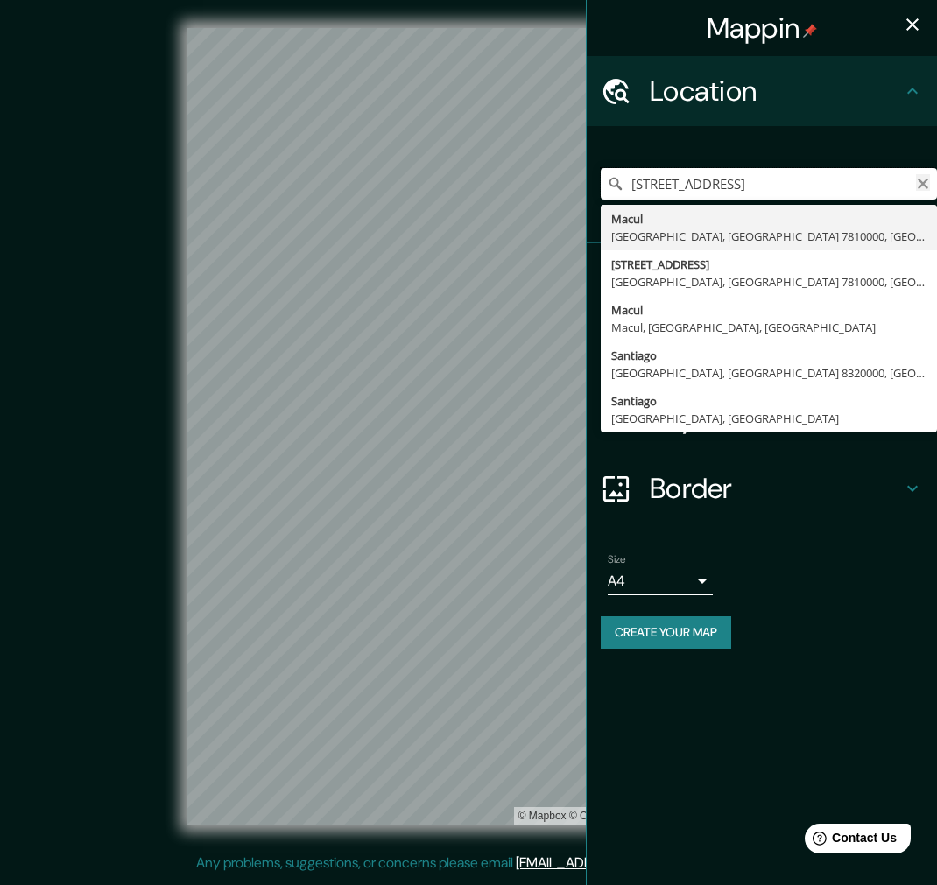
type input "Macul 2451, 7810310 Santiago, Macul, Región Metropolitana0 Santiago, Macul, Reg…"
click at [925, 186] on icon "Clear" at bounding box center [923, 184] width 14 height 14
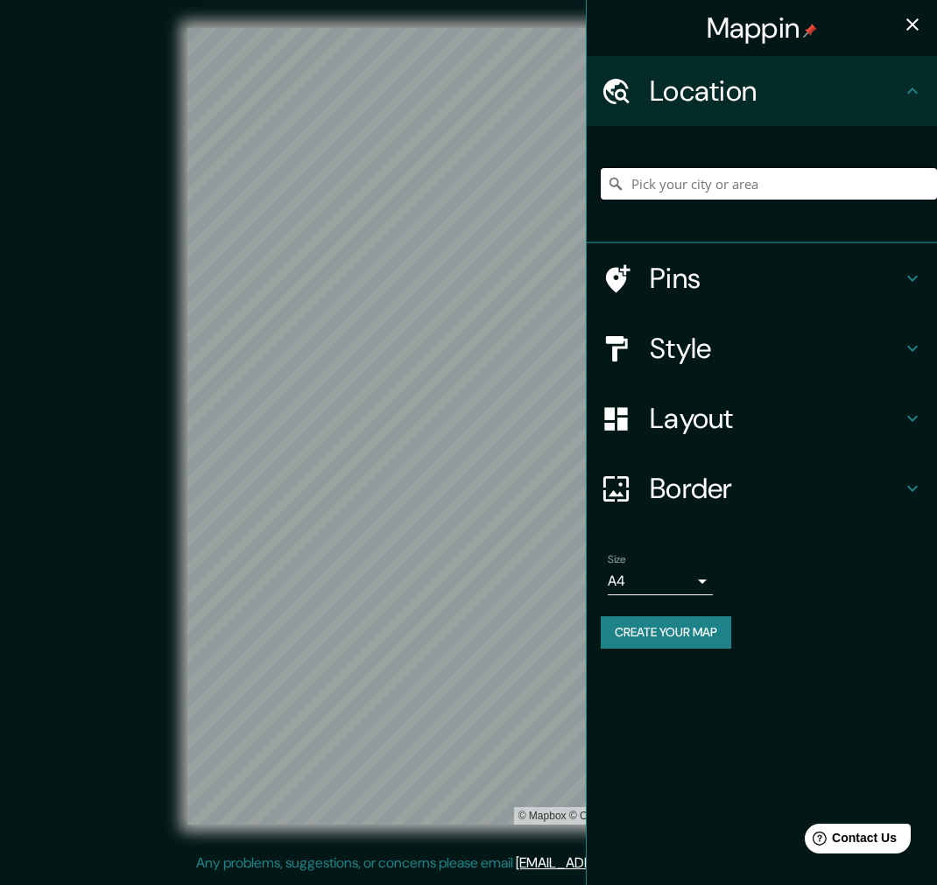
paste input "Av. Macul 2451, 7810310 Santiago, Macul, Región Metropolitana"
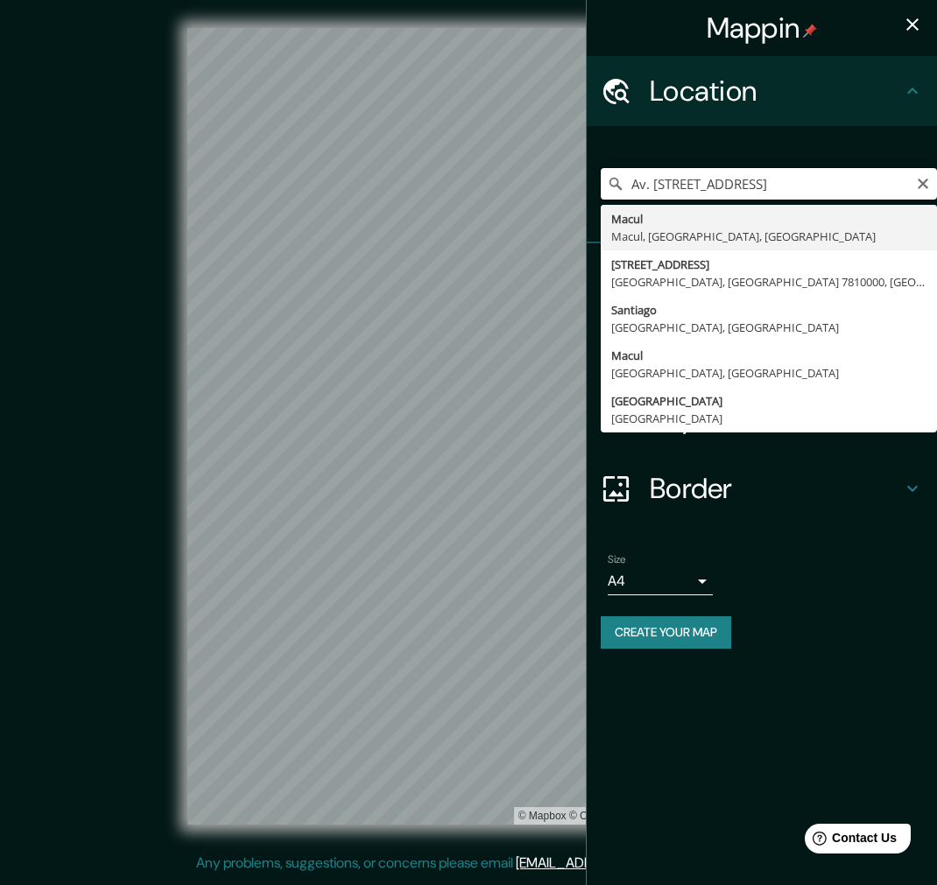
click at [652, 187] on input "Av. Macul 2451, 7810310 Santiago, Macul, Región Metropolitana" at bounding box center [769, 184] width 336 height 32
click at [661, 184] on input "Av. Macul 2451, 7810310 Santiago, Macul, Región Metropolitana" at bounding box center [769, 184] width 336 height 32
drag, startPoint x: 718, startPoint y: 179, endPoint x: 746, endPoint y: 246, distance: 73.0
click at [719, 179] on input "Av. Macul 2451, 7810310 Santiago, Macul, Región Metropolitana" at bounding box center [769, 184] width 336 height 32
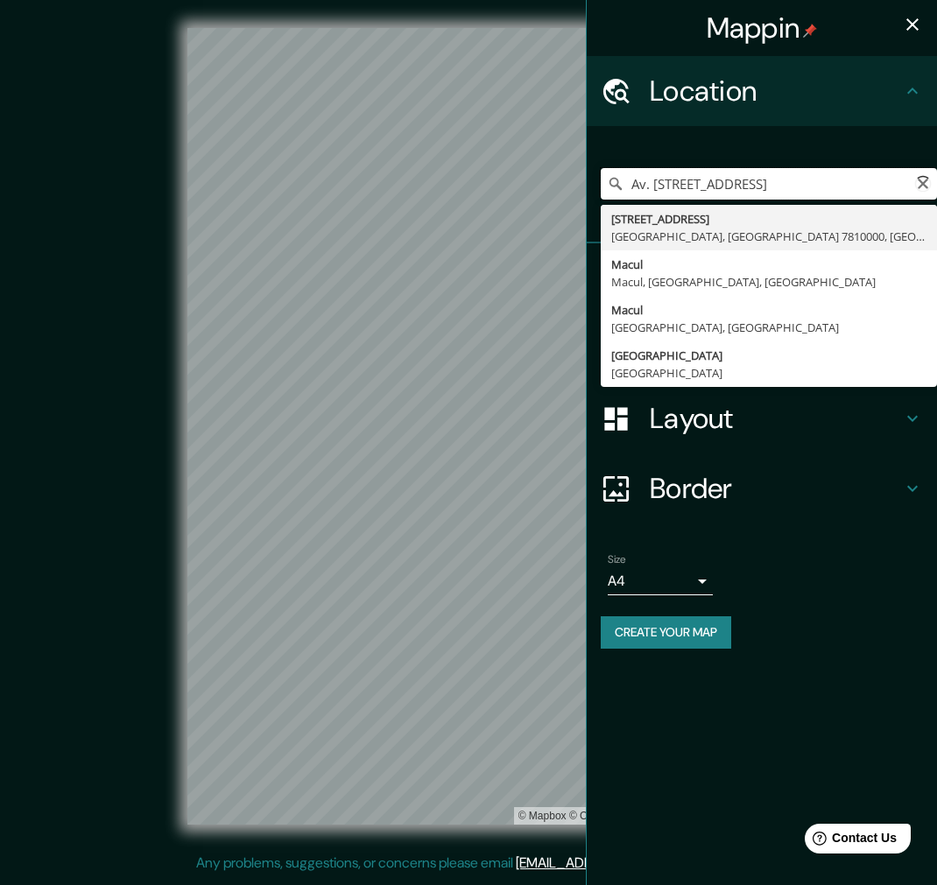
scroll to position [0, 0]
type input "Avenida Macul 2451, Macul, Región Metropolitana de Santiago 7810000, Chile"
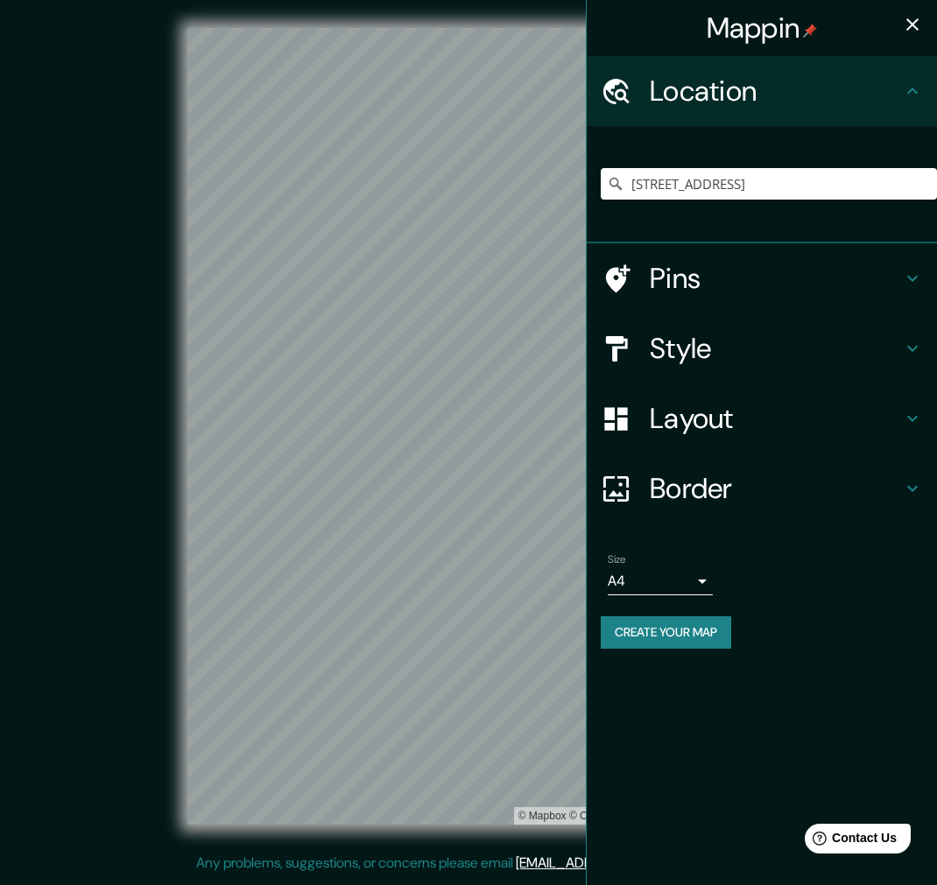
click at [699, 627] on button "Create your map" at bounding box center [666, 632] width 130 height 32
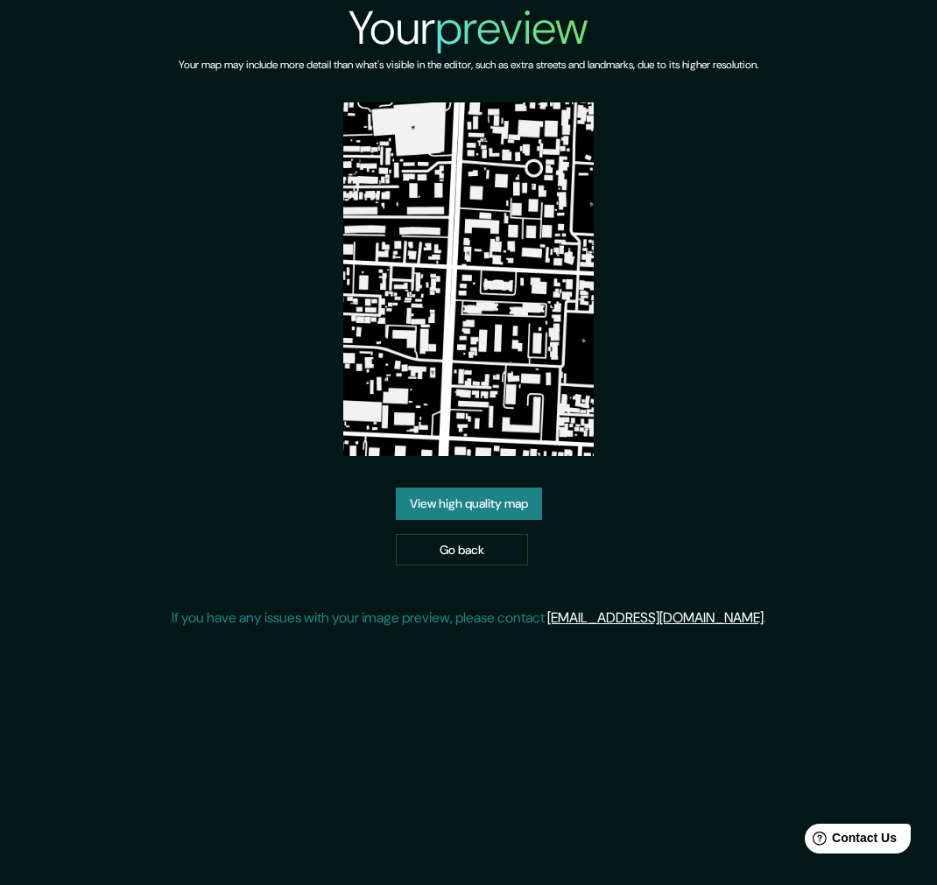
click at [522, 505] on link "View high quality map" at bounding box center [469, 504] width 146 height 32
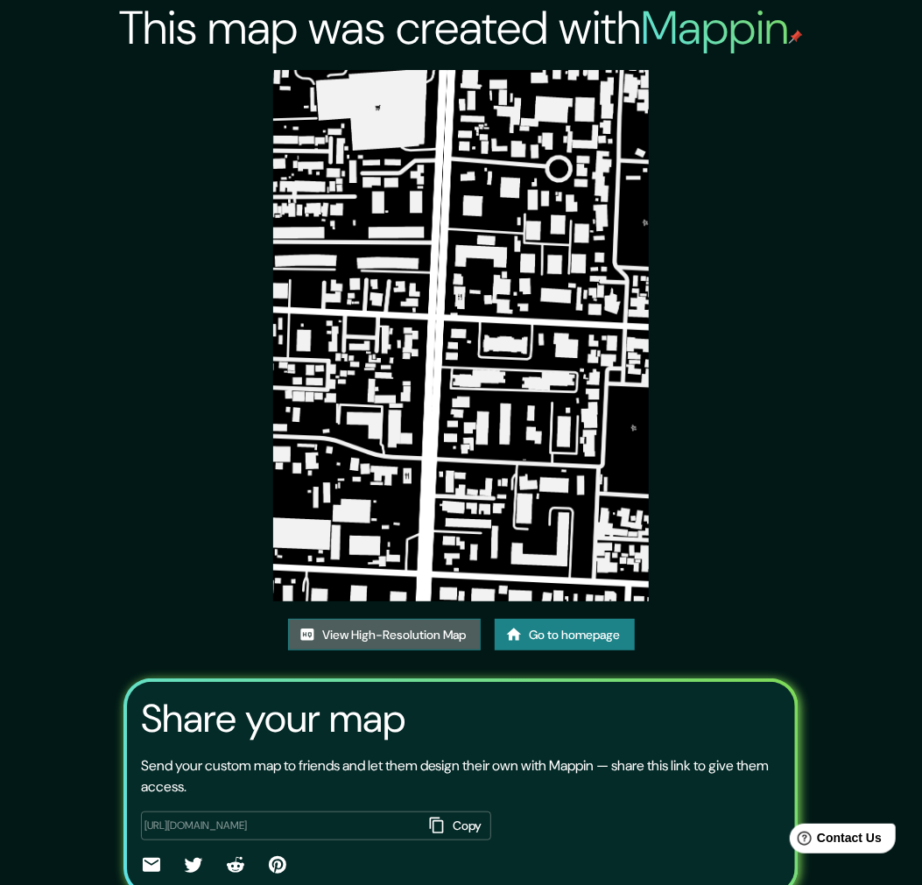
click at [405, 643] on link "View High-Resolution Map" at bounding box center [384, 635] width 193 height 32
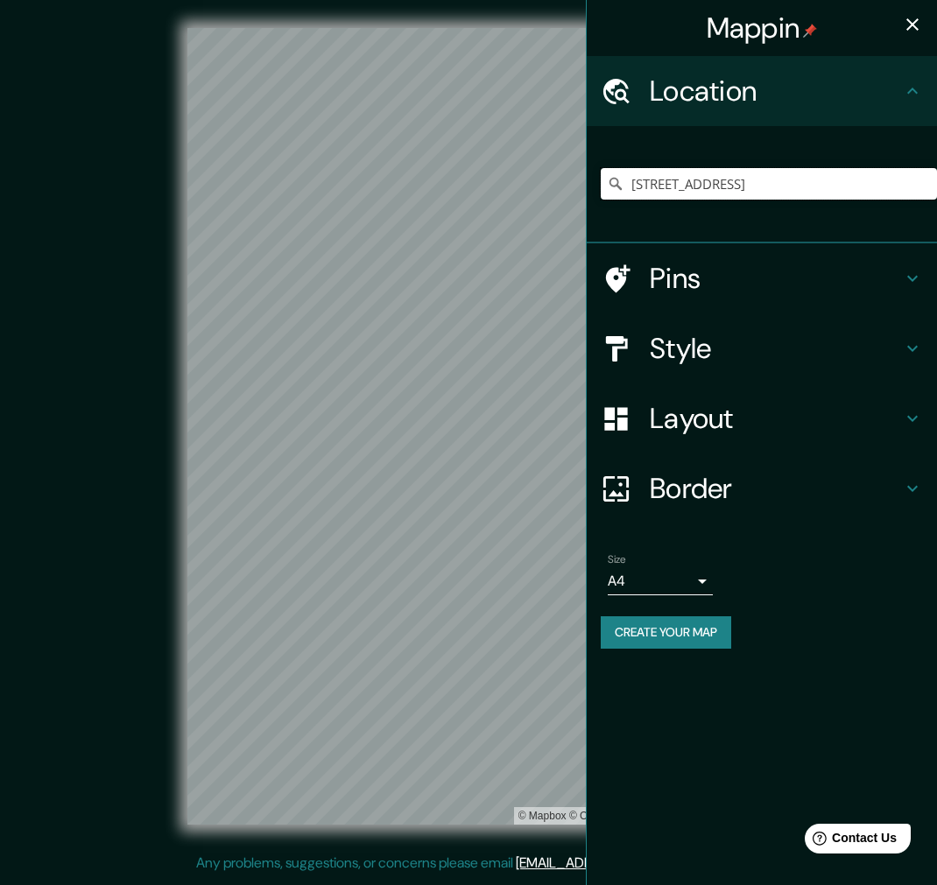
click at [832, 189] on input "[STREET_ADDRESS]" at bounding box center [769, 184] width 336 height 32
click at [823, 197] on input "[STREET_ADDRESS]" at bounding box center [769, 184] width 336 height 32
click at [844, 177] on input "[STREET_ADDRESS]" at bounding box center [769, 184] width 336 height 32
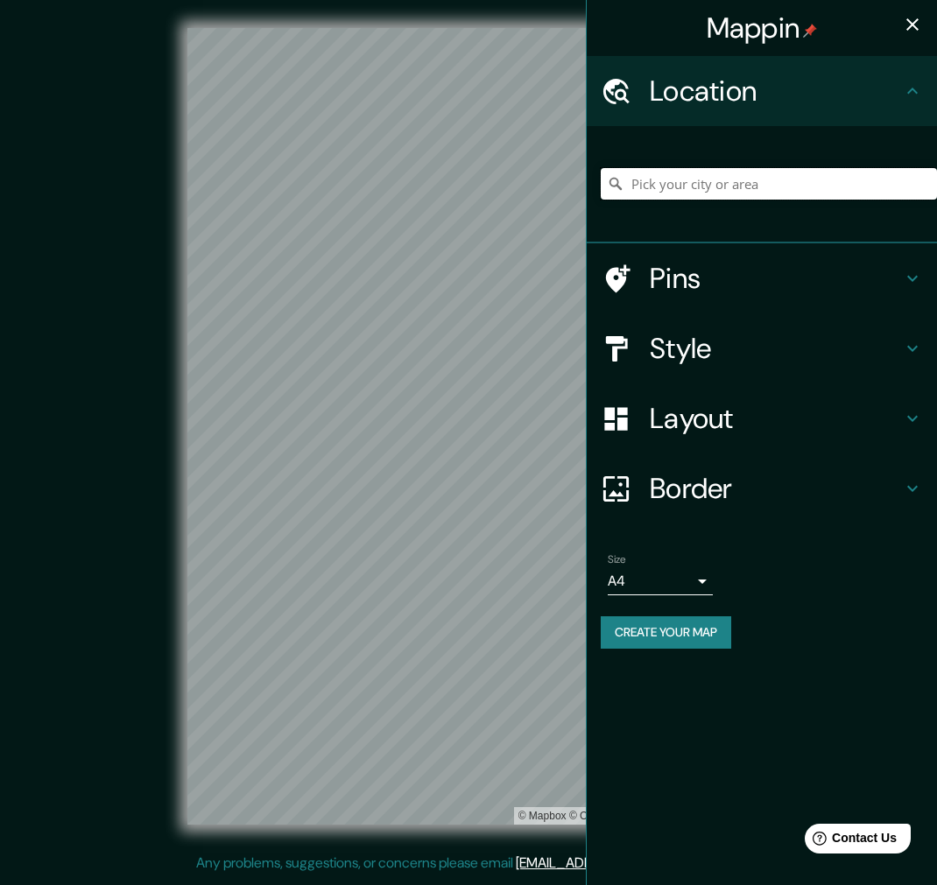
paste input "Av. [PERSON_NAME] 12880, 7550000 [GEOGRAPHIC_DATA], [GEOGRAPHIC_DATA]"
type input "[STREET_ADDRESS][PERSON_NAME]"
click at [739, 347] on h4 "Style" at bounding box center [776, 348] width 252 height 35
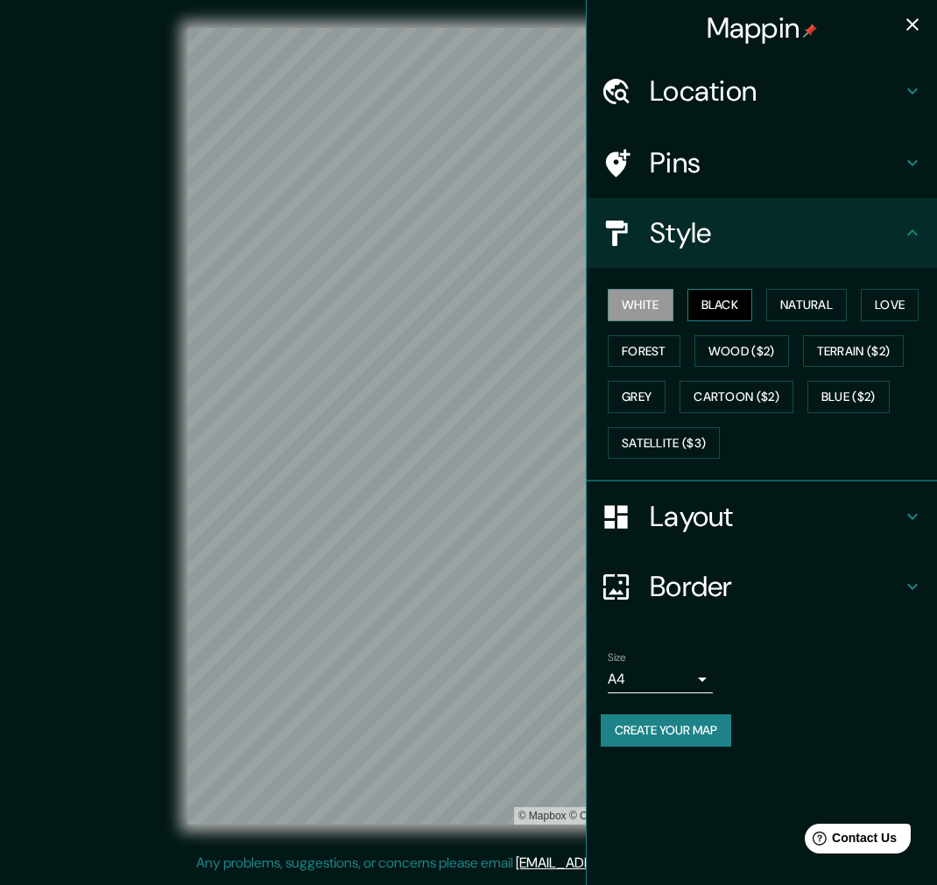
click at [729, 292] on button "Black" at bounding box center [720, 305] width 66 height 32
click at [670, 733] on button "Create your map" at bounding box center [666, 730] width 130 height 32
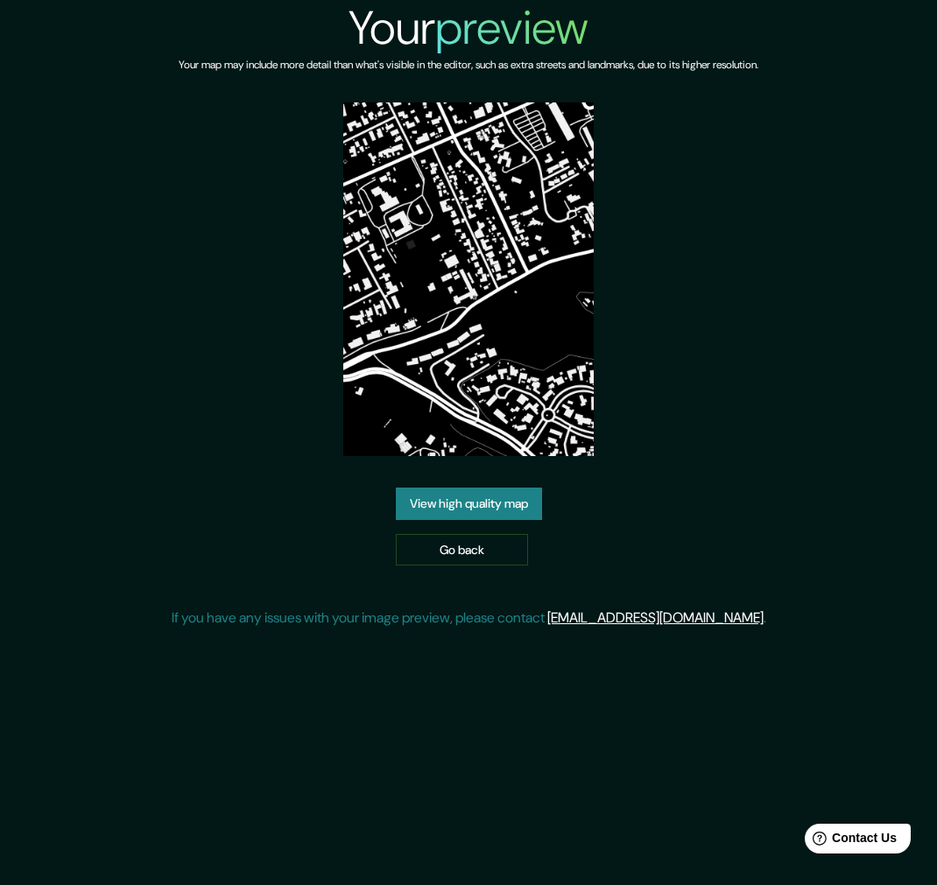
click at [508, 488] on link "View high quality map" at bounding box center [469, 504] width 146 height 32
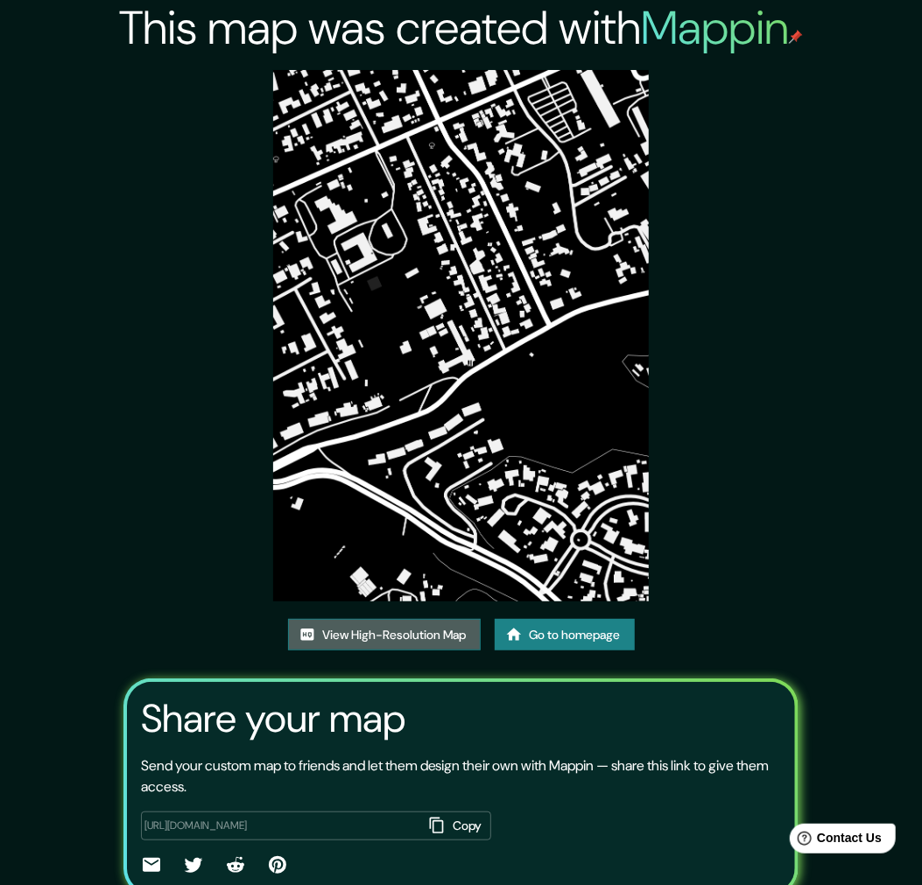
click at [440, 636] on link "View High-Resolution Map" at bounding box center [384, 635] width 193 height 32
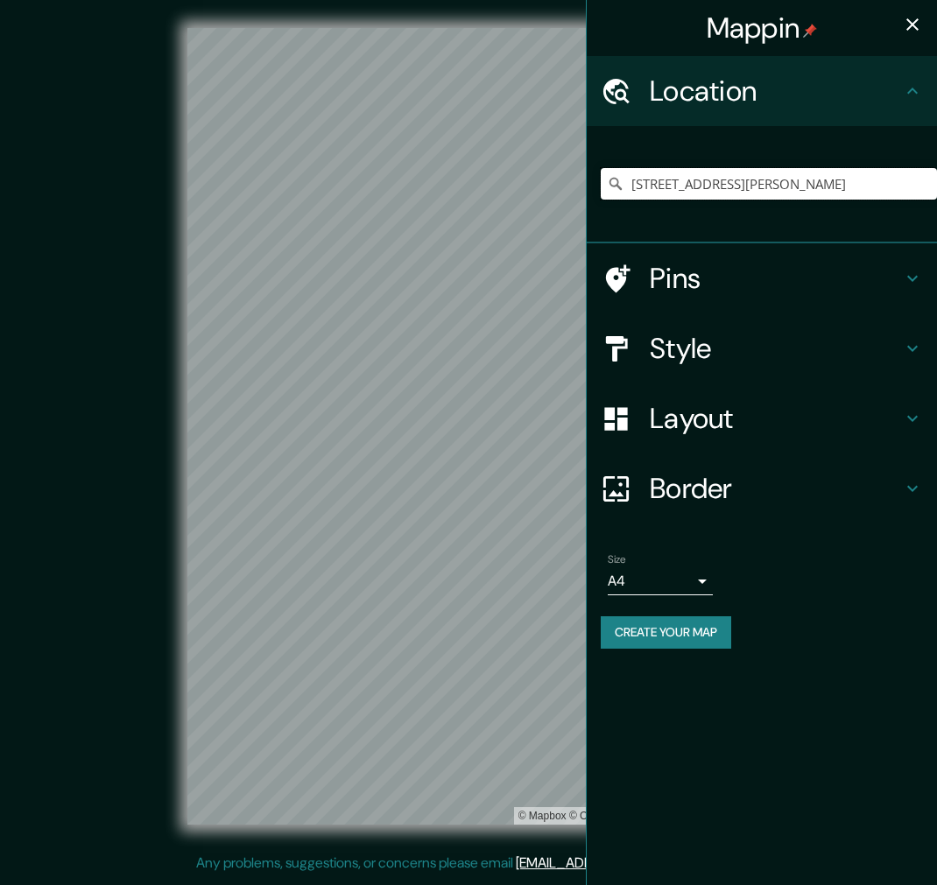
click at [802, 193] on input "[STREET_ADDRESS][PERSON_NAME]" at bounding box center [769, 184] width 336 height 32
click at [885, 173] on input "[STREET_ADDRESS][PERSON_NAME]" at bounding box center [769, 184] width 336 height 32
click at [884, 179] on input "[STREET_ADDRESS][PERSON_NAME]" at bounding box center [769, 184] width 336 height 32
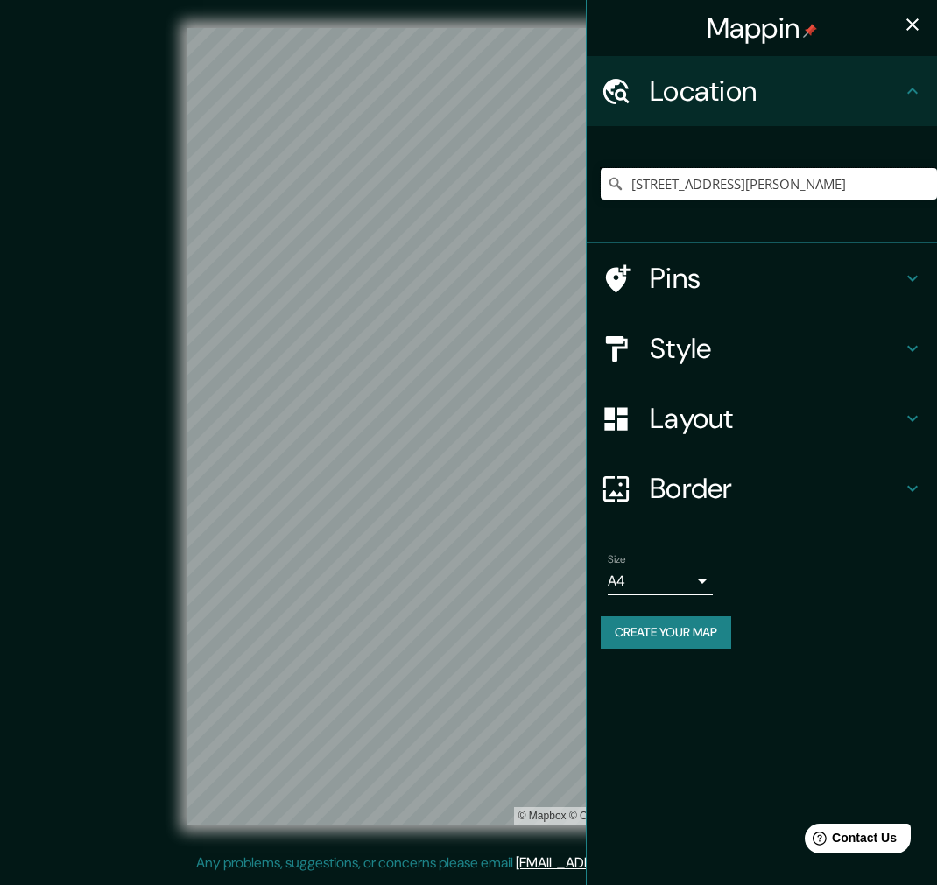
click at [884, 179] on input "[STREET_ADDRESS][PERSON_NAME]" at bounding box center [769, 184] width 336 height 32
click at [884, 179] on input "Pick your city or area" at bounding box center [769, 184] width 336 height 32
paste input "Gran Av. [PERSON_NAME][STREET_ADDRESS][DATE][PERSON_NAME]"
click at [741, 141] on div "Gran Av. [PERSON_NAME][GEOGRAPHIC_DATA], [GEOGRAPHIC_DATA][DATE][PERSON_NAME], …" at bounding box center [769, 184] width 336 height 88
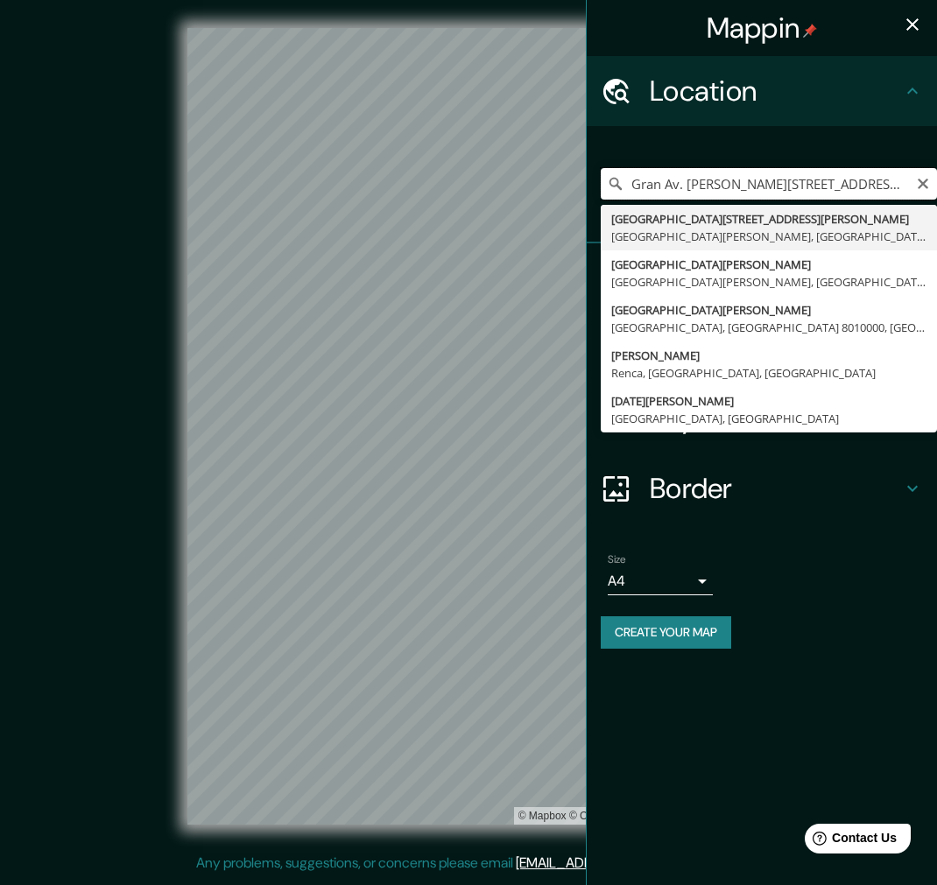
click at [807, 176] on input "Gran Av. [PERSON_NAME][STREET_ADDRESS][DATE][PERSON_NAME]" at bounding box center [769, 184] width 336 height 32
type input "Gran [STREET_ADDRESS][PERSON_NAME][DATE][PERSON_NAME]"
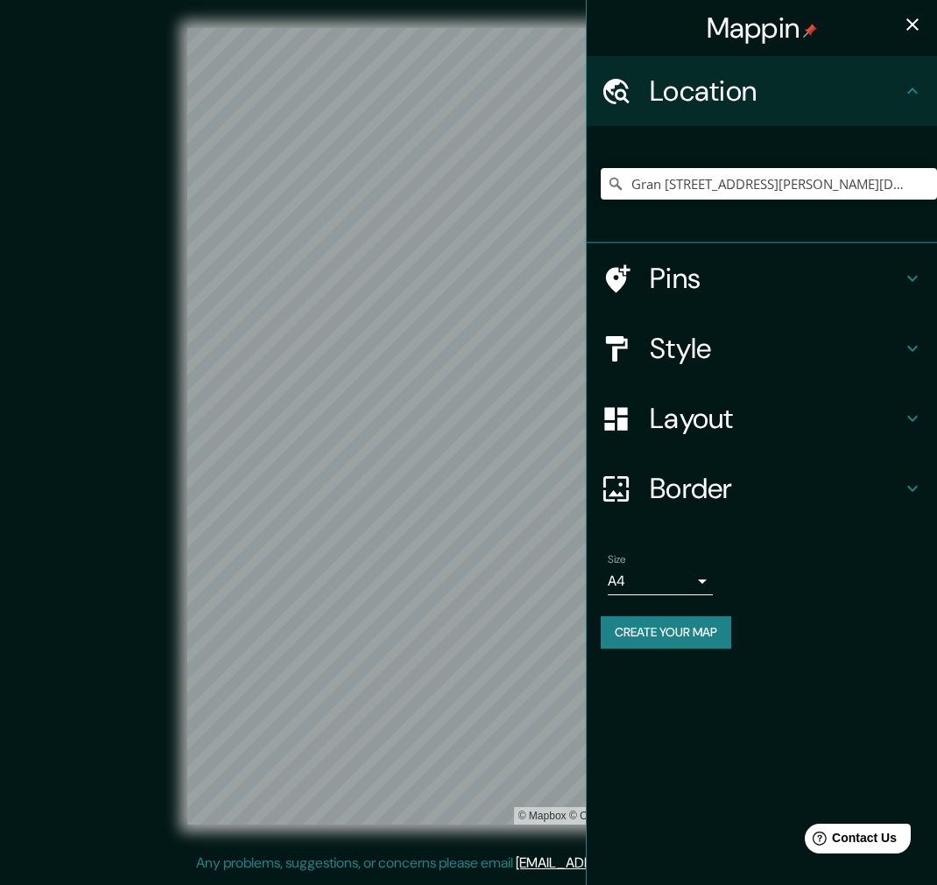
click at [680, 261] on h4 "Pins" at bounding box center [776, 278] width 252 height 35
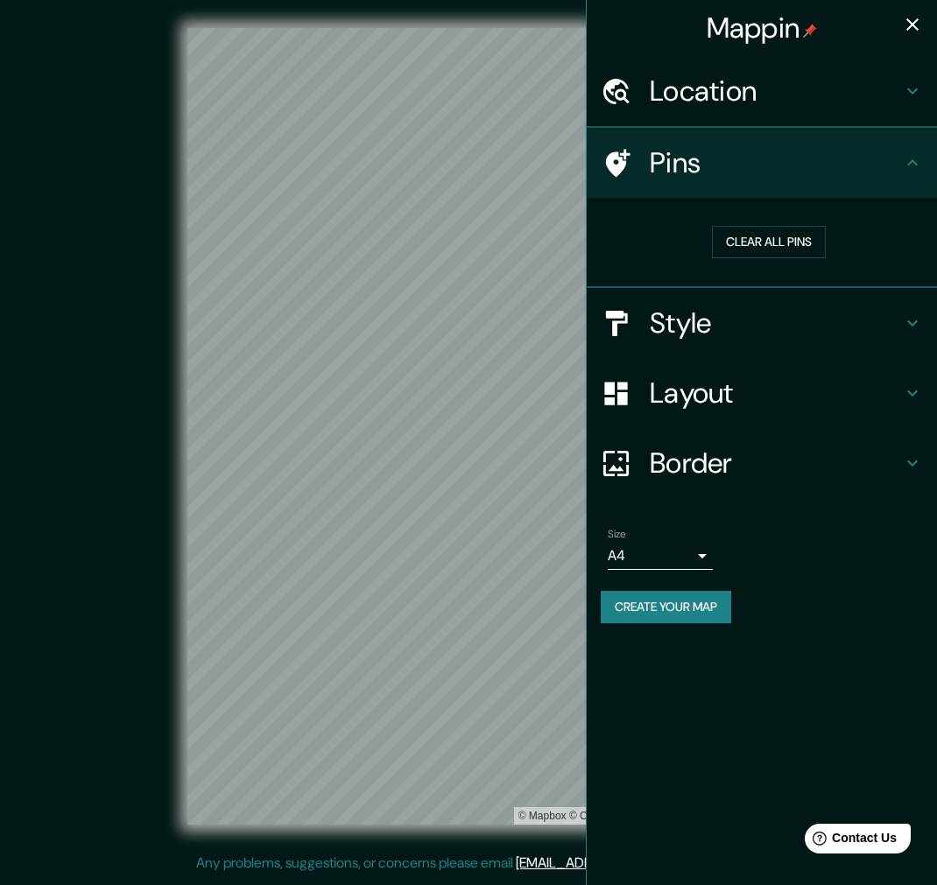
click at [709, 327] on h4 "Style" at bounding box center [776, 323] width 252 height 35
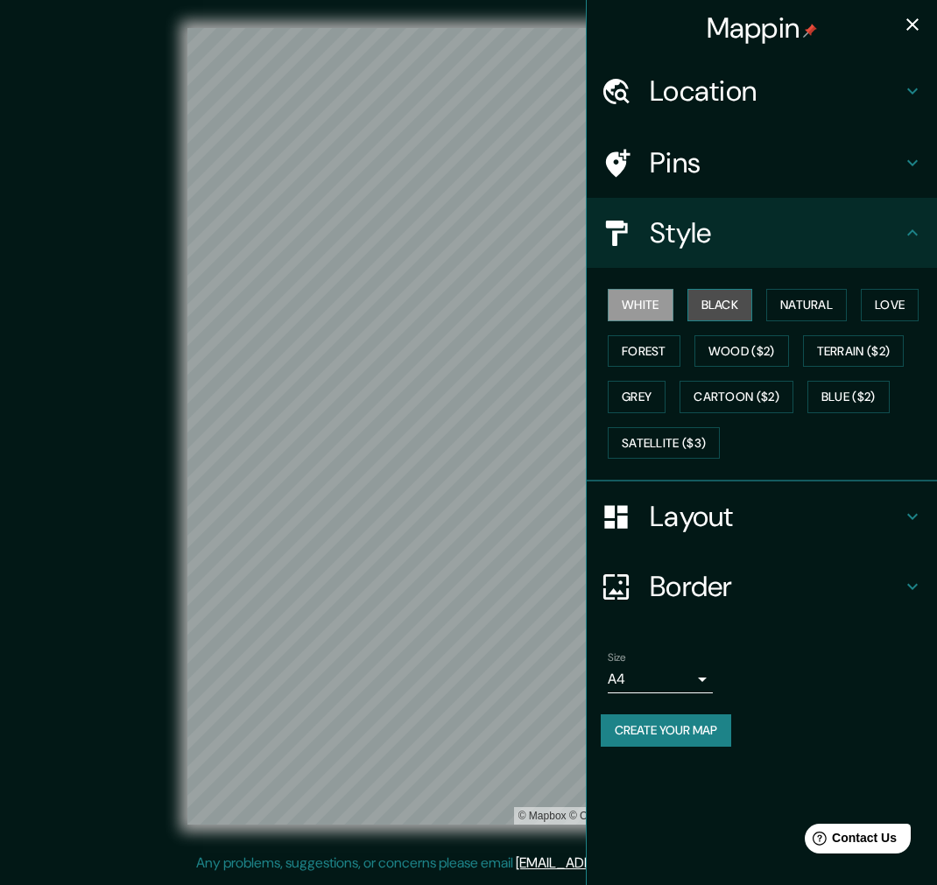
drag, startPoint x: 727, startPoint y: 313, endPoint x: 728, endPoint y: 304, distance: 8.9
click at [727, 309] on button "Black" at bounding box center [720, 305] width 66 height 32
click at [909, 22] on icon "button" at bounding box center [912, 24] width 12 height 12
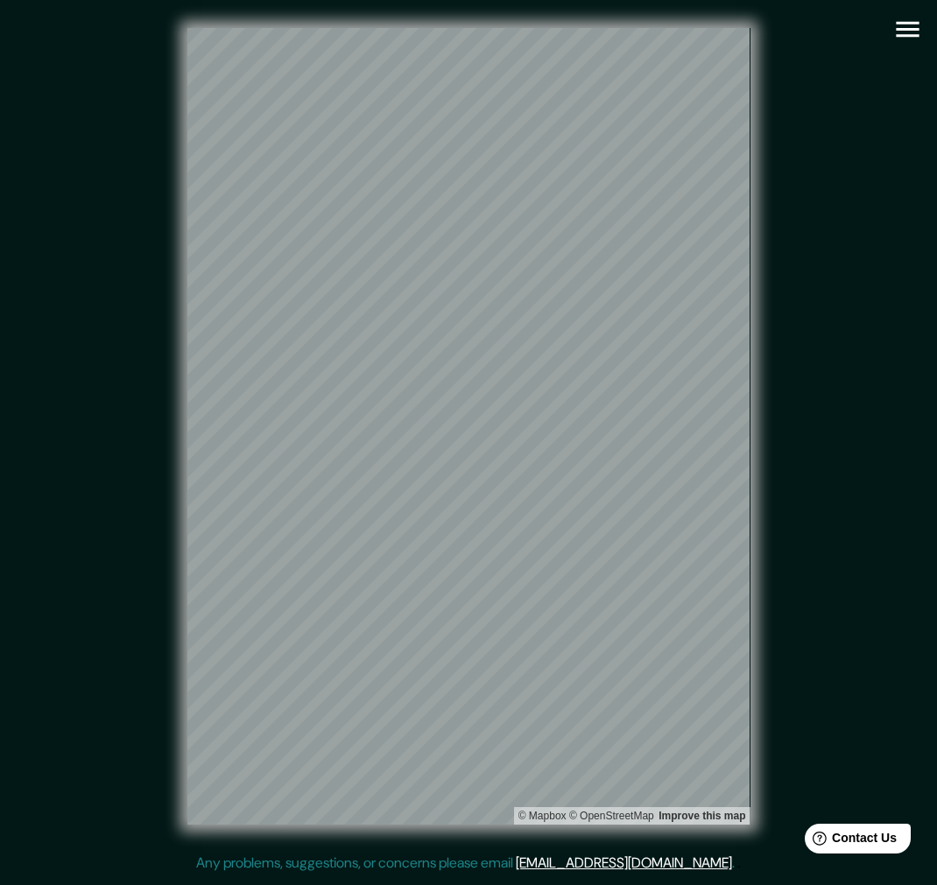
click at [917, 35] on icon "button" at bounding box center [907, 30] width 23 height 16
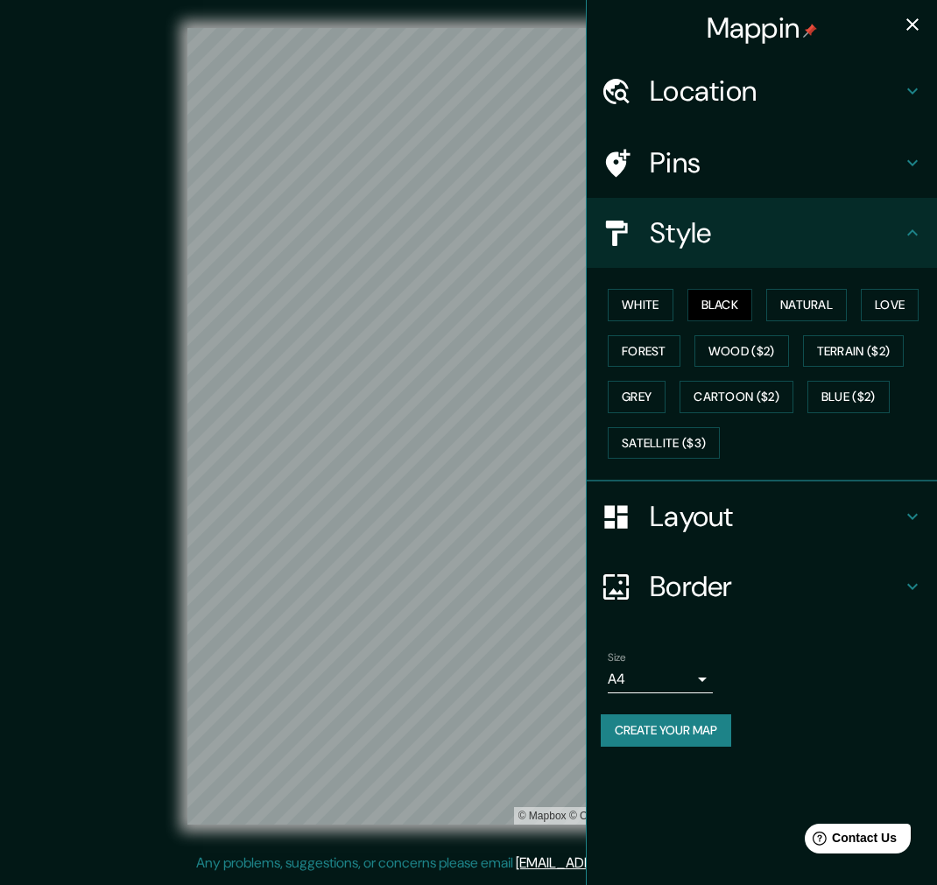
click at [679, 725] on button "Create your map" at bounding box center [666, 730] width 130 height 32
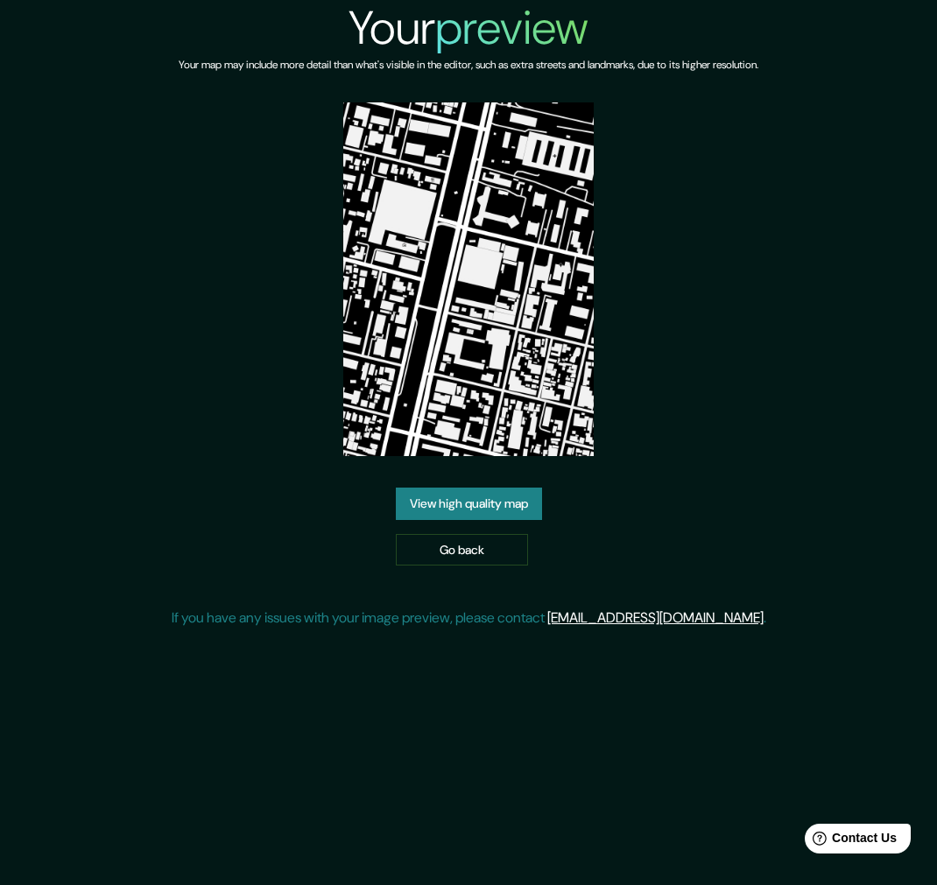
click at [519, 509] on link "View high quality map" at bounding box center [469, 504] width 146 height 32
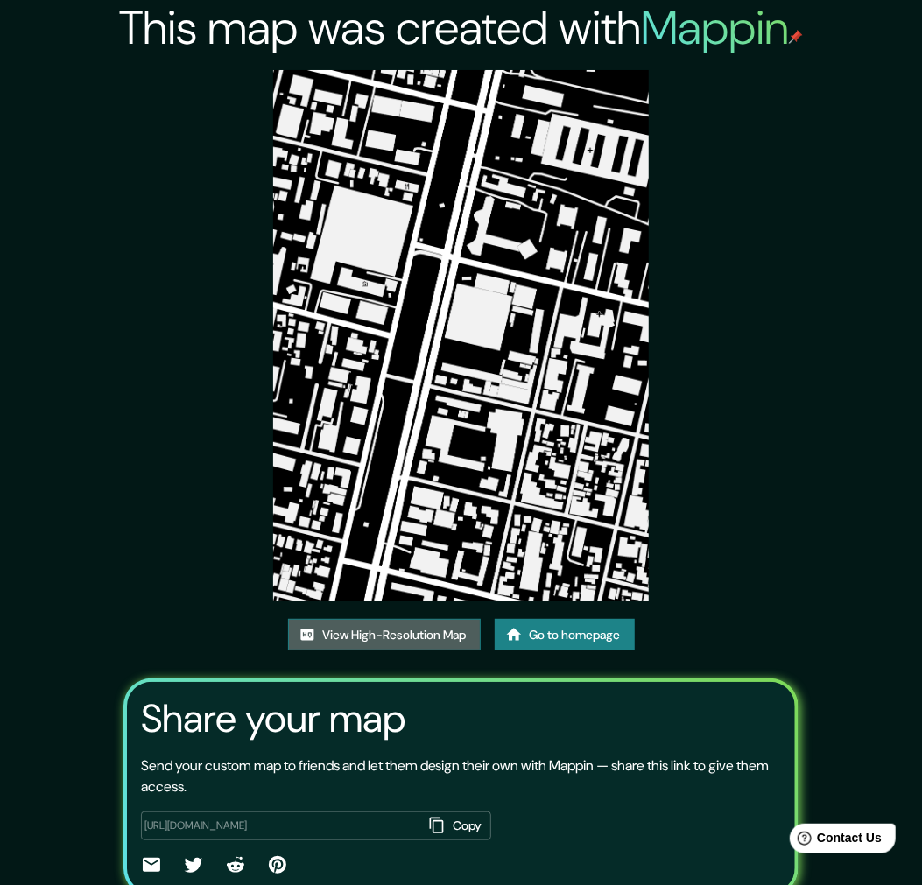
click at [364, 627] on link "View High-Resolution Map" at bounding box center [384, 635] width 193 height 32
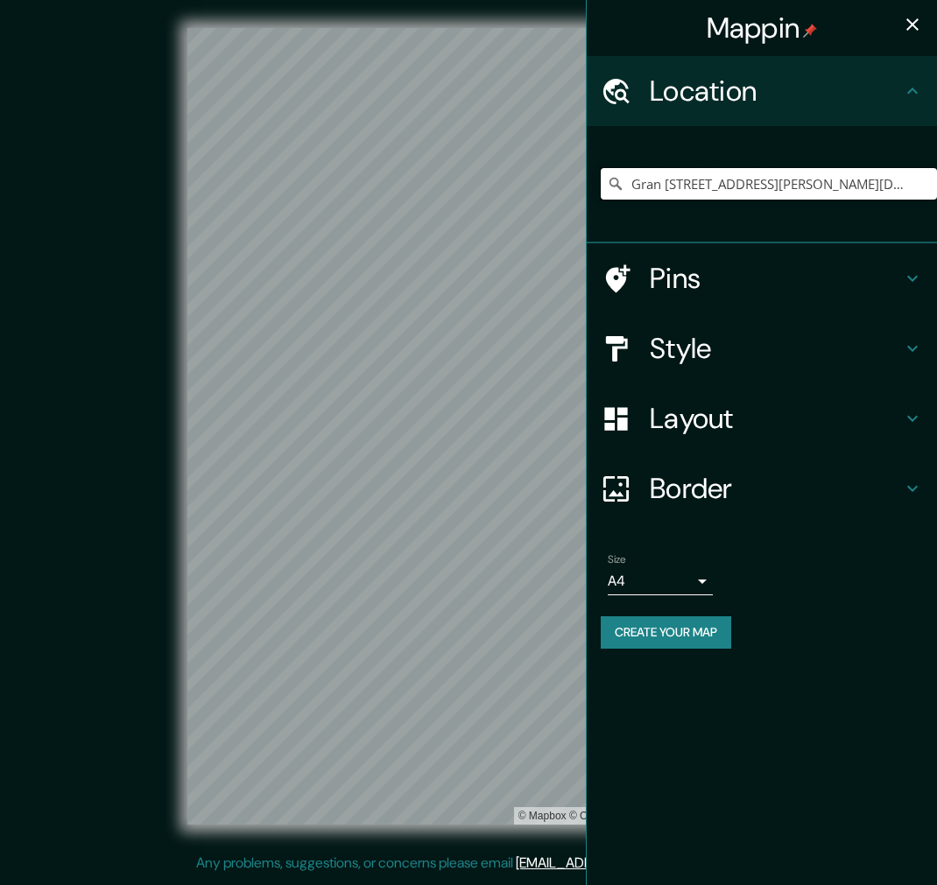
click at [853, 190] on input "Gran [STREET_ADDRESS][PERSON_NAME][DATE][PERSON_NAME]" at bounding box center [769, 184] width 336 height 32
paste input "[STREET_ADDRESS]"
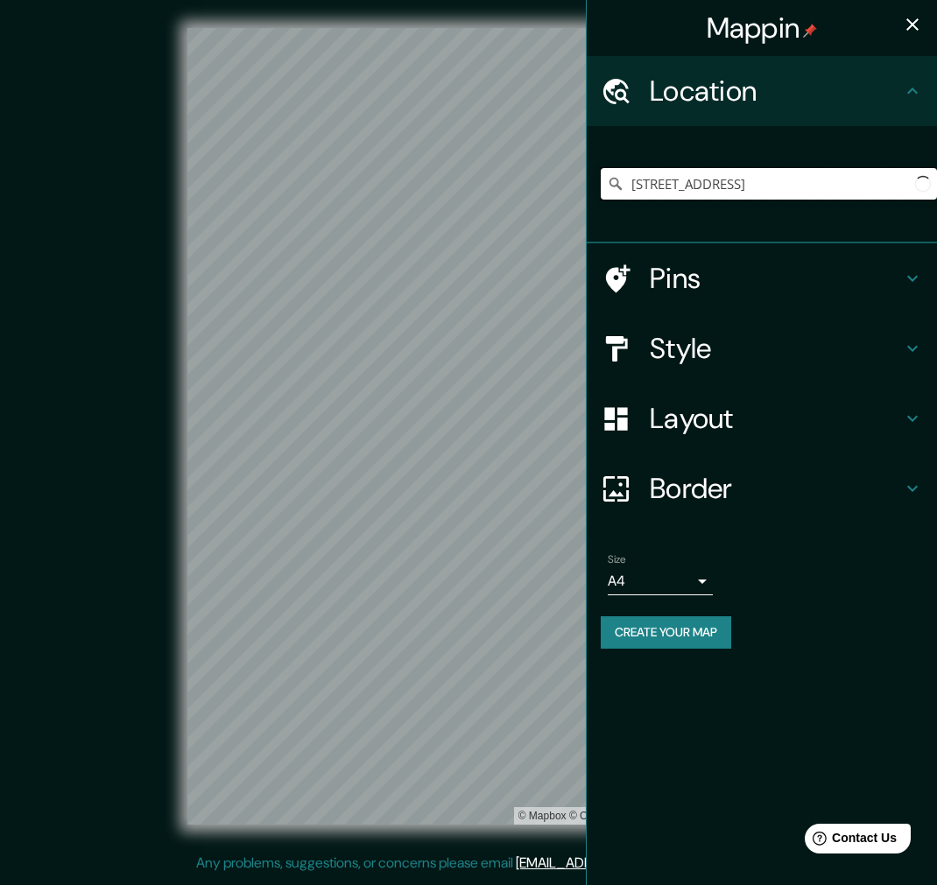
scroll to position [0, 27]
type input "[STREET_ADDRESS]"
click at [728, 352] on h4 "Style" at bounding box center [776, 348] width 252 height 35
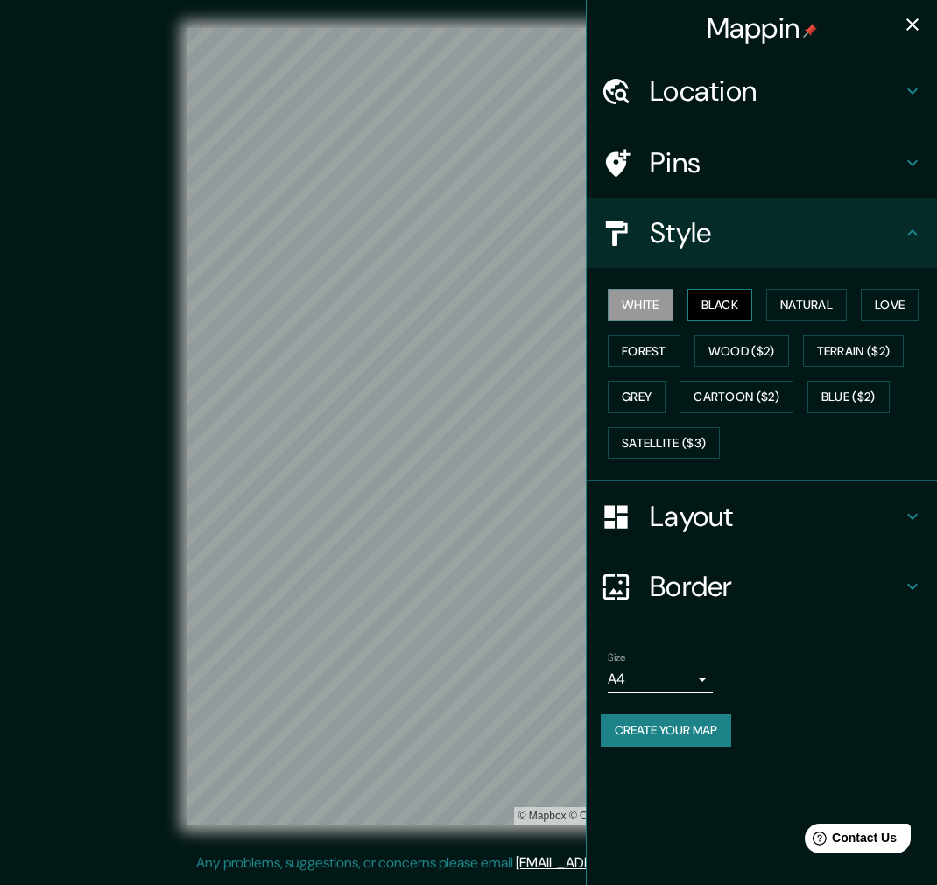
click at [725, 295] on button "Black" at bounding box center [720, 305] width 66 height 32
click at [711, 105] on h4 "Location" at bounding box center [776, 91] width 252 height 35
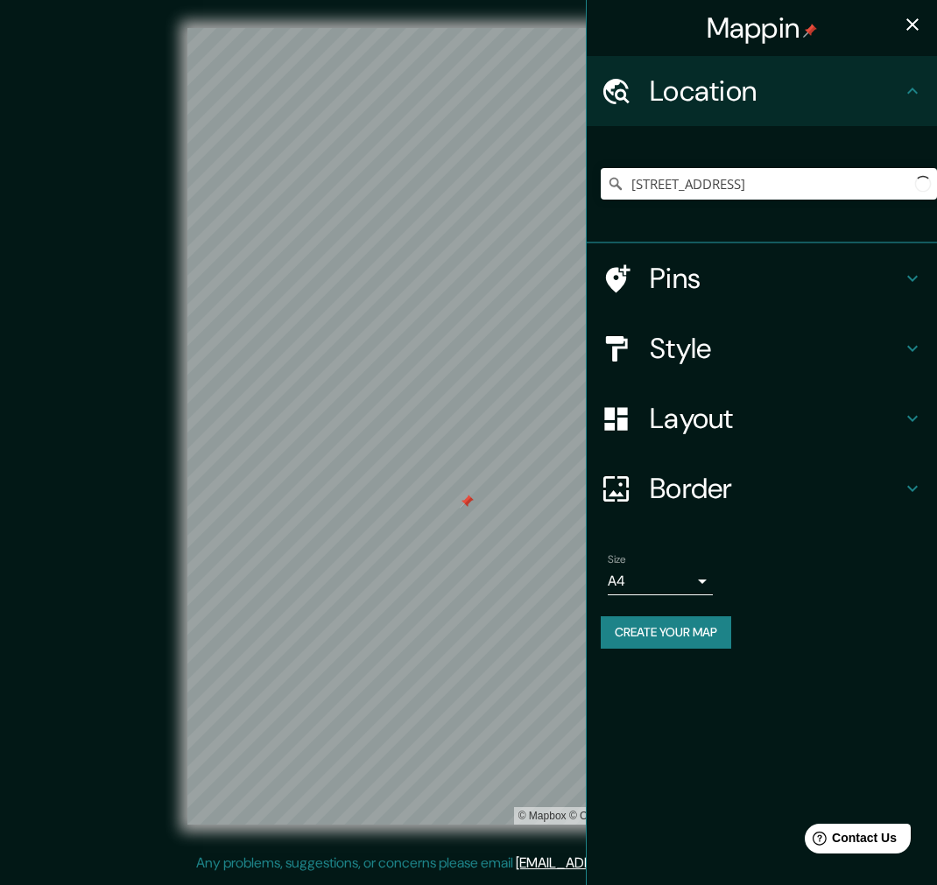
click at [799, 166] on div "[STREET_ADDRESS]" at bounding box center [769, 184] width 336 height 88
click at [775, 172] on input "[STREET_ADDRESS]" at bounding box center [769, 184] width 336 height 32
click at [488, 511] on div at bounding box center [495, 515] width 14 height 14
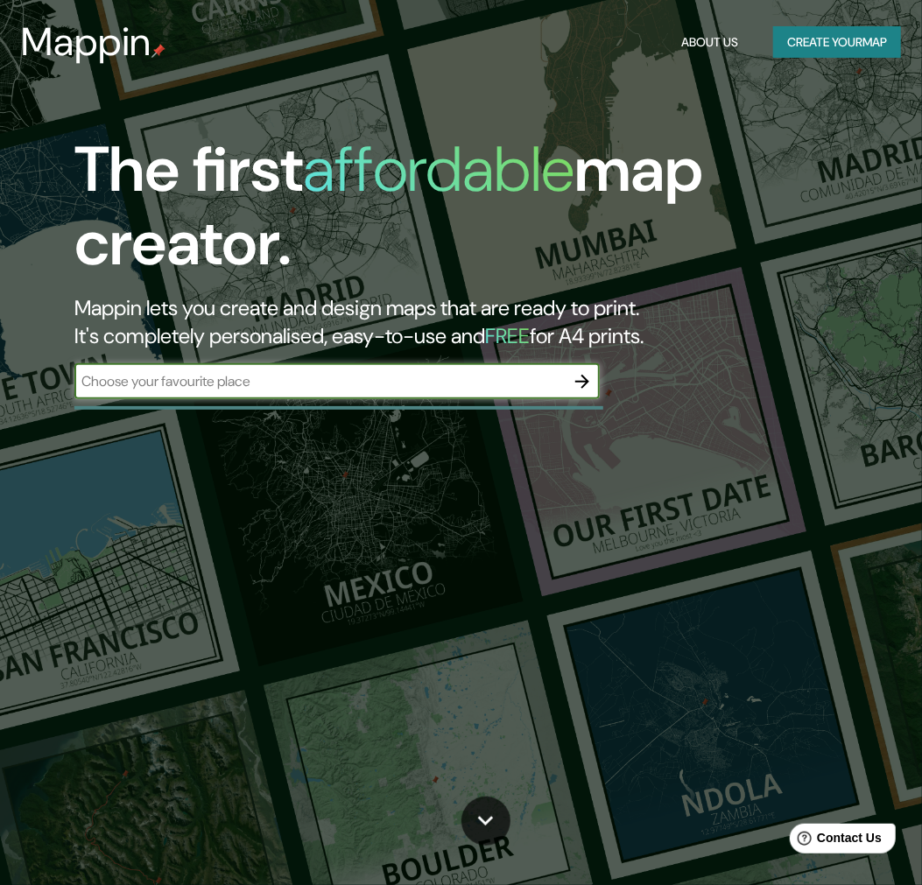
click at [579, 390] on icon "button" at bounding box center [582, 381] width 21 height 21
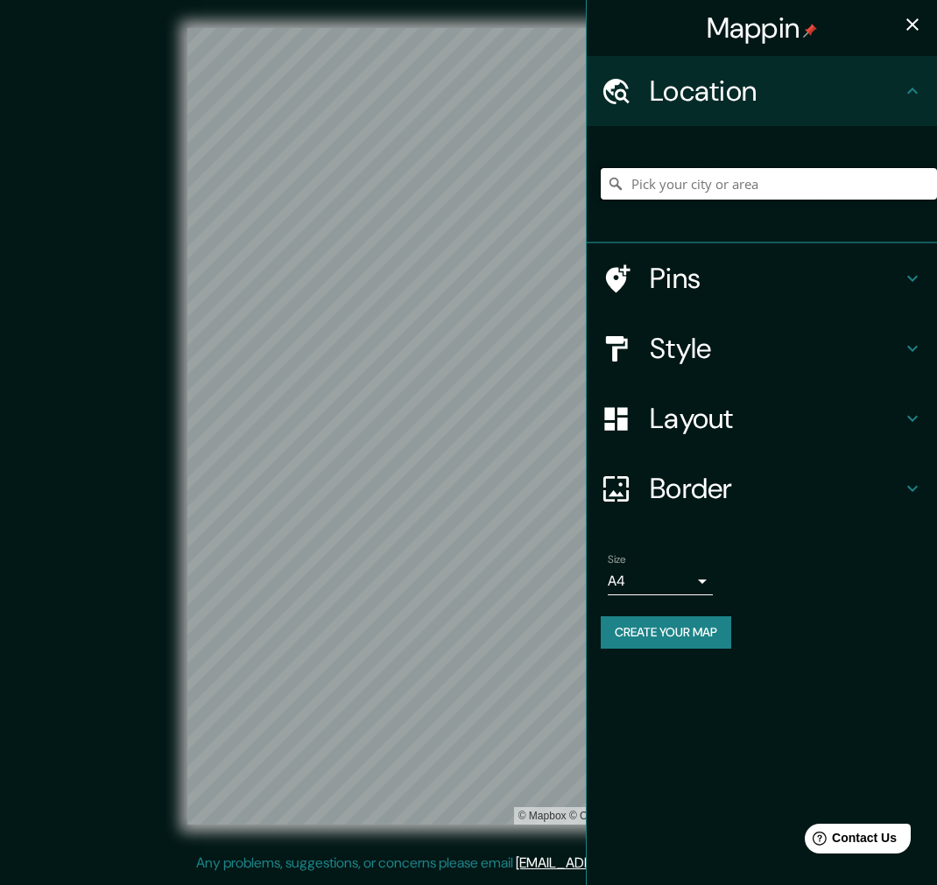
click at [762, 175] on input "Pick your city or area" at bounding box center [769, 184] width 336 height 32
paste input "[STREET_ADDRESS]"
type input "[STREET_ADDRESS]"
click at [917, 24] on icon "button" at bounding box center [912, 24] width 21 height 21
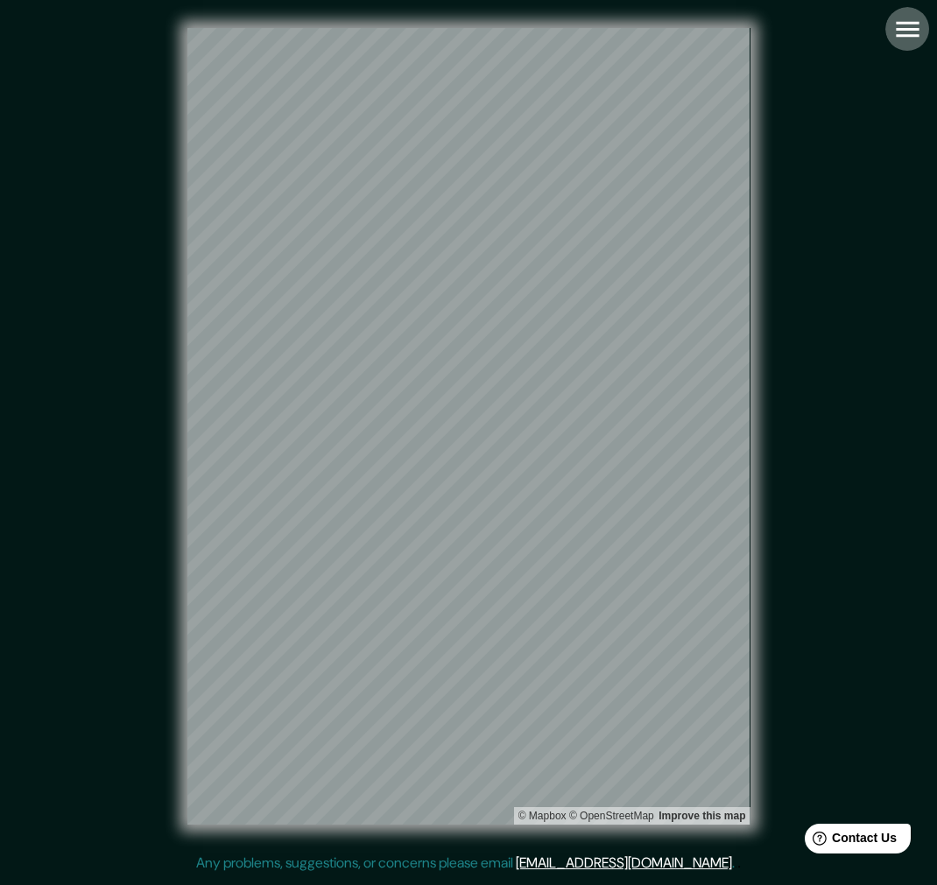
click at [911, 44] on icon "button" at bounding box center [907, 29] width 31 height 31
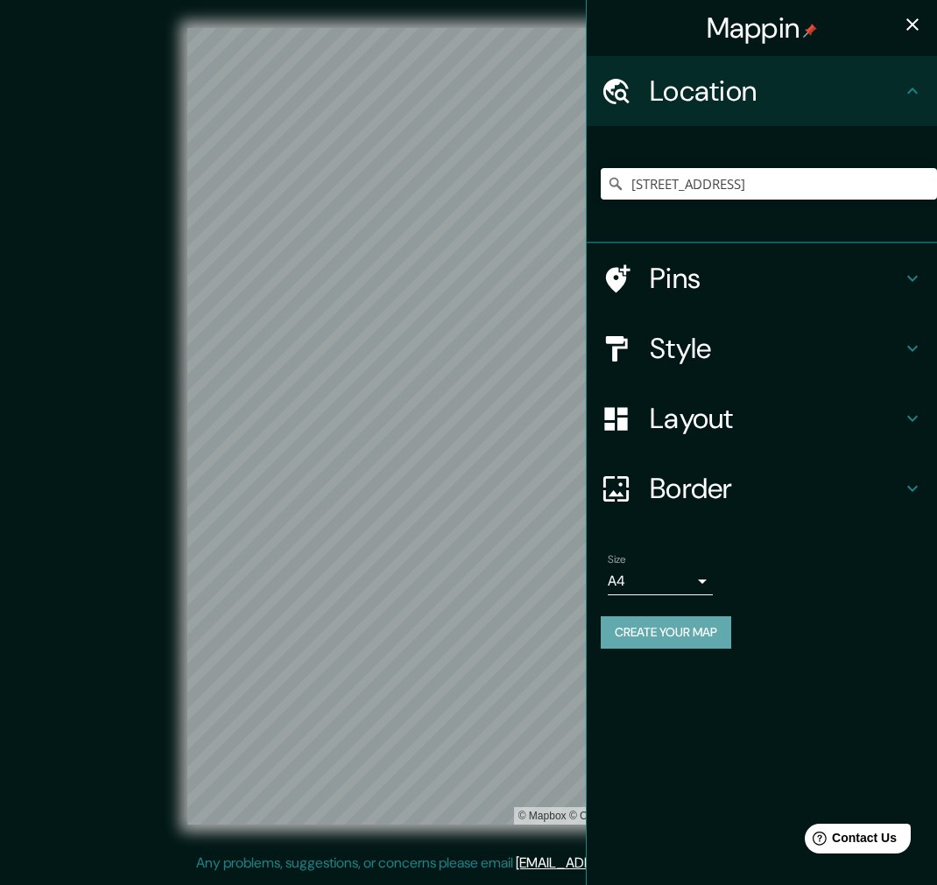
click at [680, 619] on button "Create your map" at bounding box center [666, 632] width 130 height 32
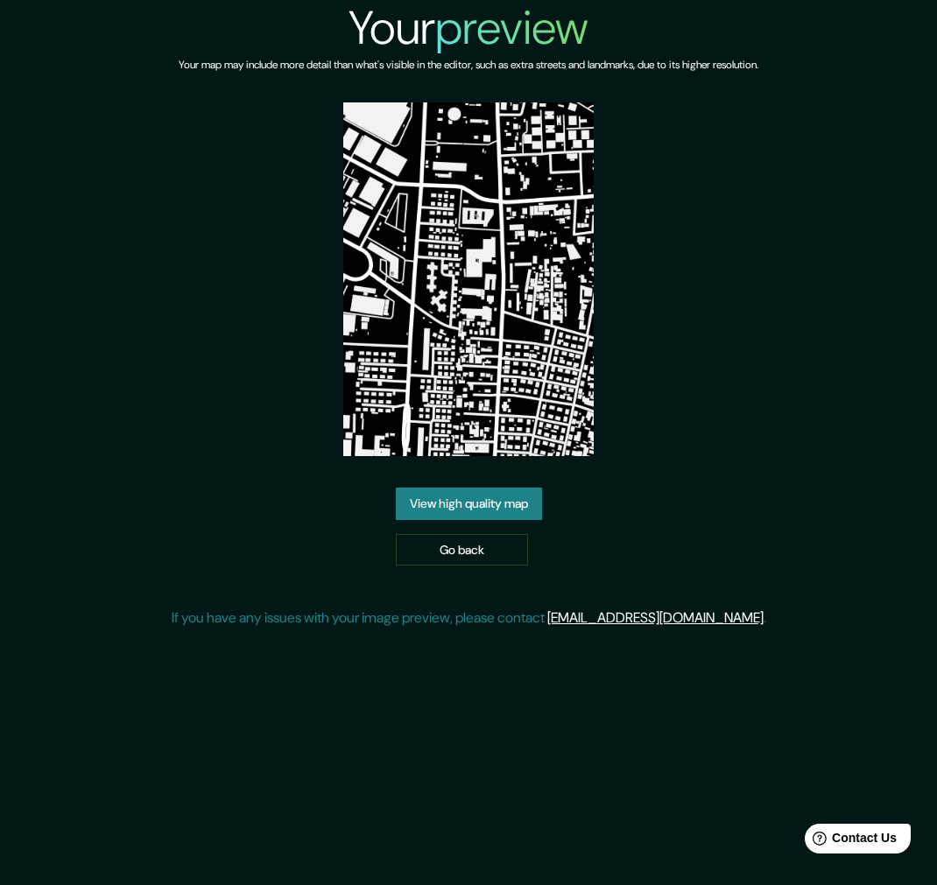
click at [483, 499] on link "View high quality map" at bounding box center [469, 504] width 146 height 32
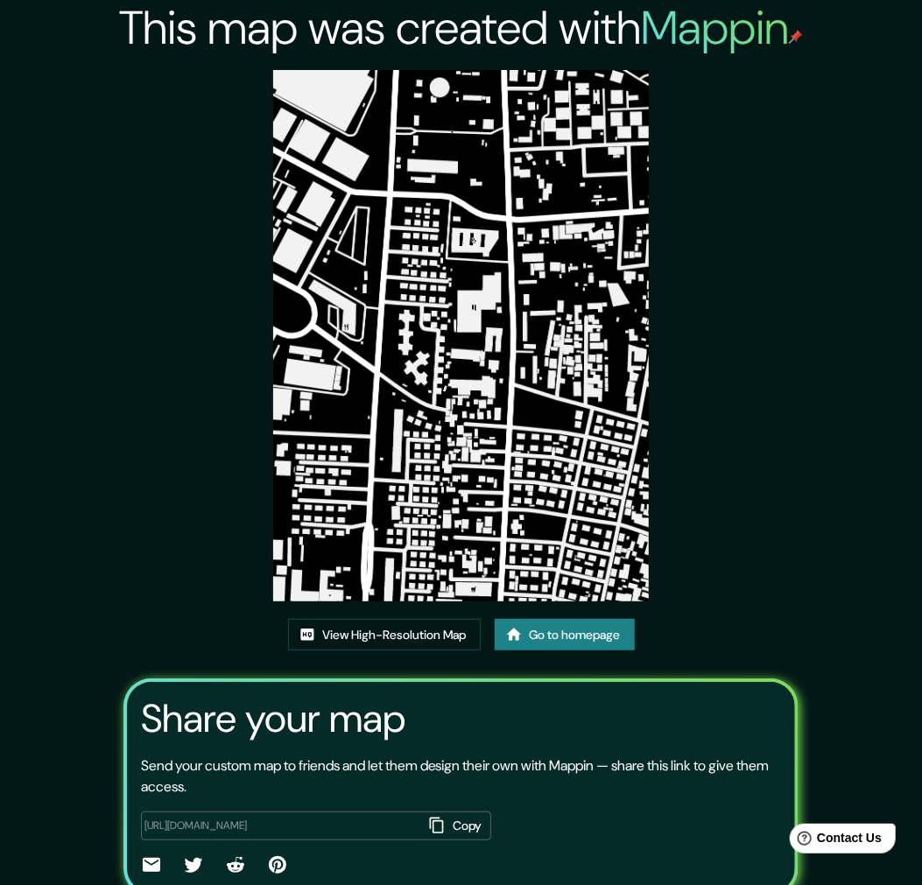
click at [403, 102] on img at bounding box center [461, 335] width 376 height 531
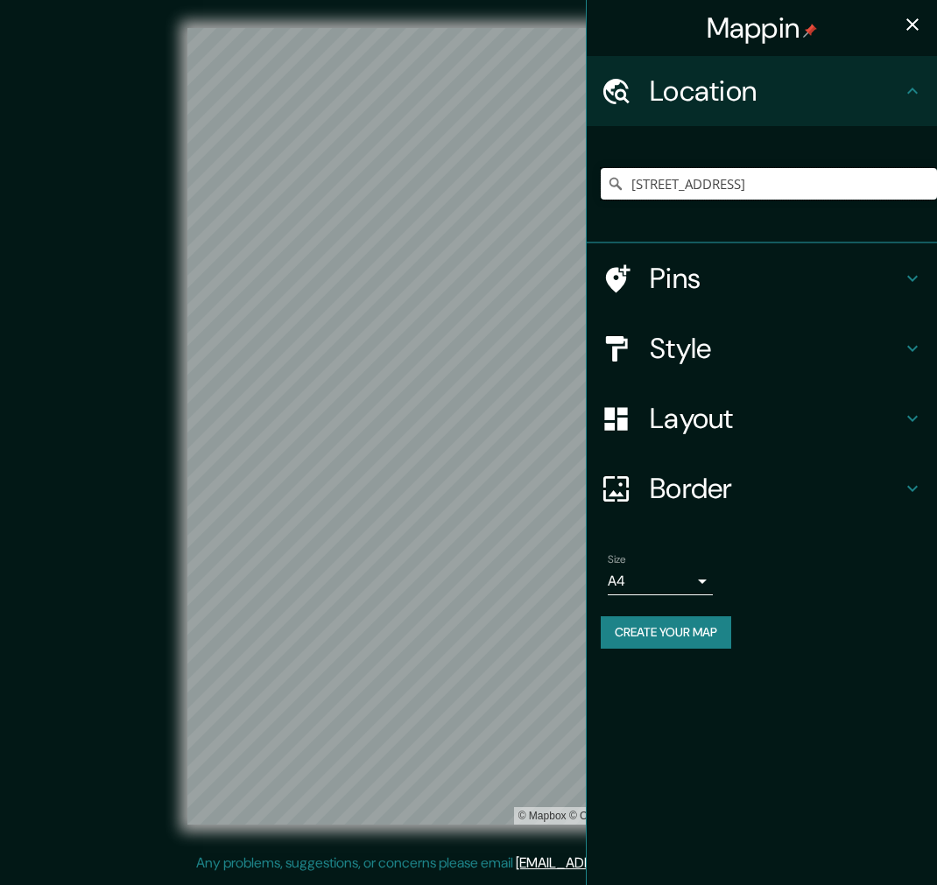
click at [790, 180] on input "El Tranque 1442, Pudahuel, Región Metropolitana de Santiago 9020000, Chile" at bounding box center [769, 184] width 336 height 32
click at [774, 168] on input "El Tranque 1442, Pudahuel, Región Metropolitana de Santiago 9020000, Chile" at bounding box center [769, 184] width 336 height 32
click at [775, 171] on input "El Tranque 1442, Pudahuel, Región Metropolitana de Santiago 9020000, Chile" at bounding box center [769, 184] width 336 height 32
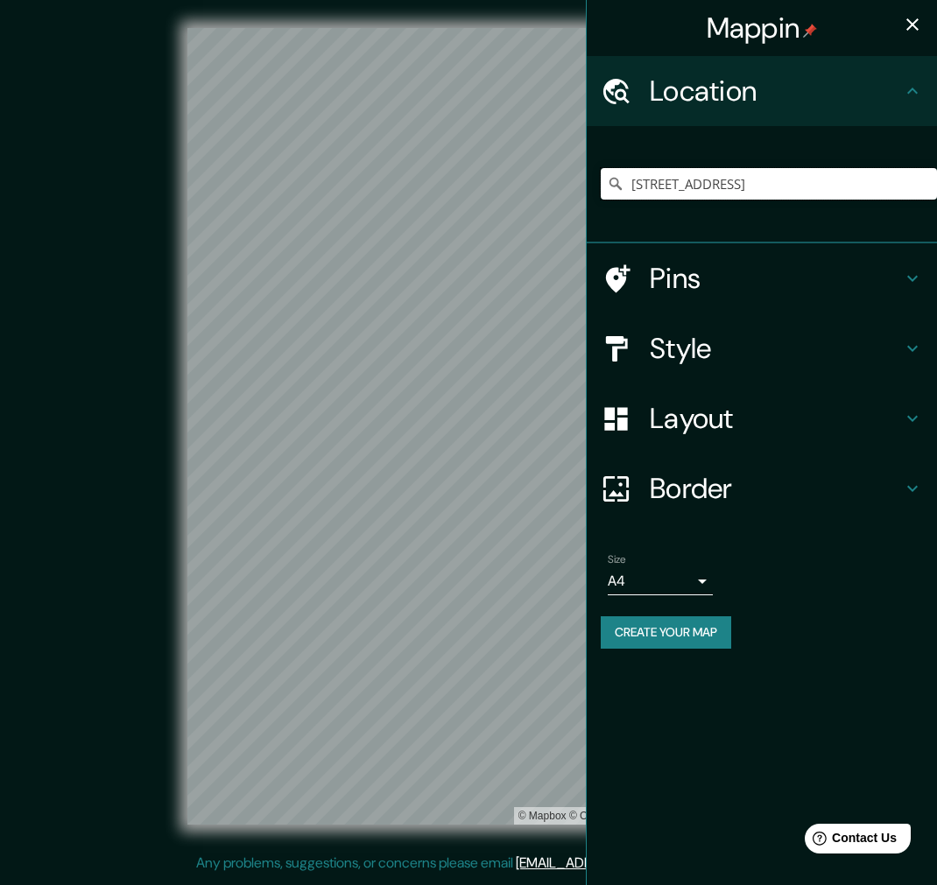
click at [775, 171] on input "El Tranque 1442, Pudahuel, Región Metropolitana de Santiago 9020000, Chile" at bounding box center [769, 184] width 336 height 32
click at [776, 182] on input "Pick your city or area" at bounding box center [769, 184] width 336 height 32
paste input "Amalfi 1469, Pob Villa Italia, Santiago, Región Metropolitana"
type input "Santiago, Región Metropolitana de Santiago, Chile"
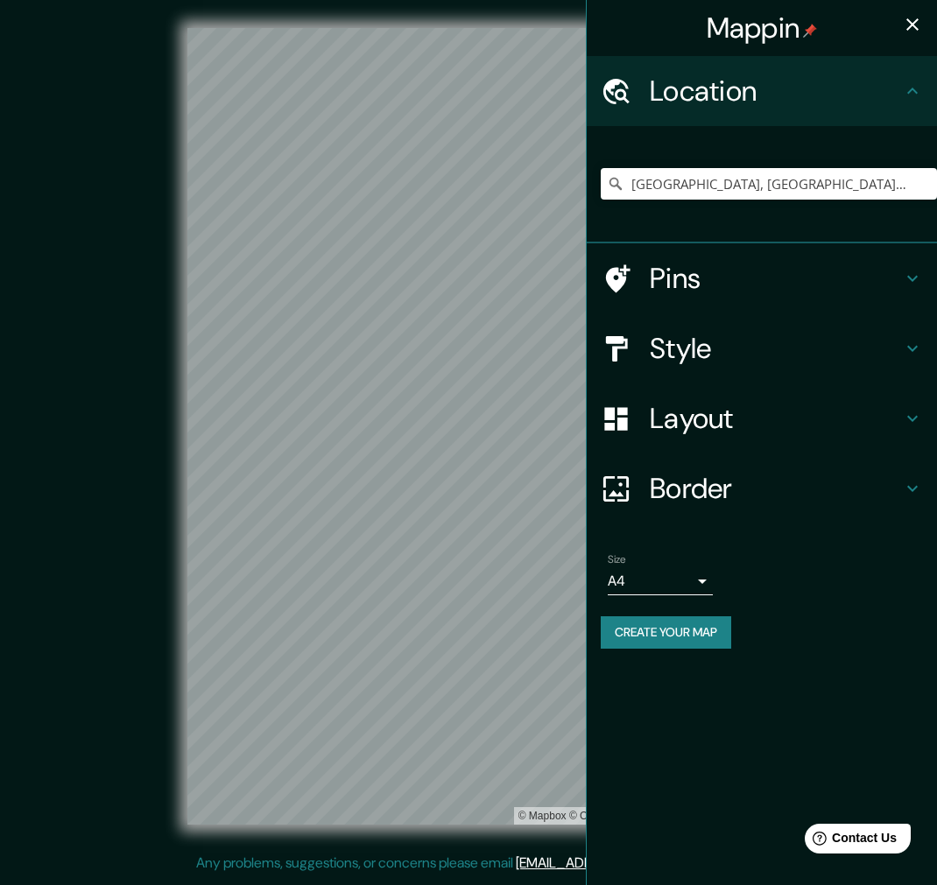
click at [807, 347] on h4 "Style" at bounding box center [776, 348] width 252 height 35
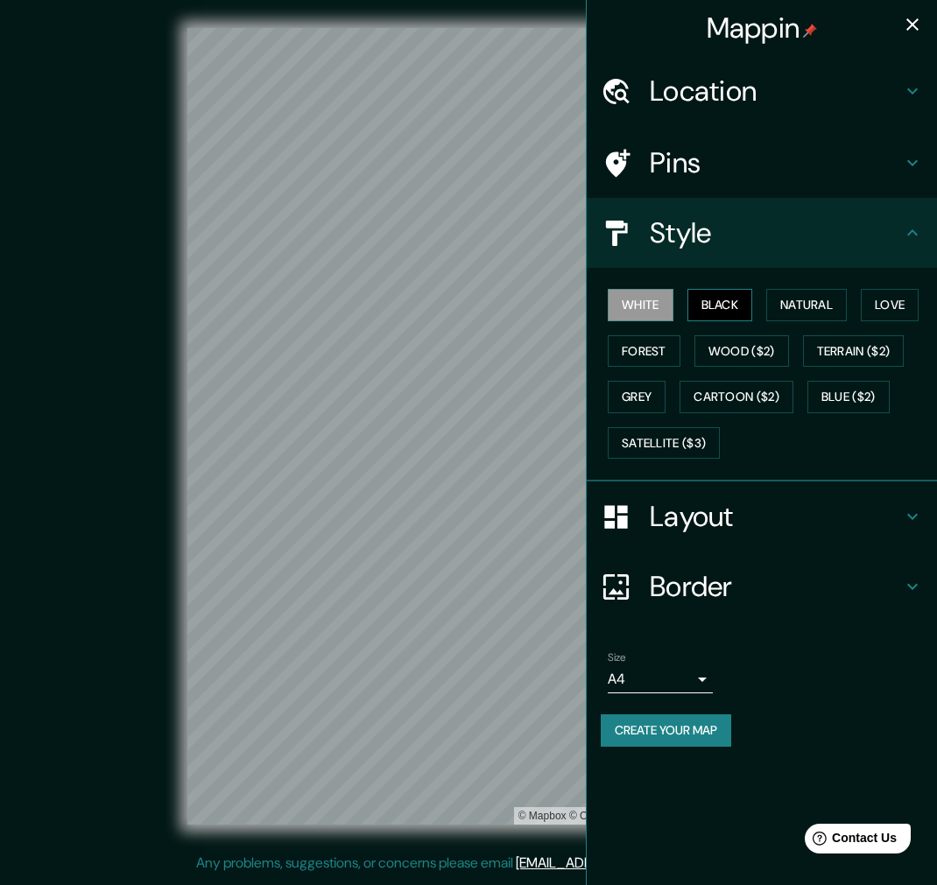
click at [744, 292] on button "Black" at bounding box center [720, 305] width 66 height 32
click at [873, 231] on h4 "Style" at bounding box center [776, 232] width 252 height 35
click at [749, 97] on h4 "Location" at bounding box center [776, 91] width 252 height 35
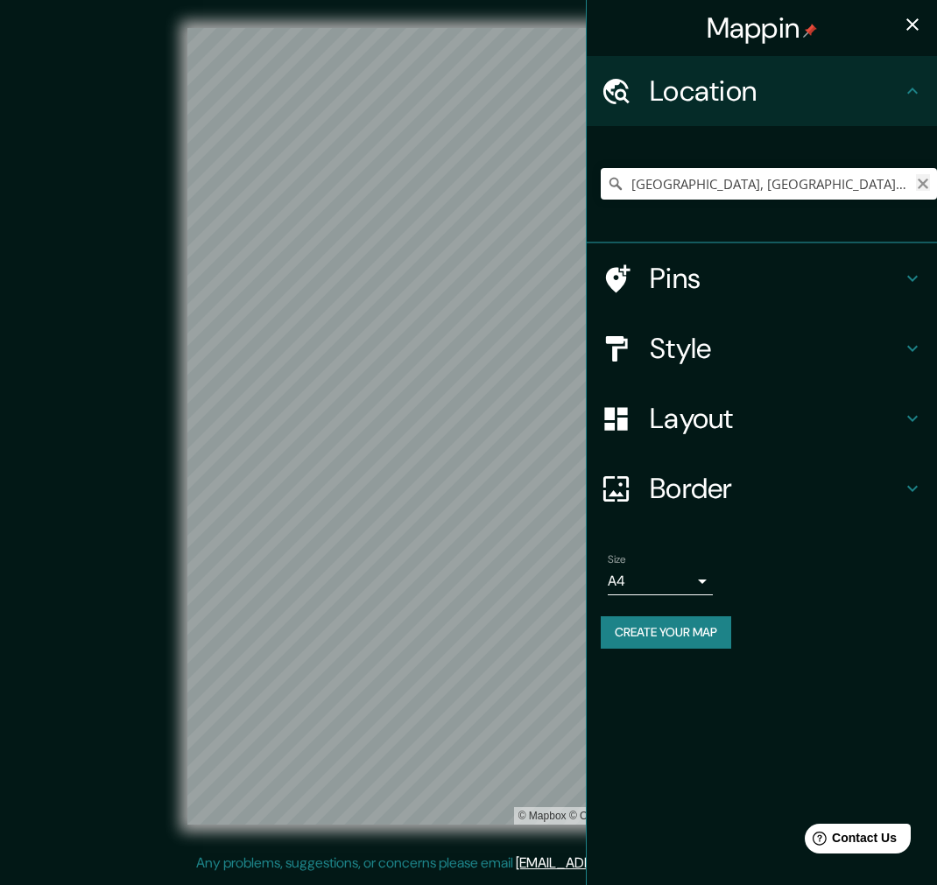
click at [924, 181] on icon "Clear" at bounding box center [922, 184] width 11 height 11
paste input "Amalfi 1469, Pob Villa Italia, Santiago, Región Metropolitana"
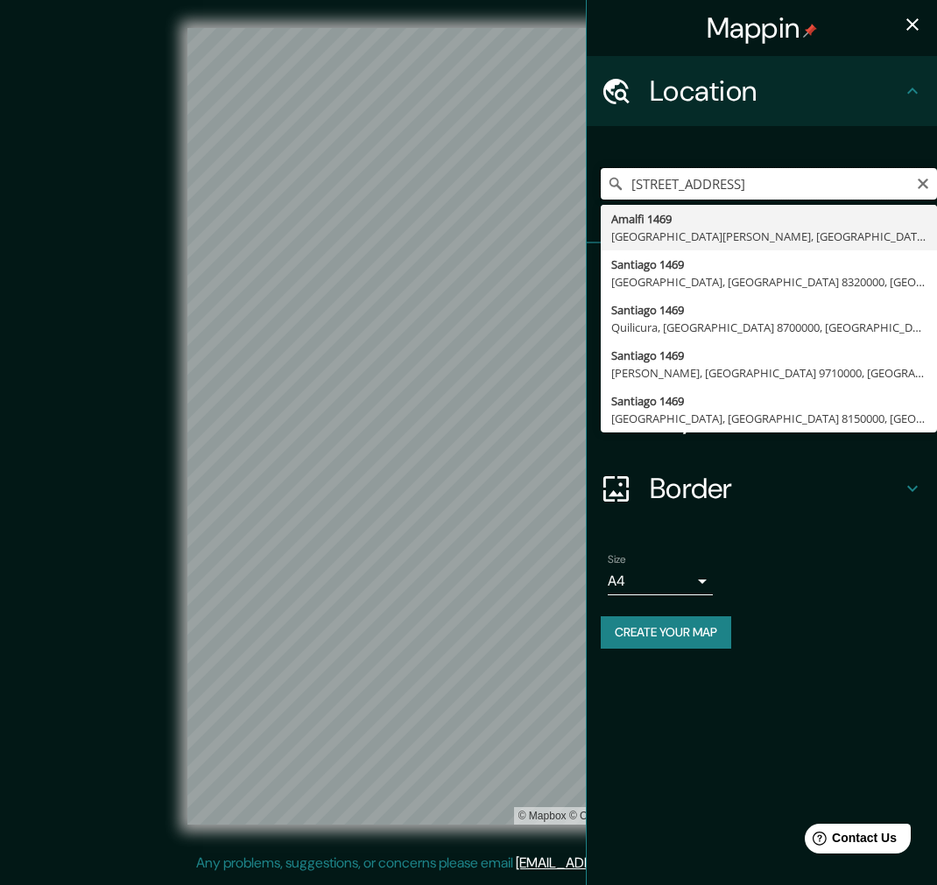
type input "Amalfi 1469, Cerro Navia, Región Metropolitana de Santiago 9080000, Chile"
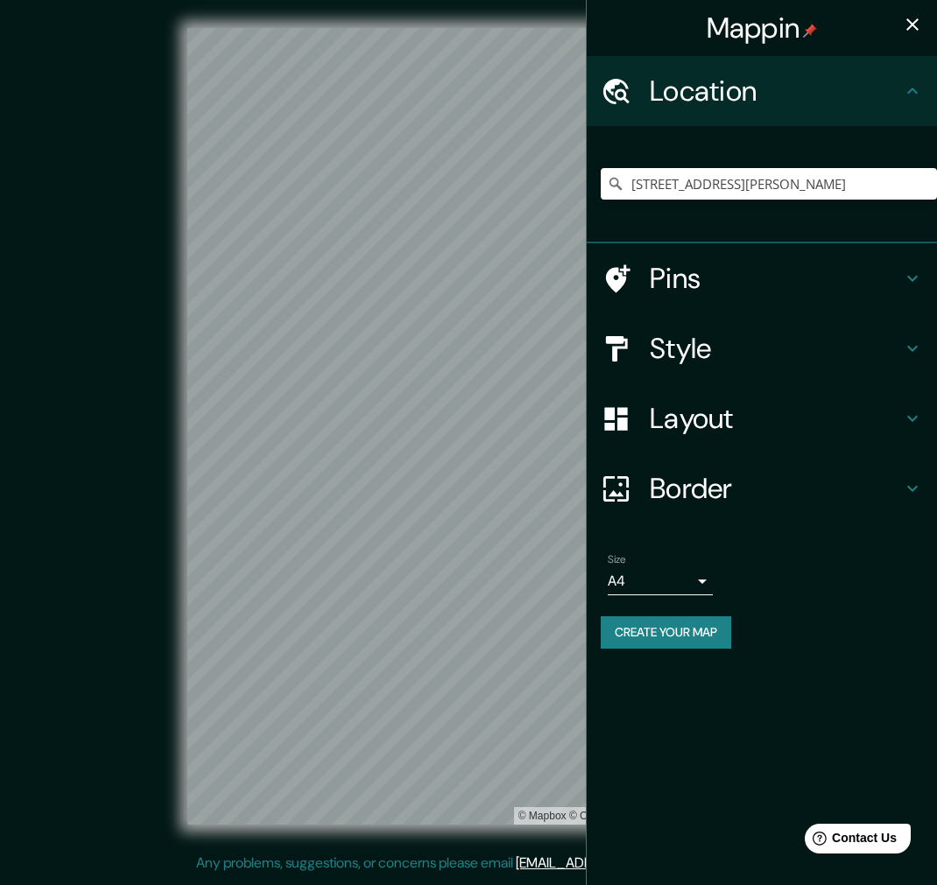
drag, startPoint x: 910, startPoint y: 19, endPoint x: 815, endPoint y: 210, distance: 213.4
click at [911, 19] on icon "button" at bounding box center [912, 24] width 21 height 21
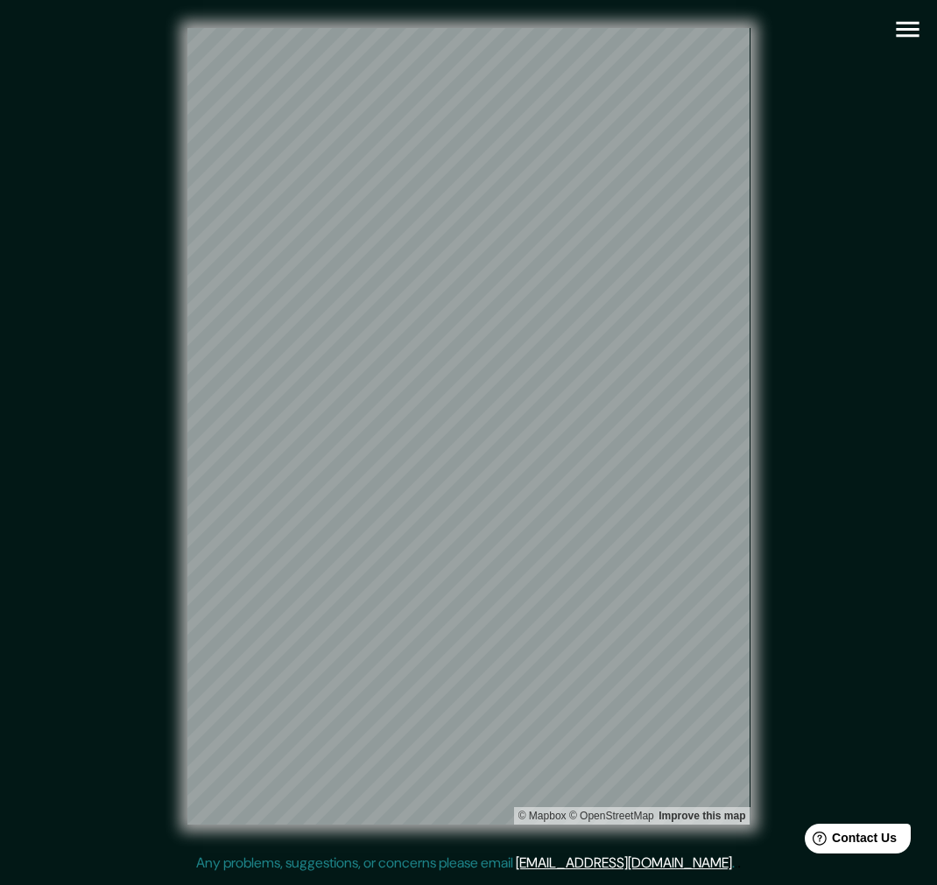
click at [914, 45] on button "button" at bounding box center [907, 29] width 45 height 45
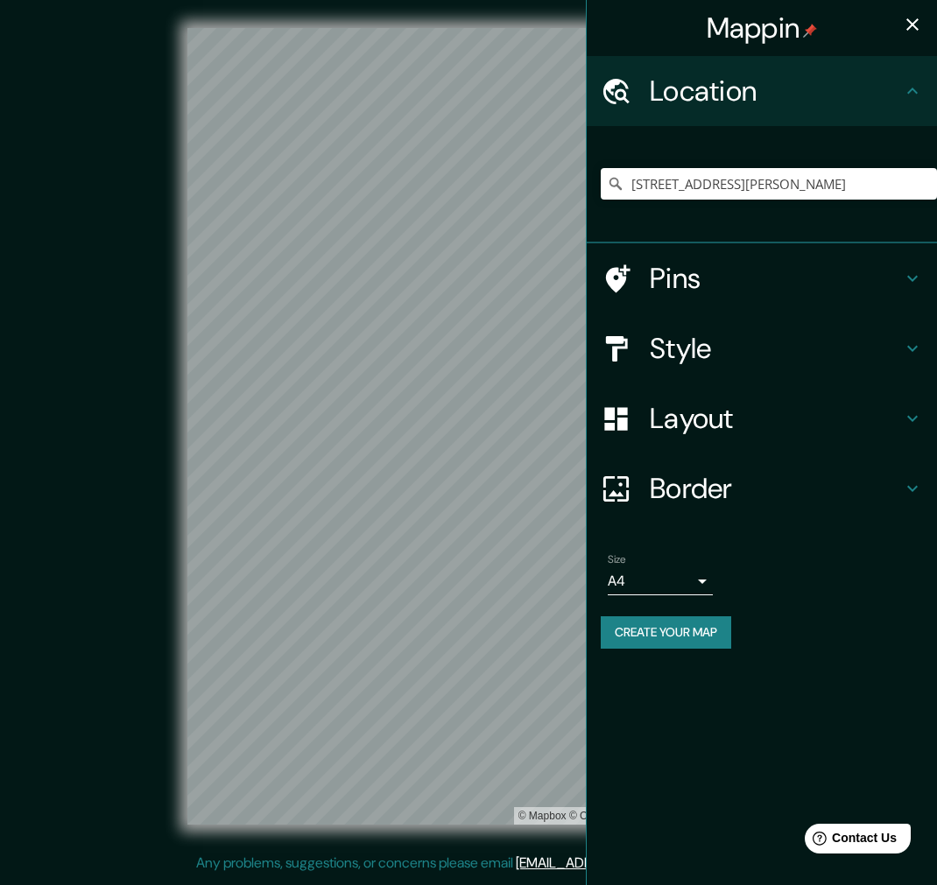
click at [684, 635] on button "Create your map" at bounding box center [666, 632] width 130 height 32
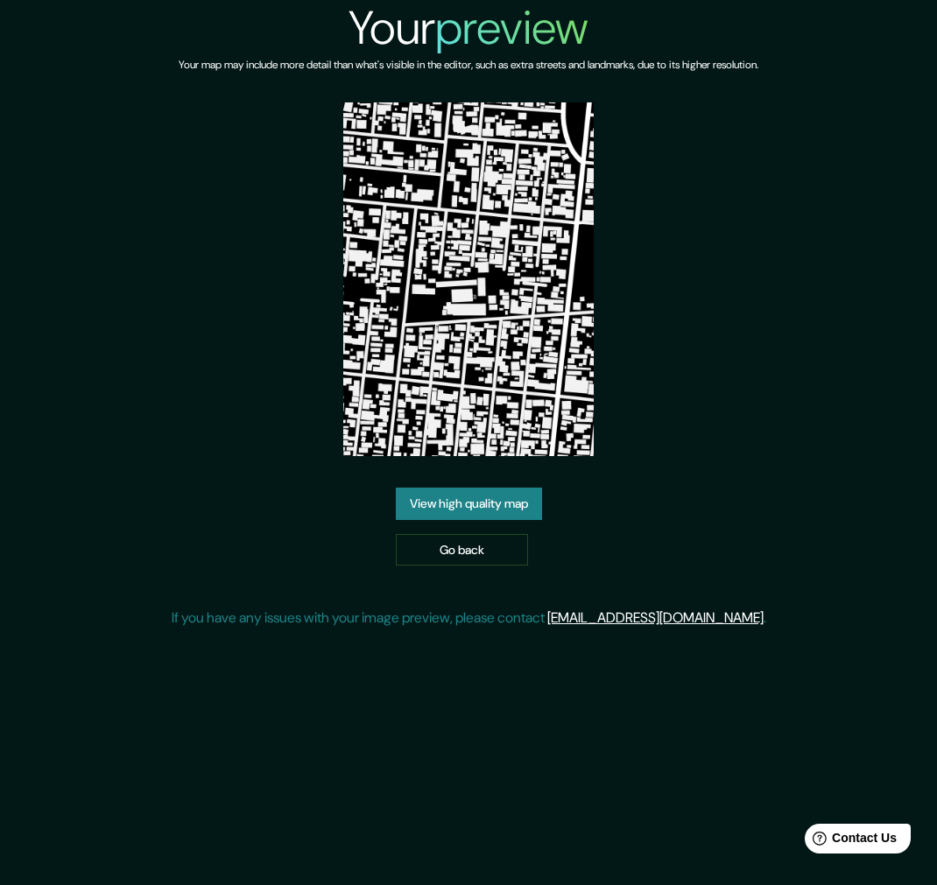
click at [506, 502] on link "View high quality map" at bounding box center [469, 504] width 146 height 32
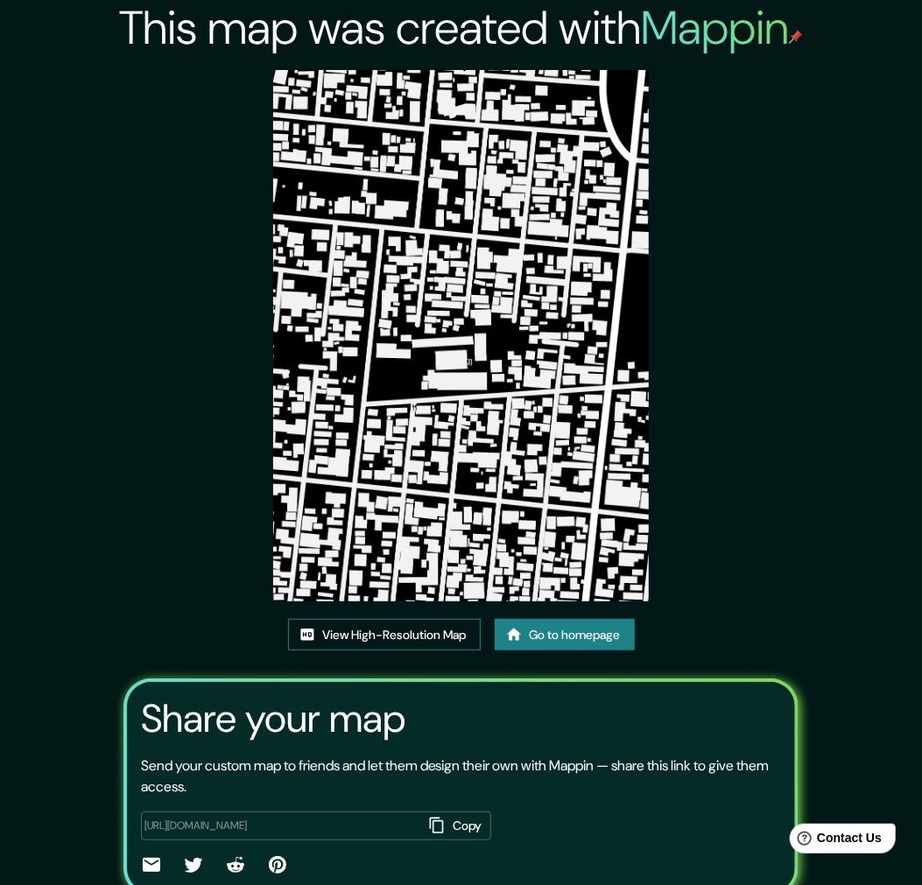
click at [422, 642] on link "View High-Resolution Map" at bounding box center [384, 635] width 193 height 32
click at [592, 64] on div "This map was created with Mappin View High-Resolution Map Go to homepage Share …" at bounding box center [461, 479] width 712 height 959
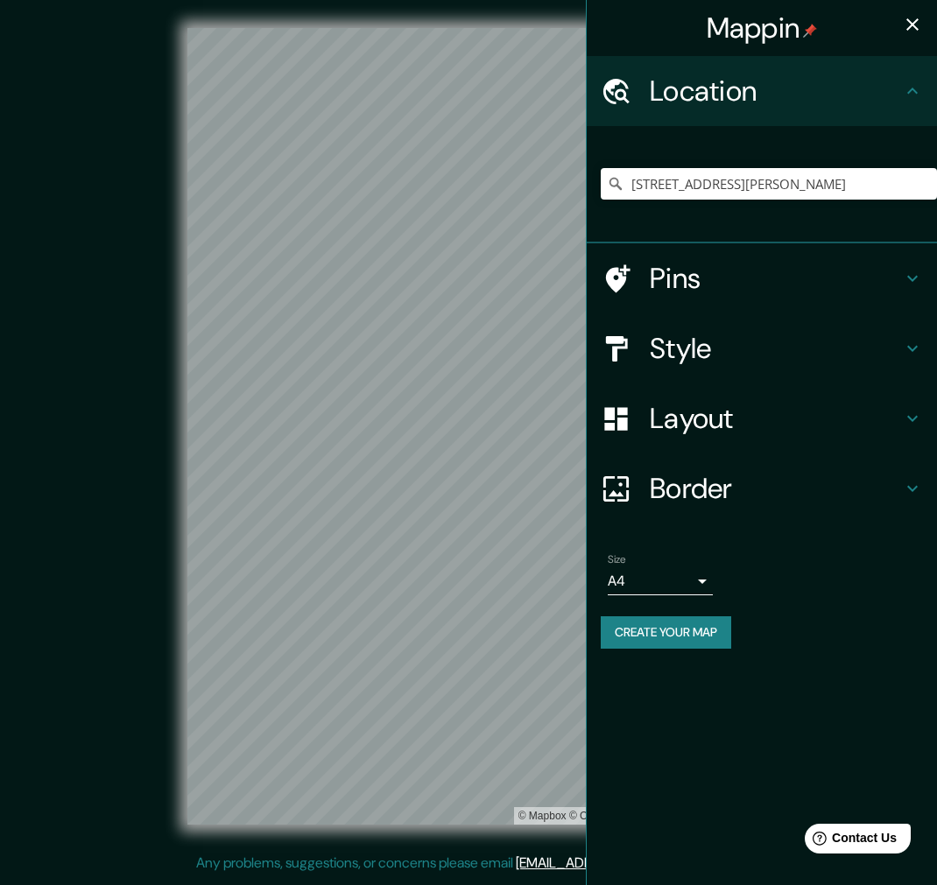
click at [711, 228] on div "[STREET_ADDRESS][PERSON_NAME]" at bounding box center [762, 184] width 350 height 117
click at [844, 133] on div "[STREET_ADDRESS][PERSON_NAME]" at bounding box center [762, 184] width 350 height 117
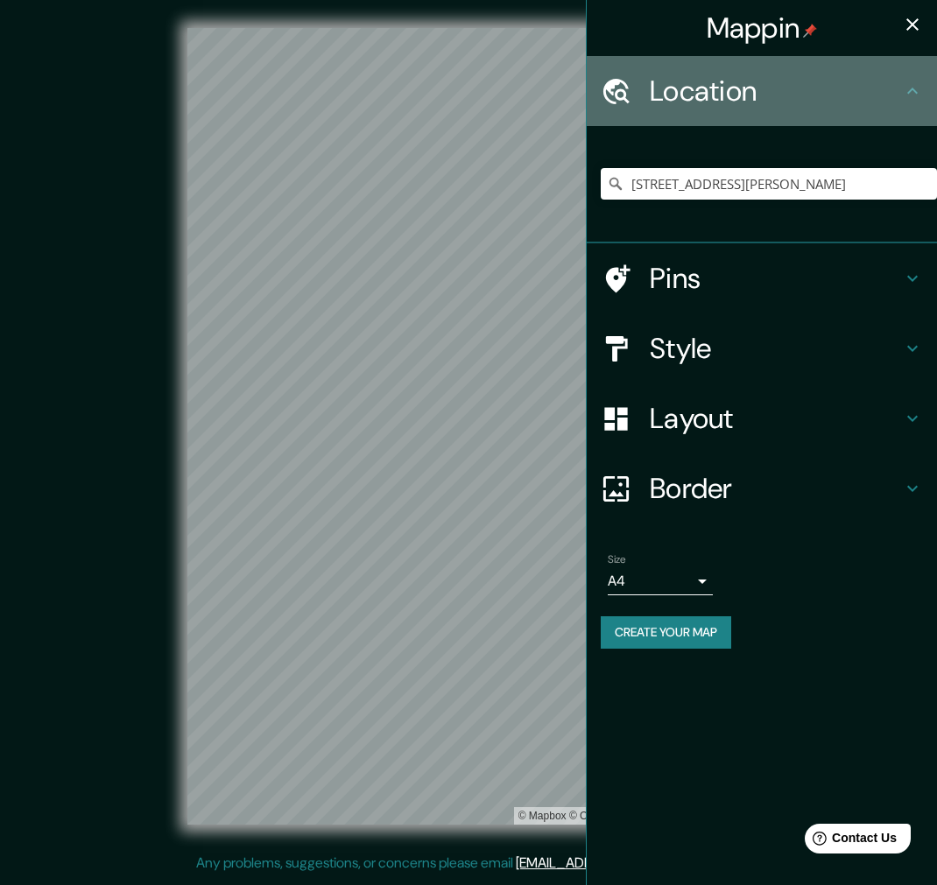
click at [896, 88] on h4 "Location" at bounding box center [776, 91] width 252 height 35
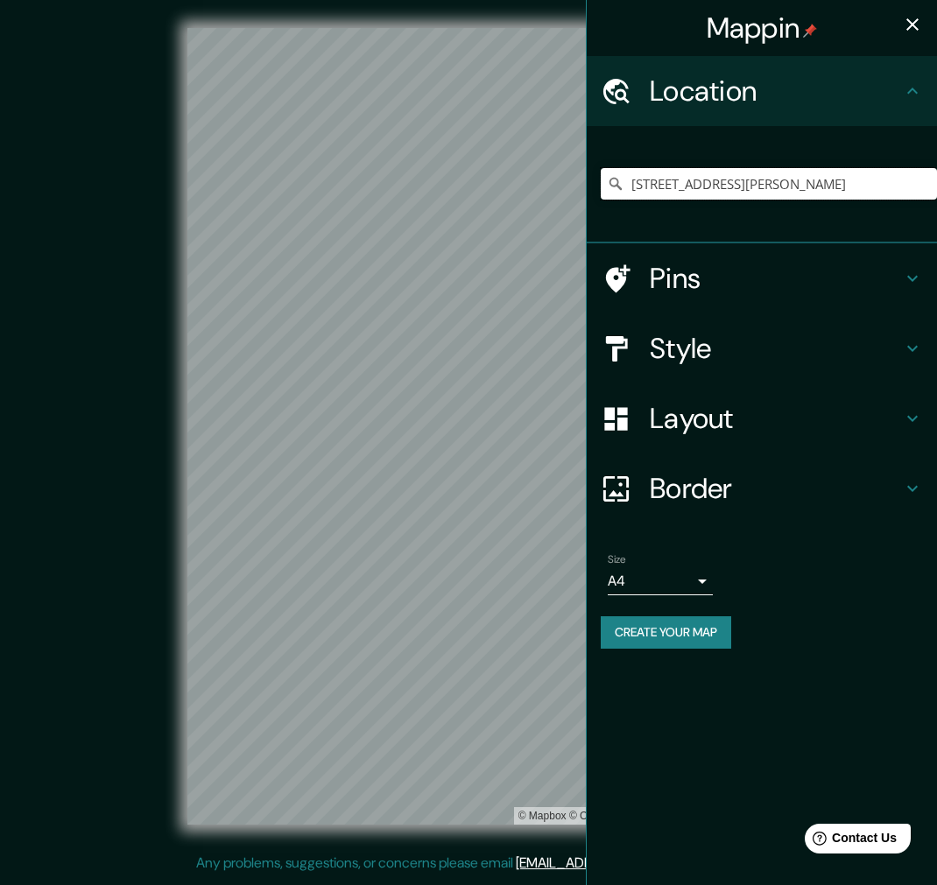
click at [899, 179] on input "[STREET_ADDRESS][PERSON_NAME]" at bounding box center [769, 184] width 336 height 32
click at [888, 187] on input "[STREET_ADDRESS][PERSON_NAME]" at bounding box center [769, 184] width 336 height 32
click at [696, 176] on input "Pick your city or area" at bounding box center [769, 184] width 336 height 32
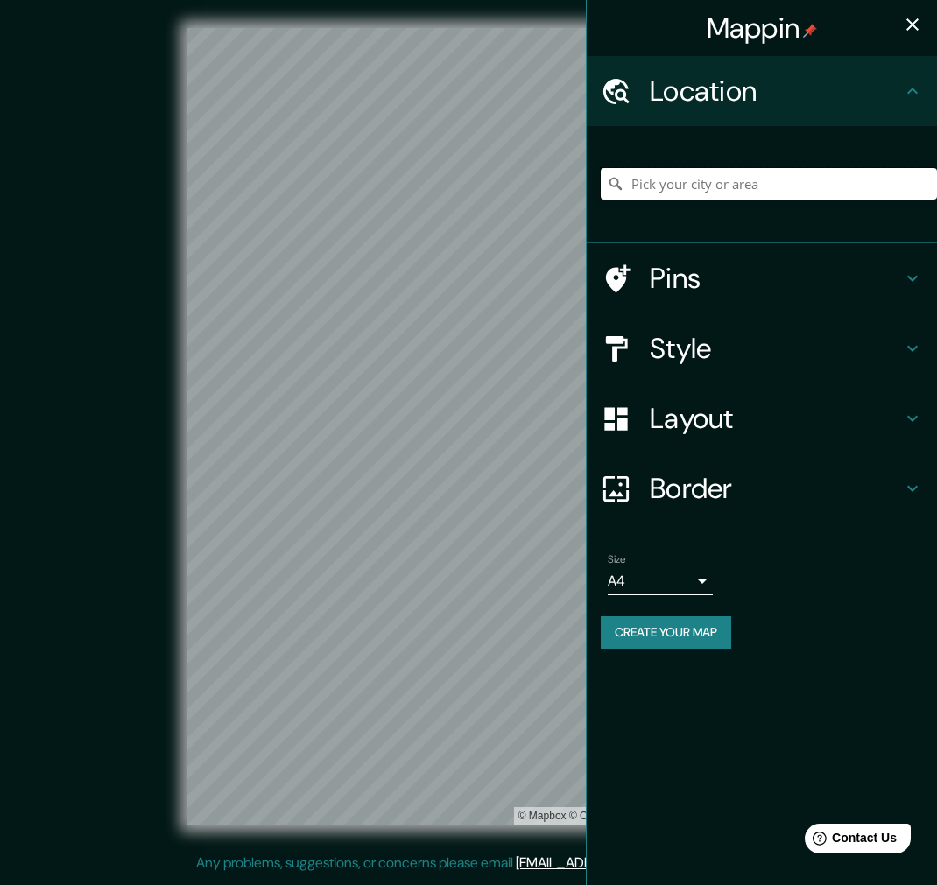
paste input "[STREET_ADDRESS][PERSON_NAME], [GEOGRAPHIC_DATA], [GEOGRAPHIC_DATA]"
type input "[STREET_ADDRESS][PERSON_NAME]"
click at [720, 343] on h4 "Style" at bounding box center [776, 348] width 252 height 35
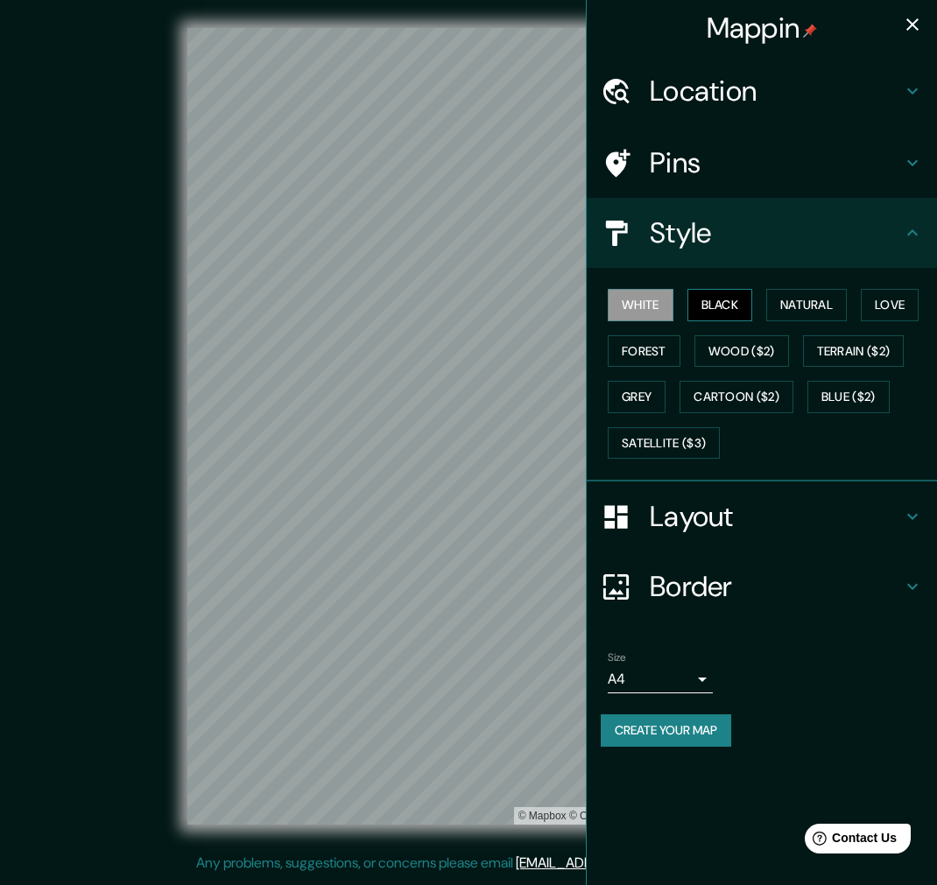
click at [727, 306] on button "Black" at bounding box center [720, 305] width 66 height 32
click at [678, 729] on button "Create your map" at bounding box center [666, 730] width 130 height 32
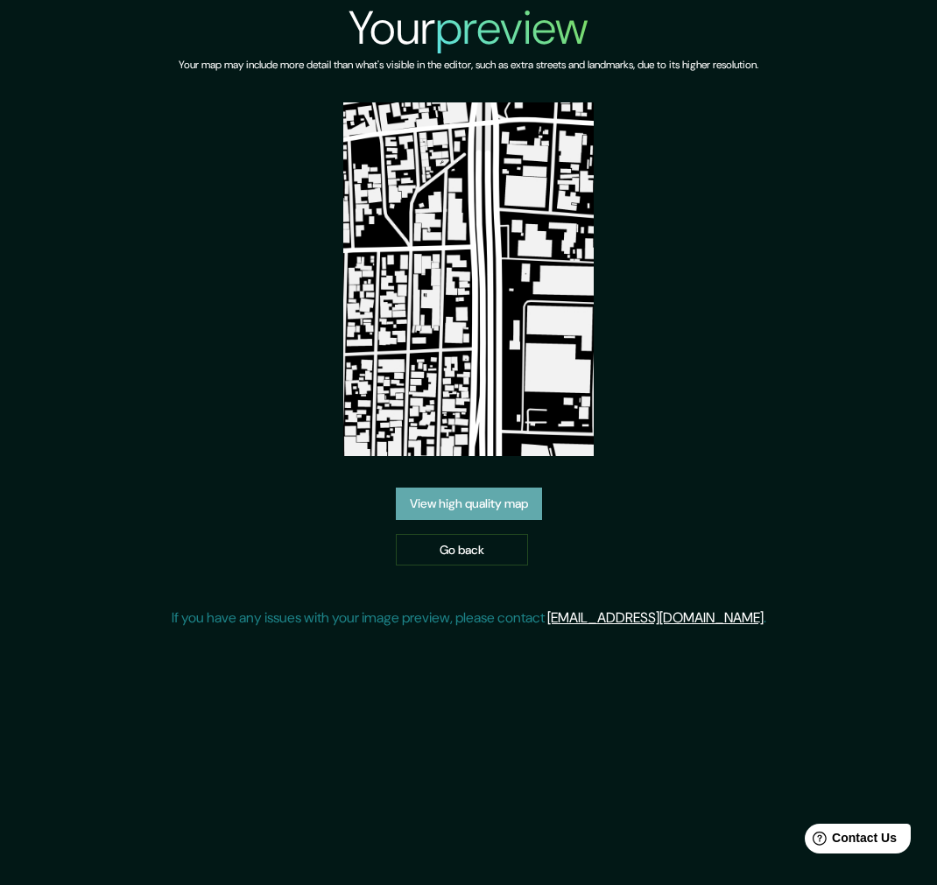
click at [467, 505] on link "View high quality map" at bounding box center [469, 504] width 146 height 32
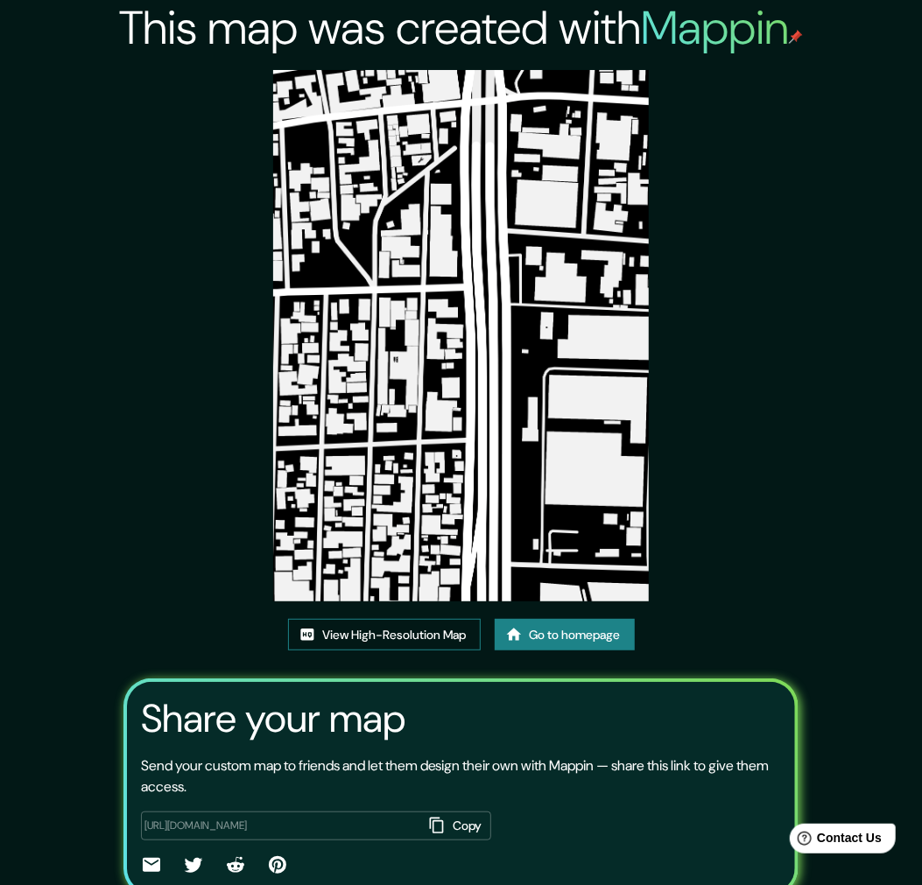
click at [425, 624] on link "View High-Resolution Map" at bounding box center [384, 635] width 193 height 32
click at [422, 629] on link "View High-Resolution Map" at bounding box center [384, 635] width 193 height 32
click at [423, 611] on div "This map was created with Mappin View High-Resolution Map Go to homepage Share …" at bounding box center [461, 479] width 712 height 959
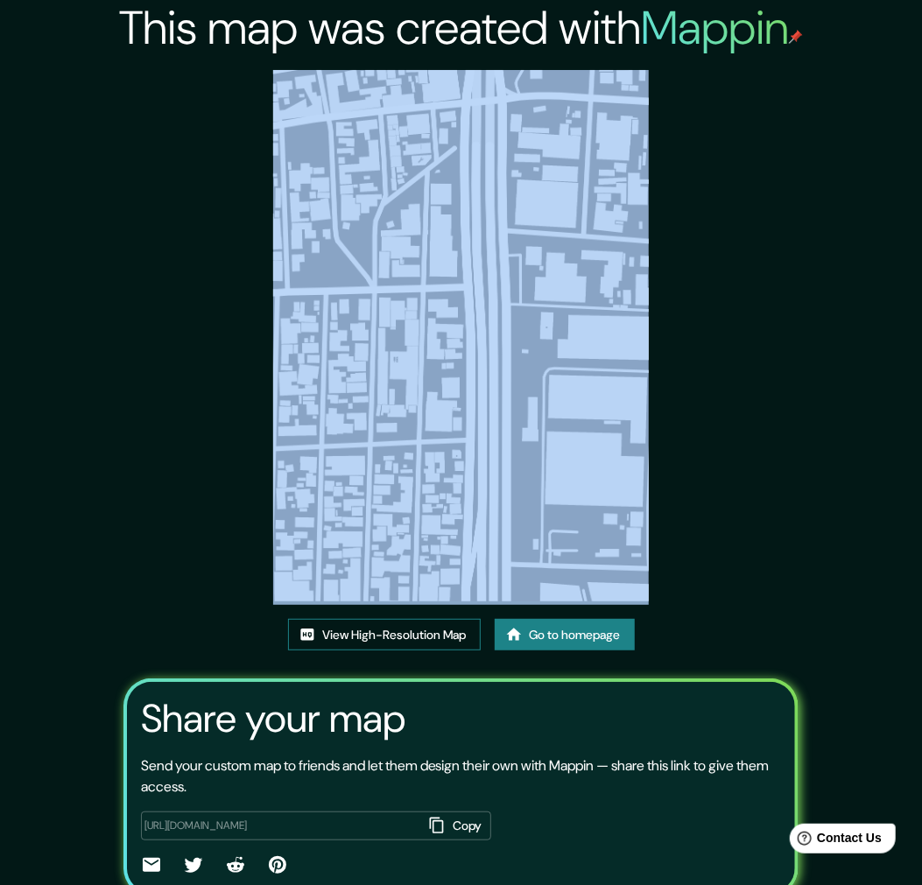
click at [431, 631] on link "View High-Resolution Map" at bounding box center [384, 635] width 193 height 32
click at [158, 526] on div "This map was created with Mappin View High-Resolution Map Go to homepage Share …" at bounding box center [461, 479] width 712 height 959
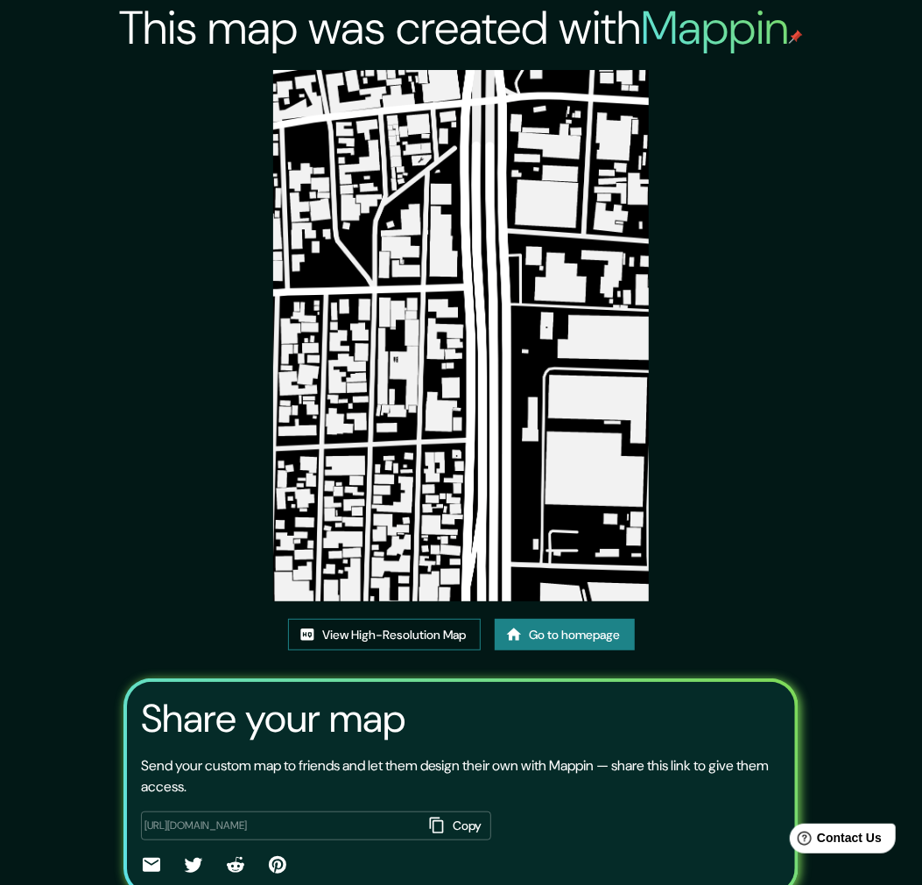
click at [397, 637] on link "View High-Resolution Map" at bounding box center [384, 635] width 193 height 32
